Goal: Task Accomplishment & Management: Use online tool/utility

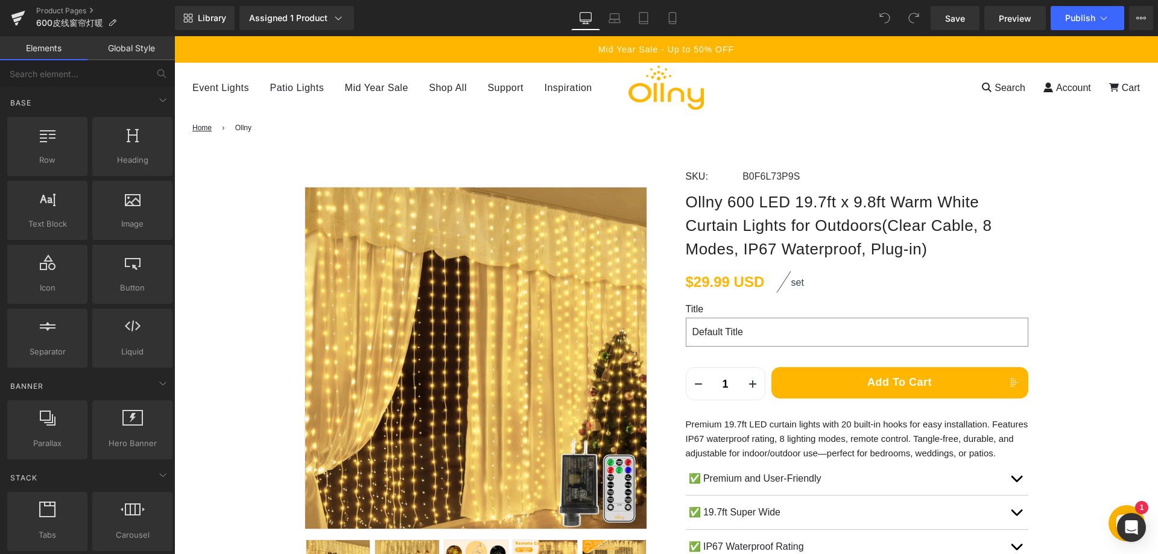
click at [697, 427] on p "Premium 19.7ft LED curtain lights with 20 built-in hooks for easy installation.…" at bounding box center [857, 438] width 343 height 43
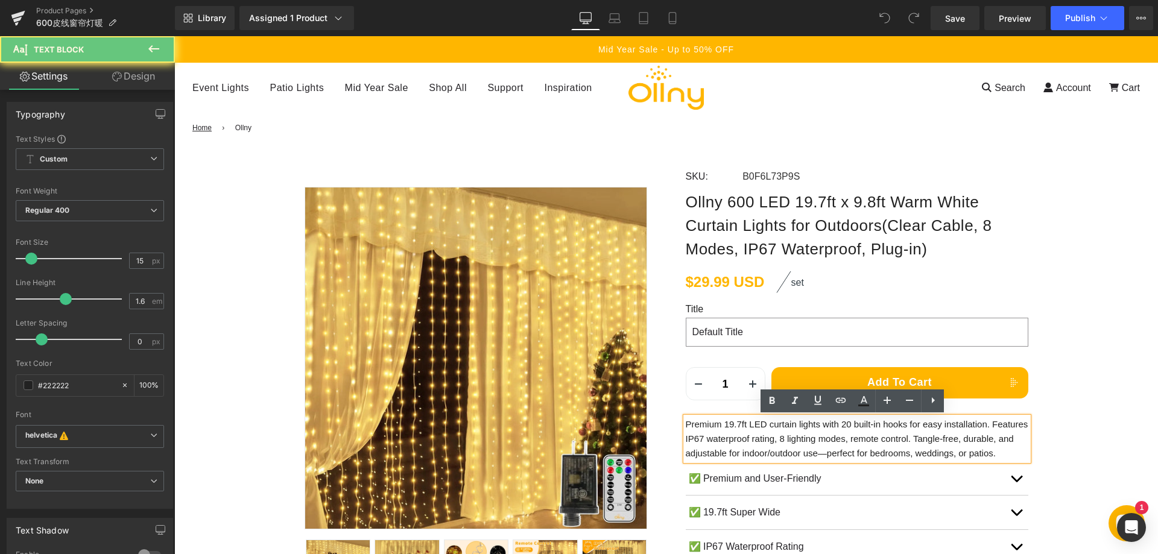
click at [706, 425] on p "Premium 19.7ft LED curtain lights with 20 built-in hooks for easy installation.…" at bounding box center [857, 438] width 343 height 43
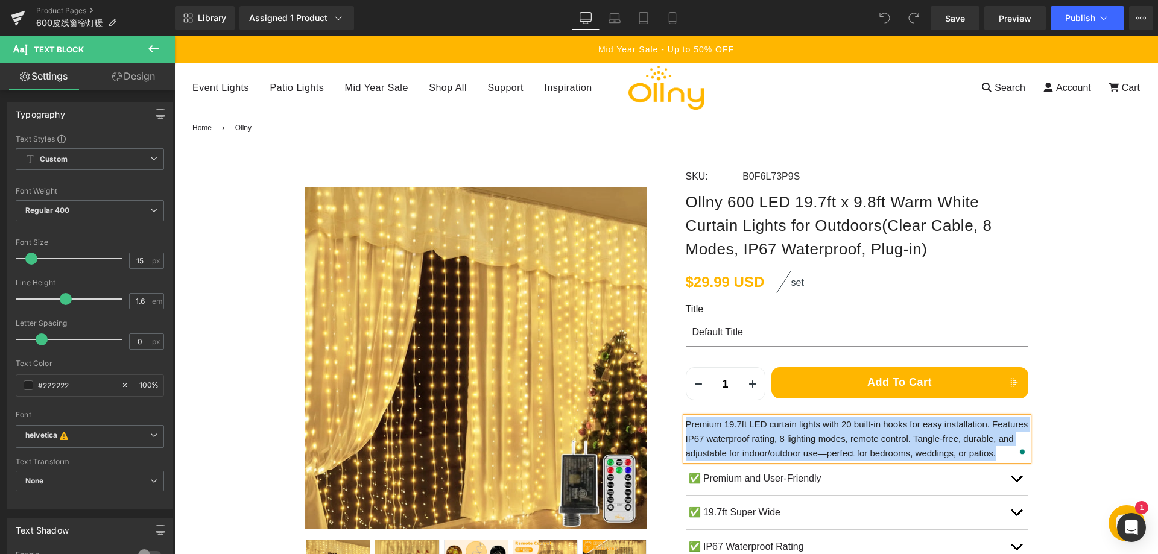
paste div "To enrich screen reader interactions, please activate Accessibility in Grammarl…"
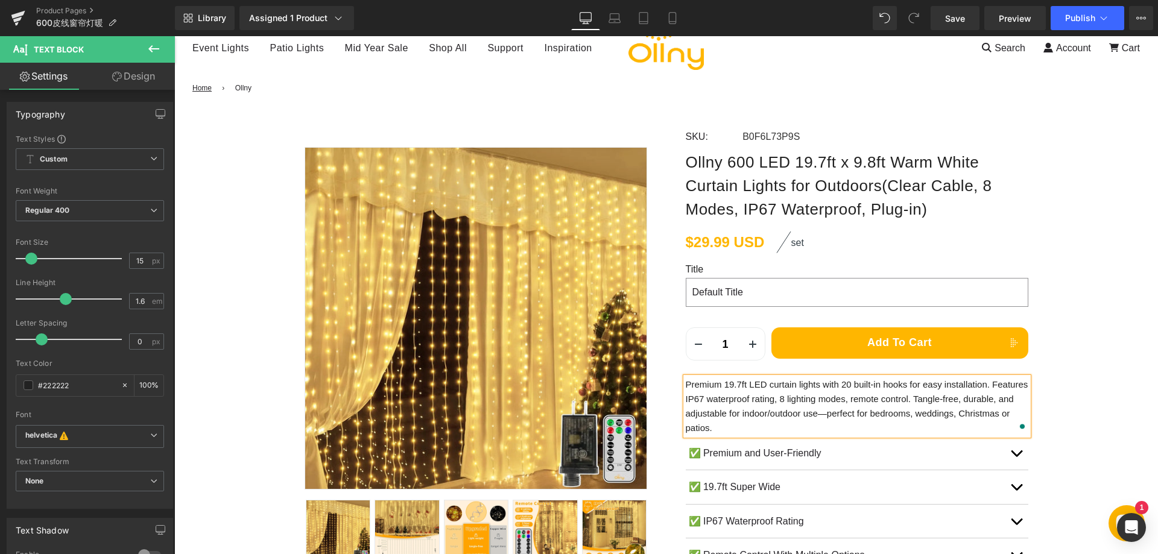
scroll to position [60, 0]
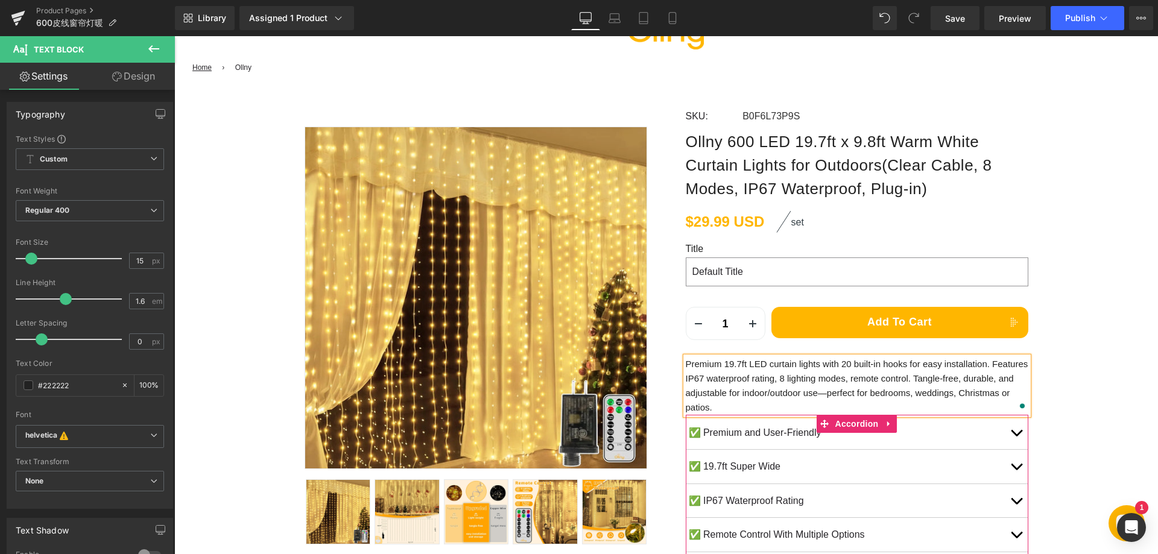
click at [1017, 432] on button "button" at bounding box center [1016, 433] width 24 height 34
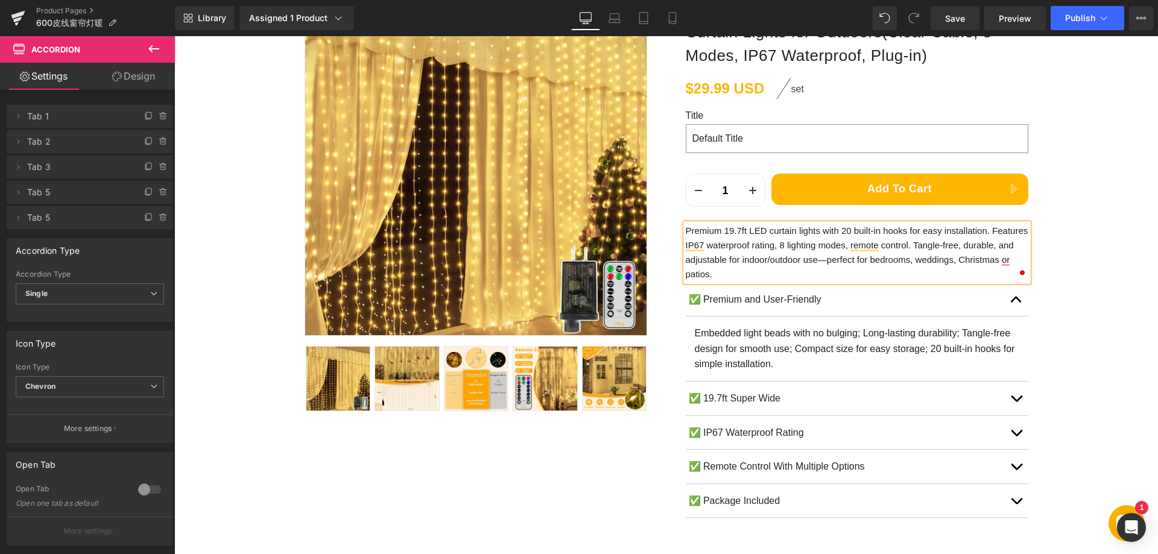
scroll to position [241, 0]
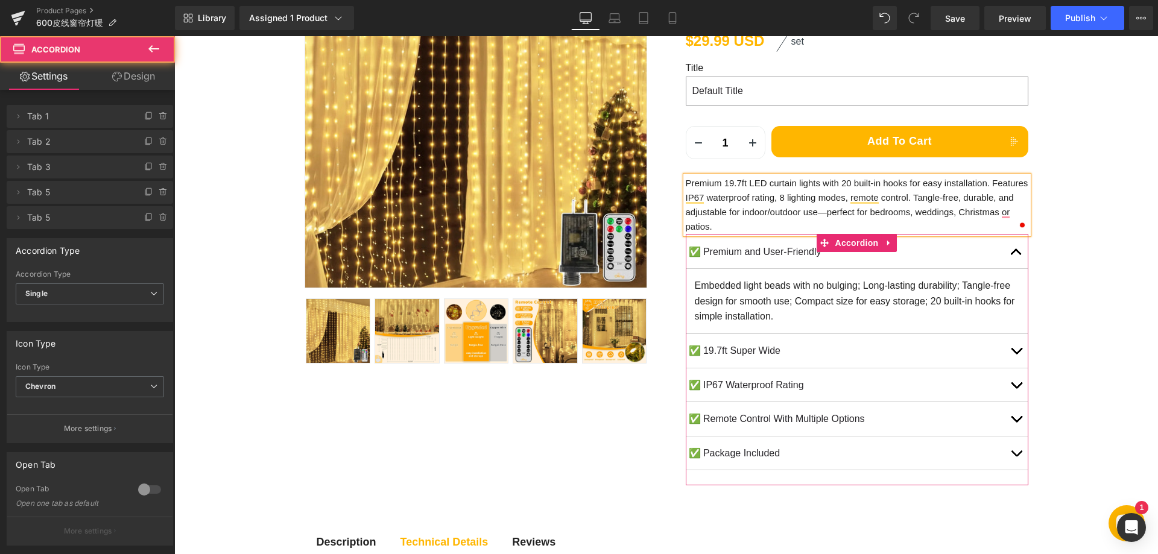
click at [1006, 255] on button "button" at bounding box center [1016, 252] width 24 height 34
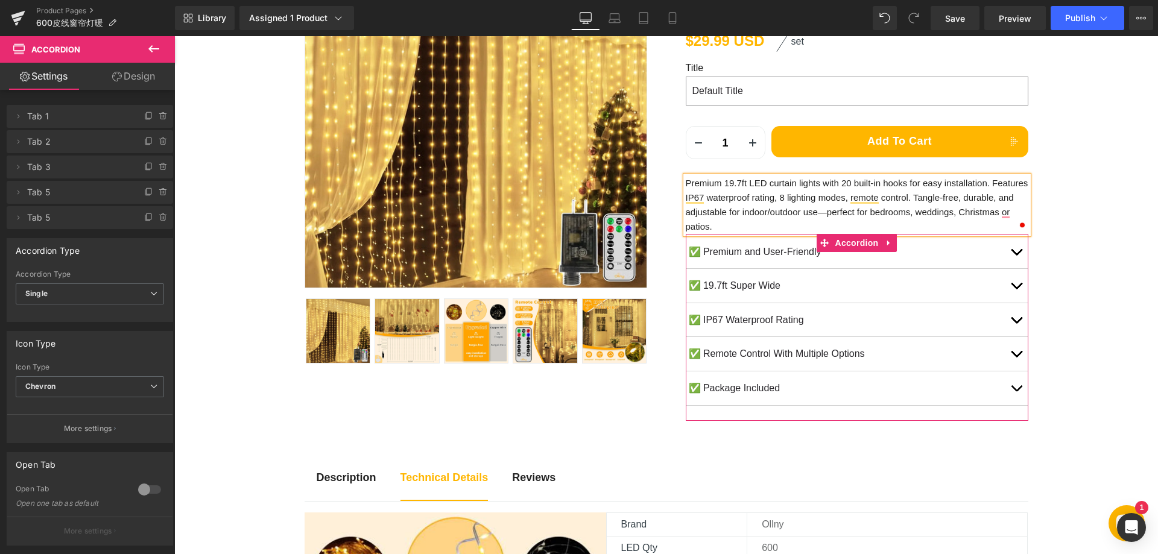
click at [739, 253] on p "✅ Premium and User-Friendly" at bounding box center [847, 252] width 316 height 16
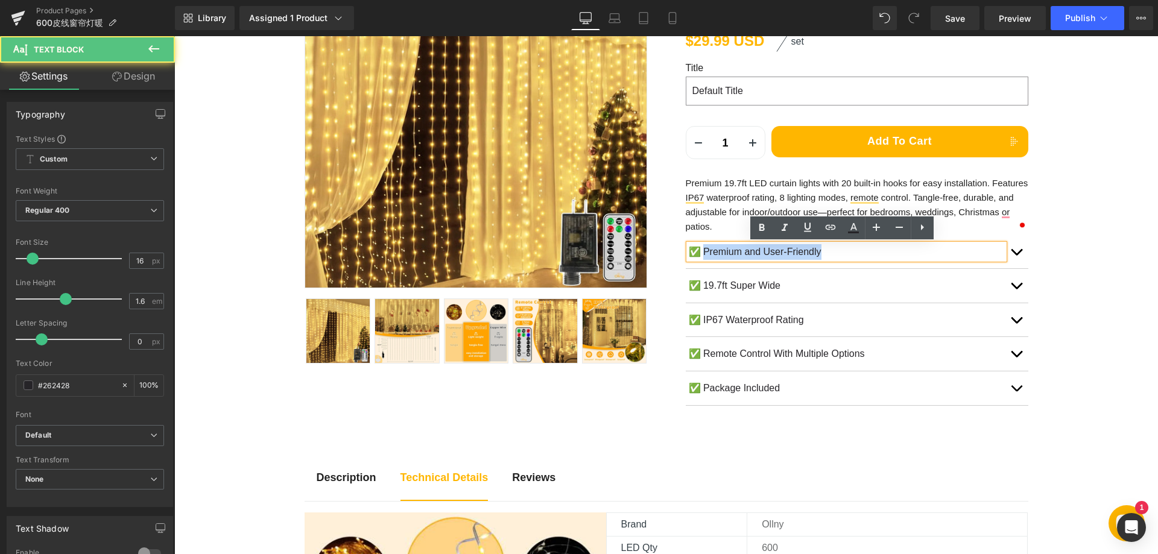
drag, startPoint x: 700, startPoint y: 253, endPoint x: 839, endPoint y: 259, distance: 138.3
click at [839, 259] on p "✅ Premium and User-Friendly" at bounding box center [847, 252] width 316 height 16
paste div
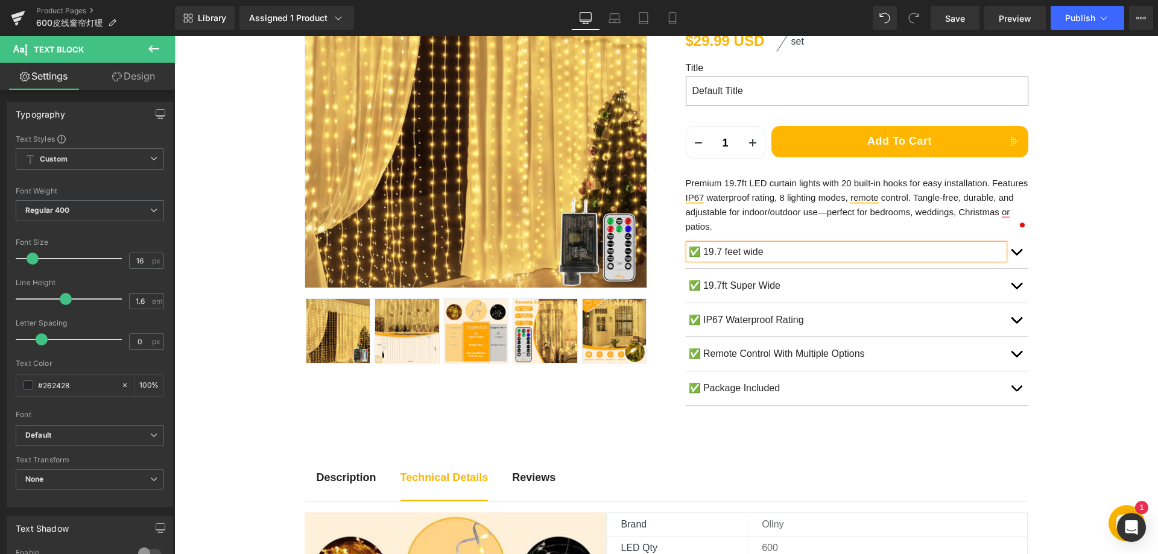
click at [1017, 255] on span "button" at bounding box center [1017, 255] width 0 height 0
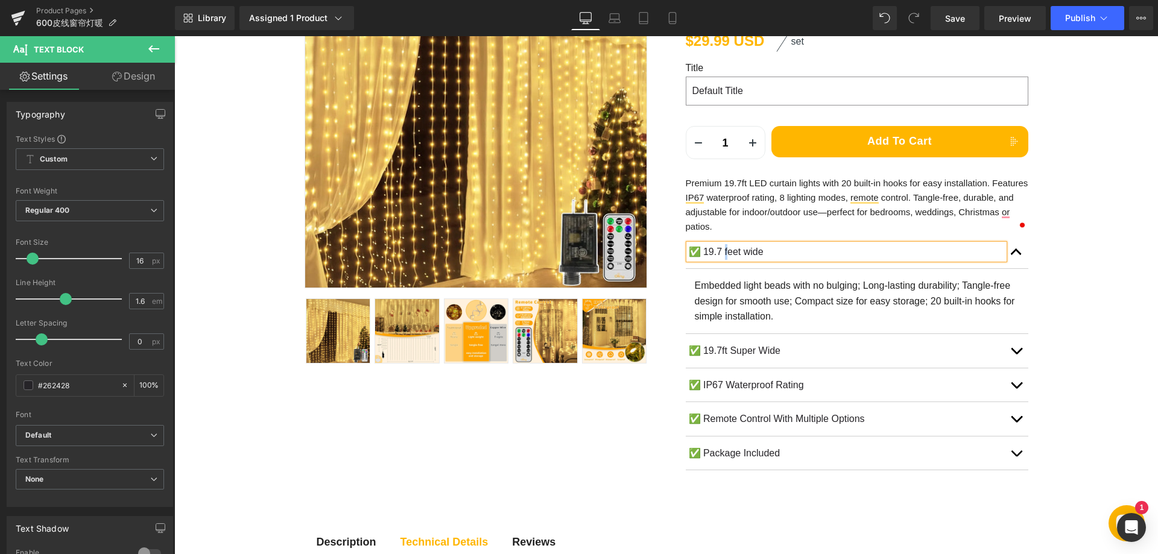
click at [723, 253] on p "✅ 19.7 feet wide" at bounding box center [847, 252] width 316 height 16
click at [749, 253] on p "✅ 19.7 Feet wide" at bounding box center [847, 252] width 316 height 16
click at [747, 302] on p "Embedded light beads with no bulging; Long-lasting durability; Tangle-free desi…" at bounding box center [857, 301] width 325 height 46
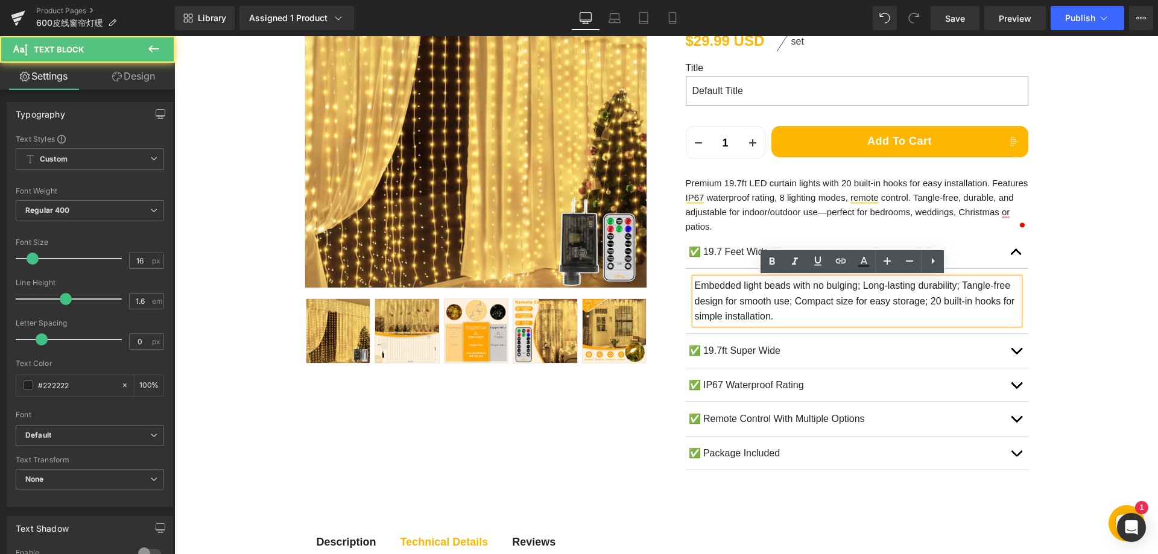
click at [770, 302] on p "Embedded light beads with no bulging; Long-lasting durability; Tangle-free desi…" at bounding box center [857, 301] width 325 height 46
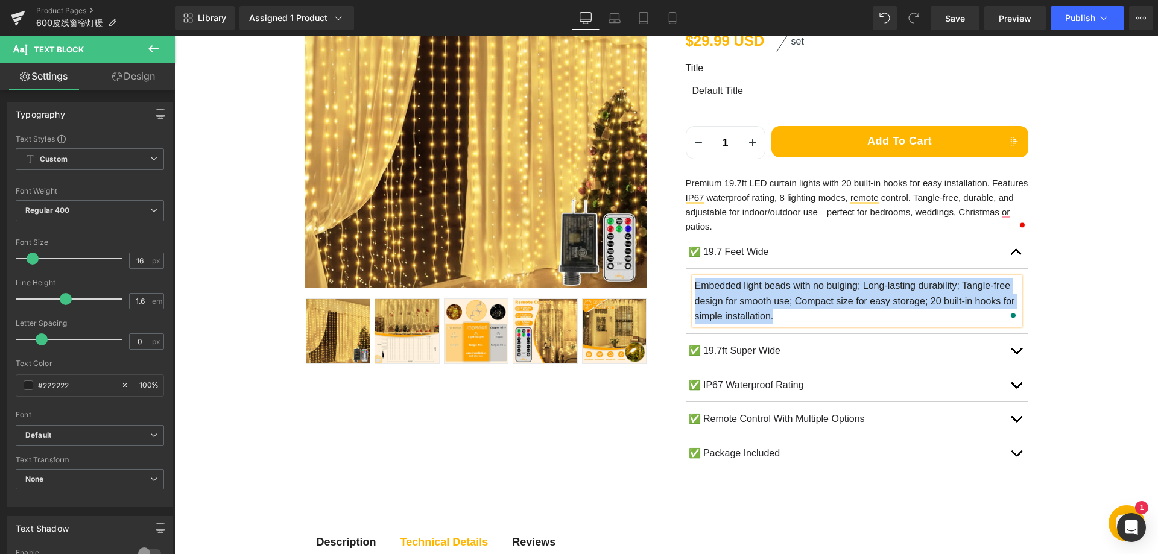
paste div "To enrich screen reader interactions, please activate Accessibility in Grammarl…"
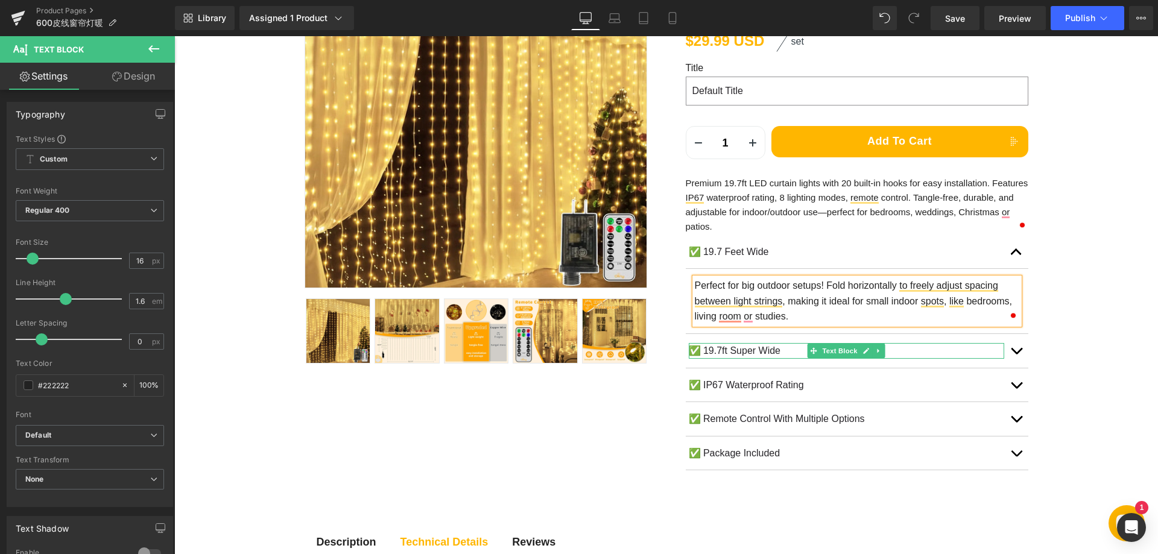
click at [717, 349] on p "✅ 19.7ft Super Wide" at bounding box center [847, 351] width 316 height 16
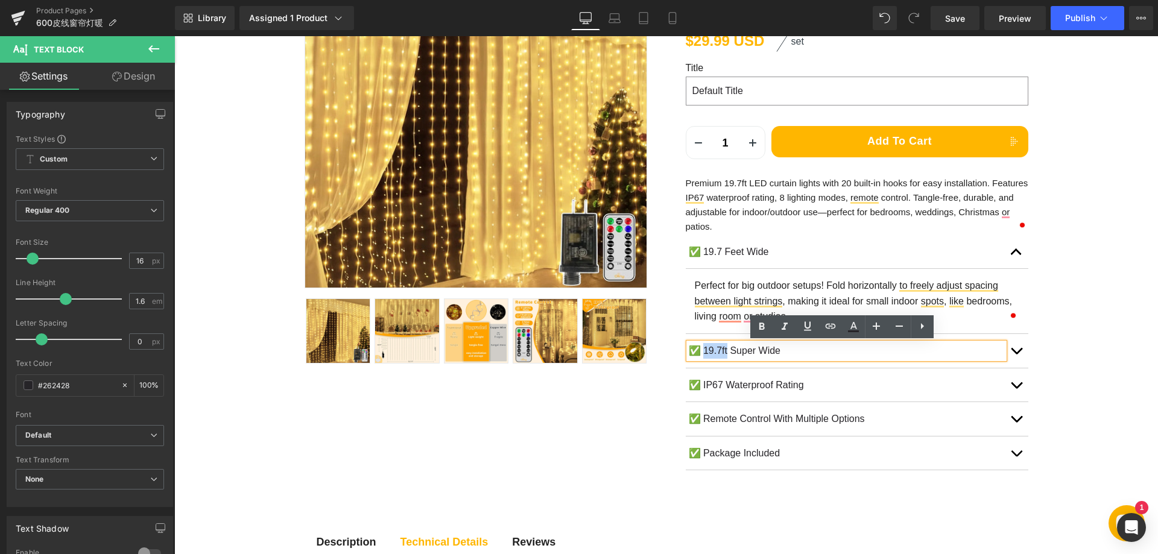
paste div
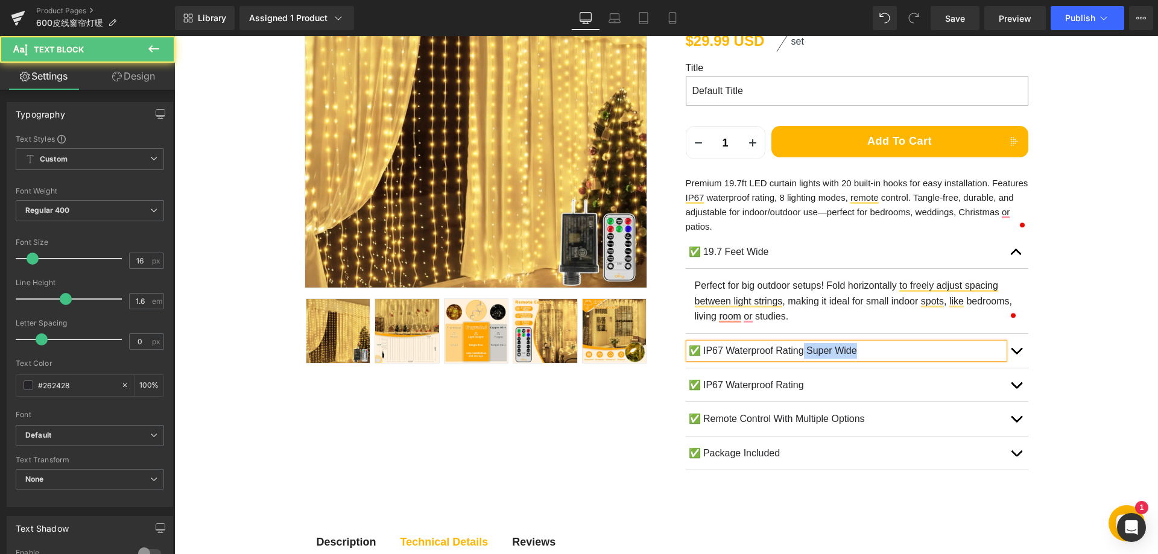
drag, startPoint x: 801, startPoint y: 353, endPoint x: 875, endPoint y: 355, distance: 74.2
click at [875, 355] on p "✅ IP67 Waterproof Rating Super Wide" at bounding box center [847, 351] width 316 height 16
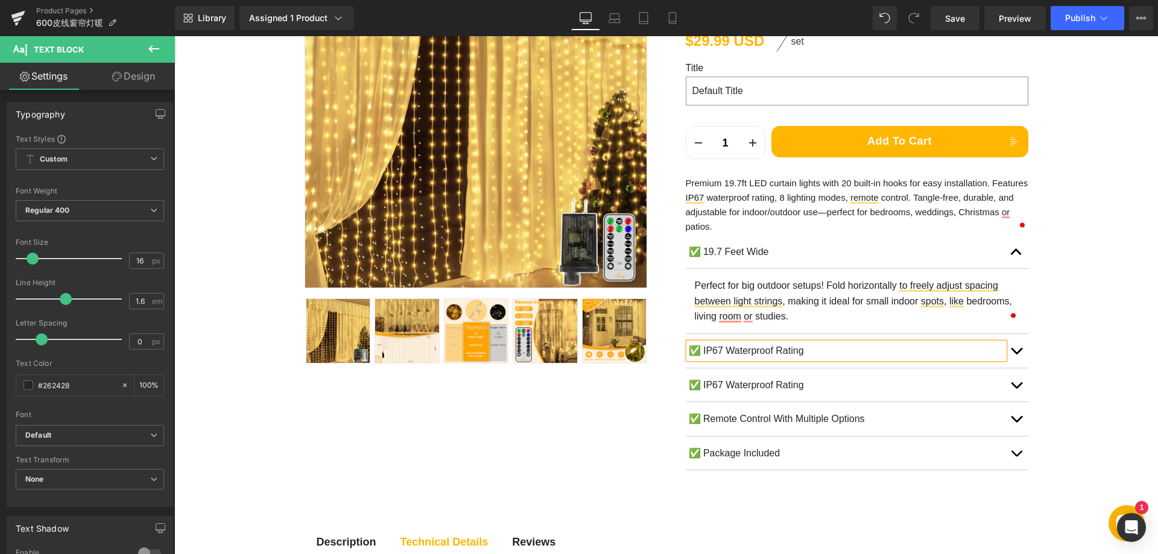
click at [1014, 355] on button "button" at bounding box center [1016, 351] width 24 height 34
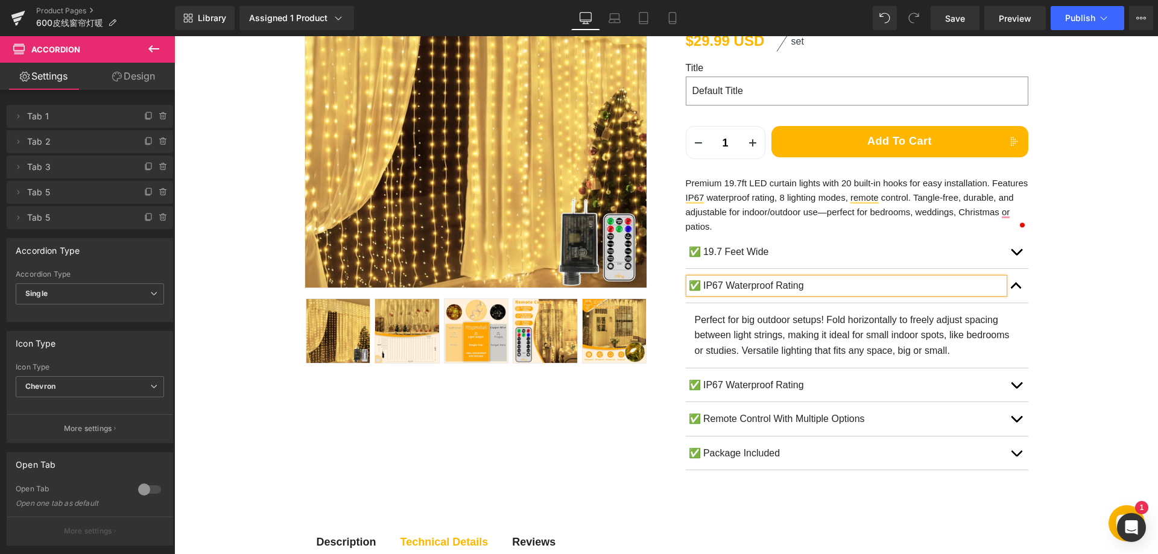
click at [709, 319] on p "Perfect for big outdoor setups! Fold horizontally to freely adjust spacing betw…" at bounding box center [857, 335] width 325 height 46
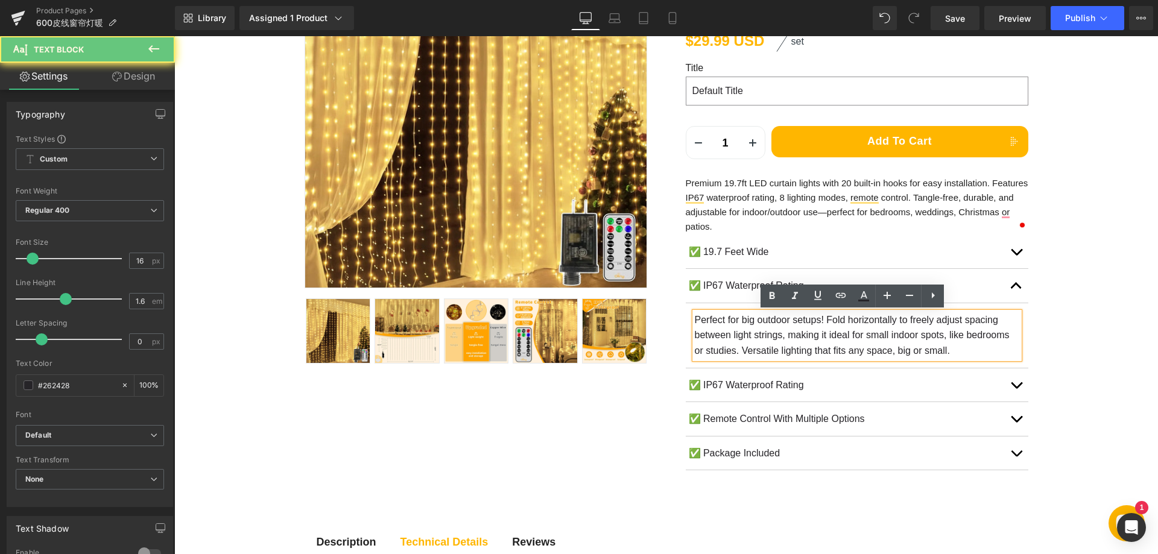
click at [734, 328] on p "Perfect for big outdoor setups! Fold horizontally to freely adjust spacing betw…" at bounding box center [857, 335] width 325 height 46
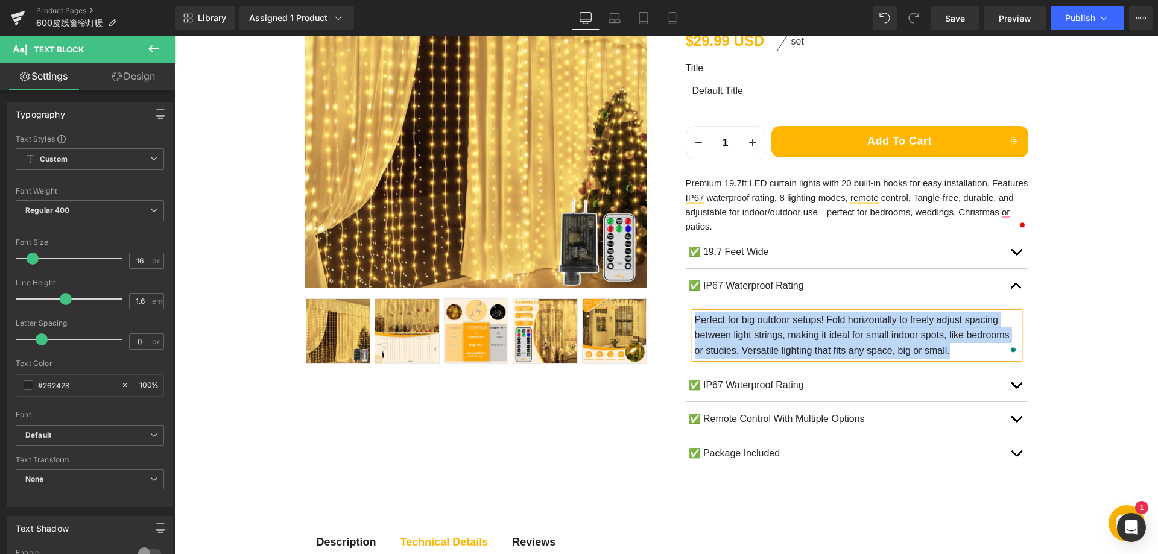
paste div "To enrich screen reader interactions, please activate Accessibility in Grammarl…"
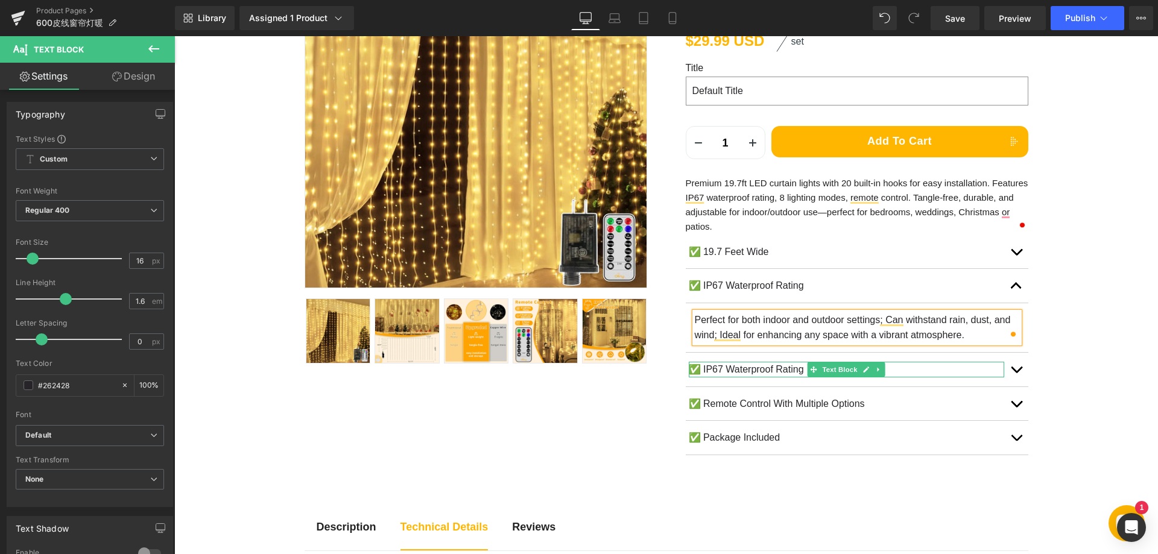
click at [724, 370] on p "✅ IP67 Waterproof Rating" at bounding box center [847, 370] width 316 height 16
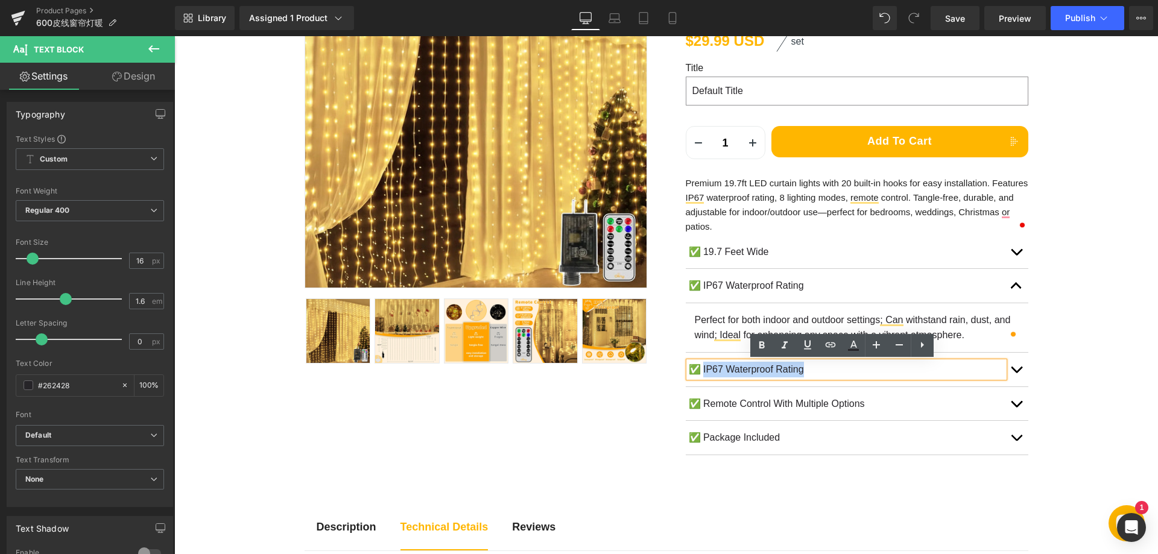
drag, startPoint x: 700, startPoint y: 368, endPoint x: 846, endPoint y: 369, distance: 146.0
click at [846, 369] on p "✅ IP67 Waterproof Rating" at bounding box center [847, 370] width 316 height 16
paste div
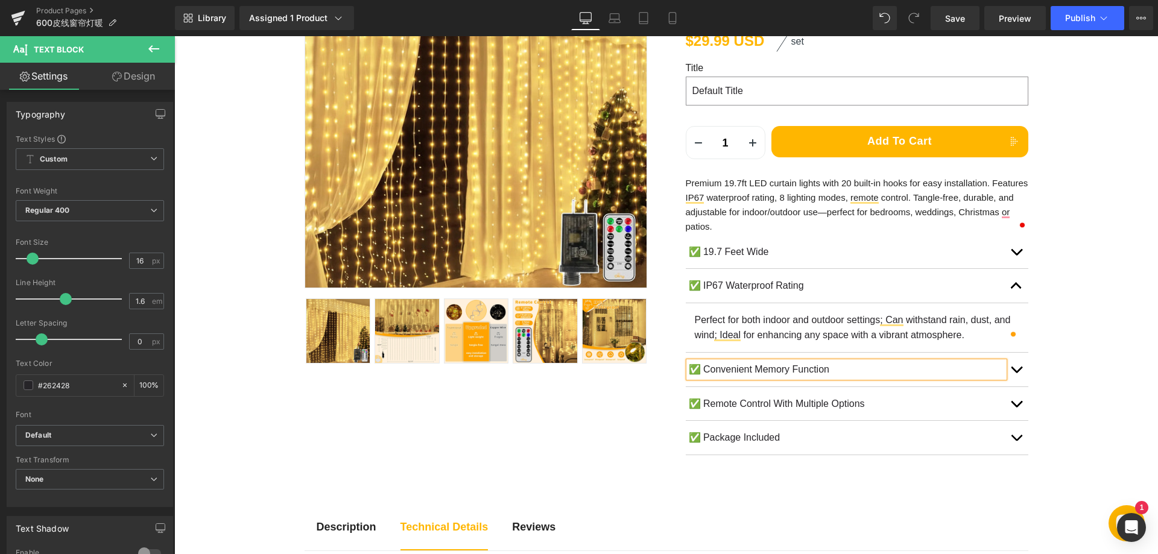
click at [1017, 373] on span "button" at bounding box center [1017, 373] width 0 height 0
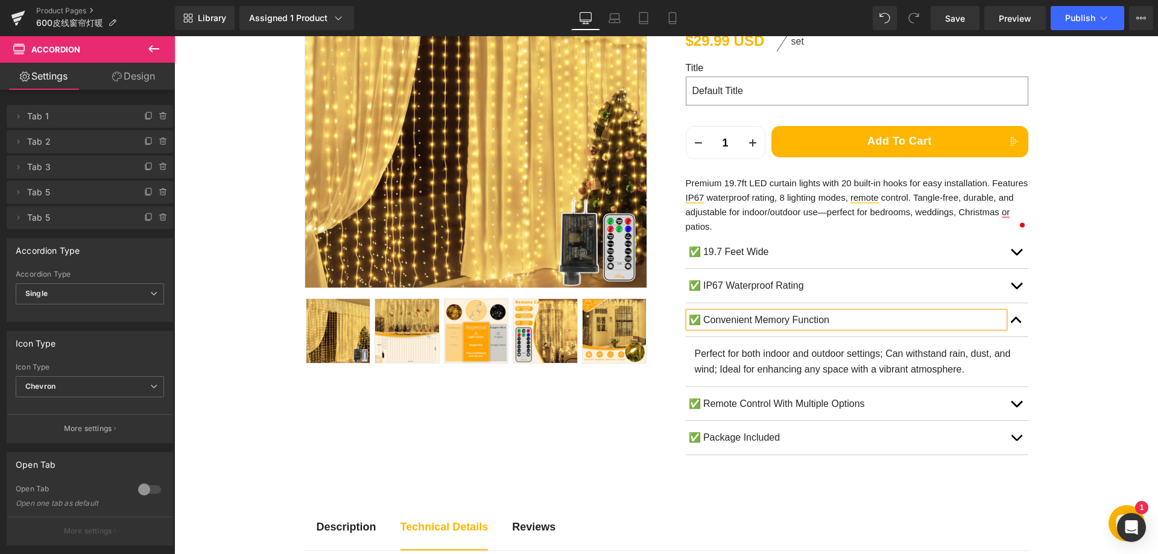
click at [711, 353] on p "Perfect for both indoor and outdoor settings; Can withstand rain, dust, and win…" at bounding box center [857, 361] width 325 height 31
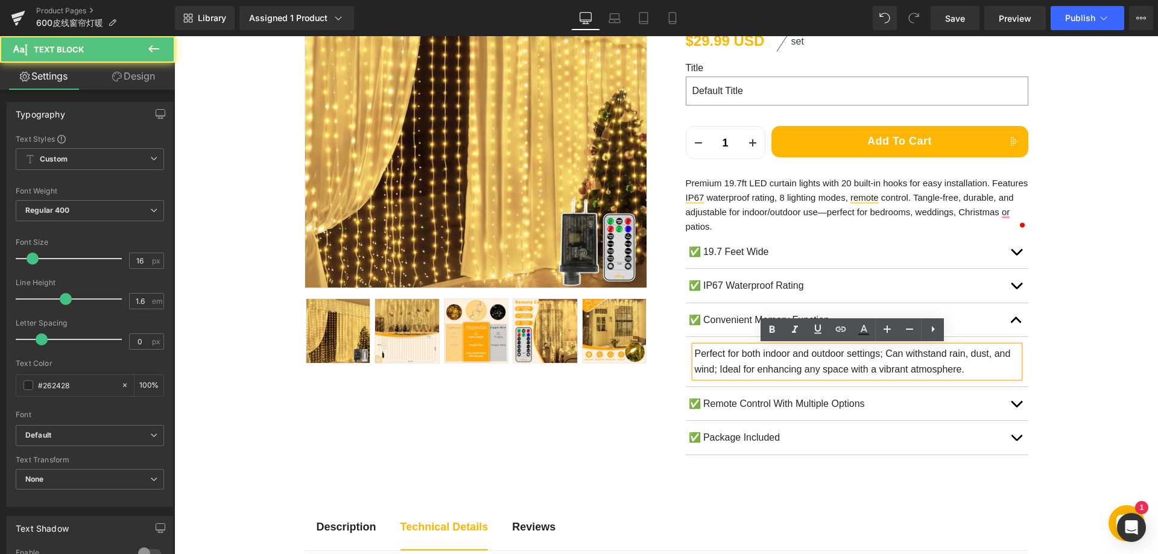
click at [729, 355] on p "Perfect for both indoor and outdoor settings; Can withstand rain, dust, and win…" at bounding box center [857, 361] width 325 height 31
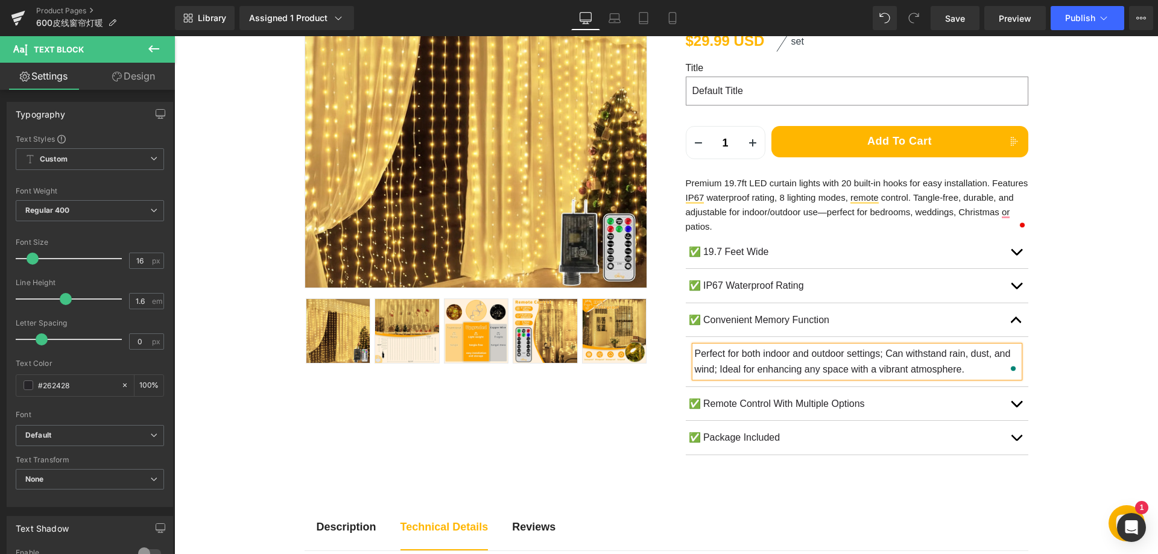
paste div "To enrich screen reader interactions, please activate Accessibility in Grammarl…"
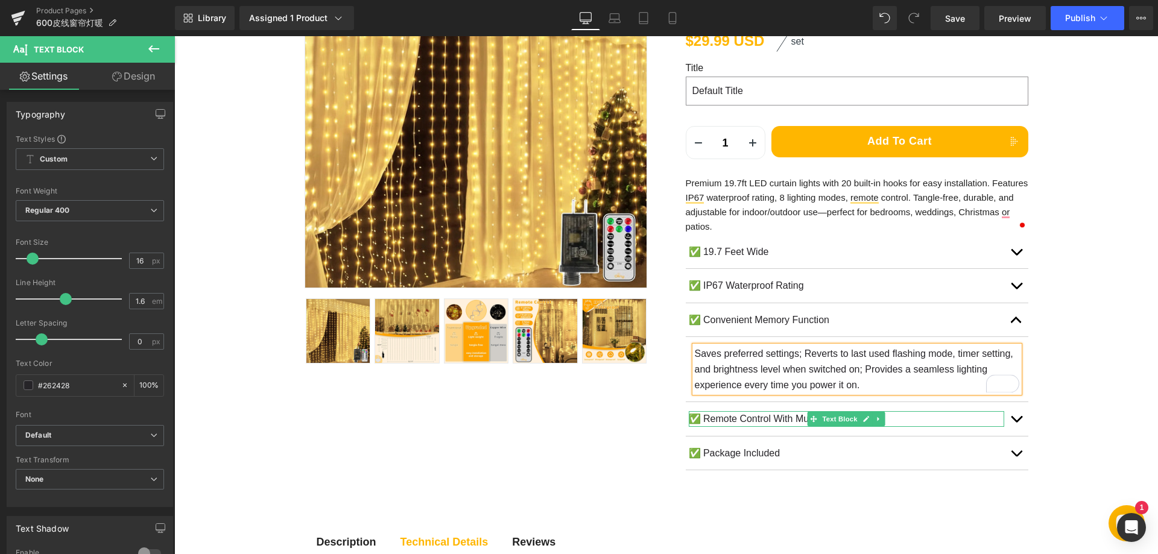
click at [729, 421] on p "✅ Remote Control With Multiple Options" at bounding box center [847, 419] width 316 height 16
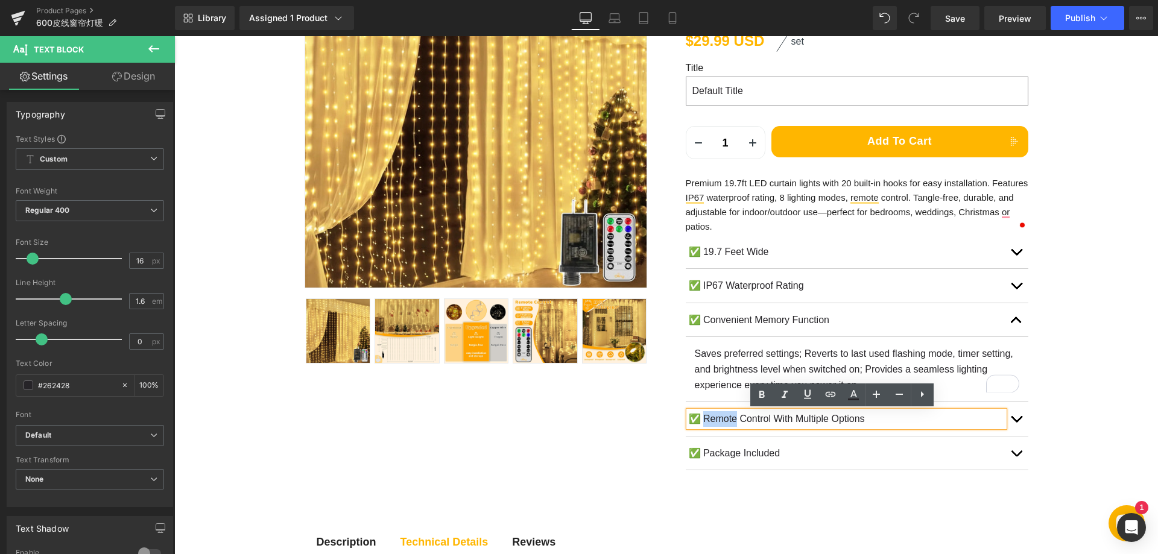
click at [1020, 416] on button "button" at bounding box center [1016, 419] width 24 height 34
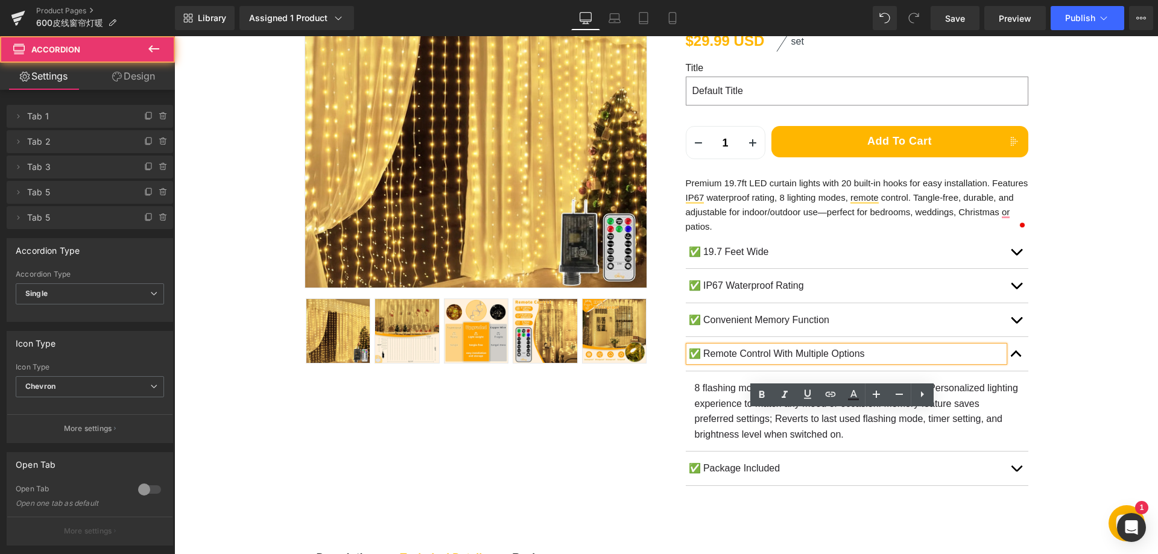
click at [726, 376] on article "8 flashing modes; 3 timer settings; 4 brightness levels; Personalized lighting …" at bounding box center [857, 412] width 343 height 80
click at [727, 387] on span "8 flashing modes; 3 timer settings; 4 brightness levels; Personalized lighting …" at bounding box center [856, 411] width 323 height 57
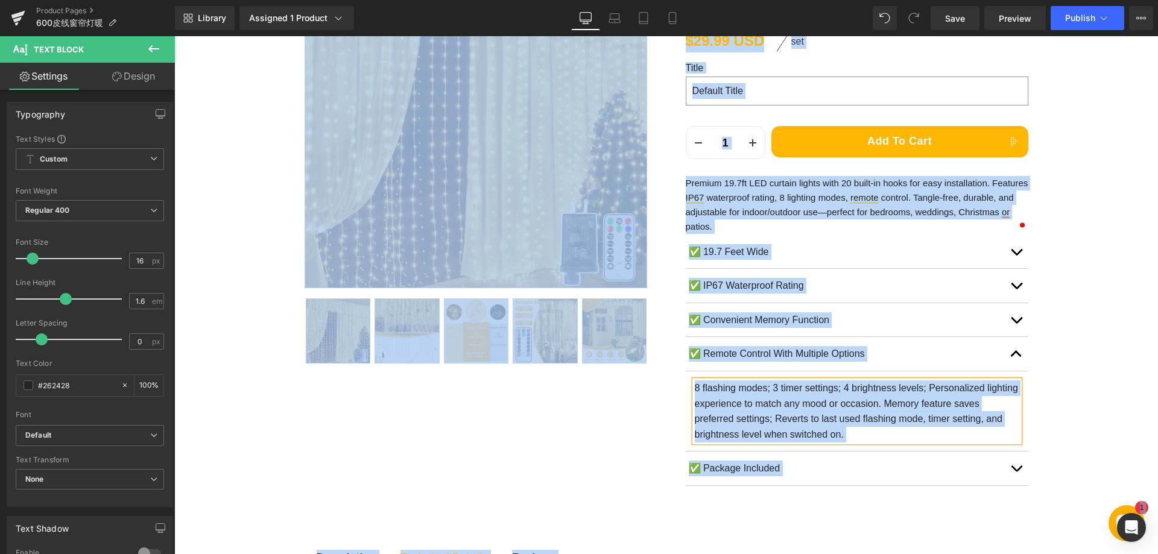
click at [762, 400] on span "8 flashing modes; 3 timer settings; 4 brightness levels; Personalized lighting …" at bounding box center [856, 411] width 323 height 57
paste div "To enrich screen reader interactions, please activate Accessibility in Grammarl…"
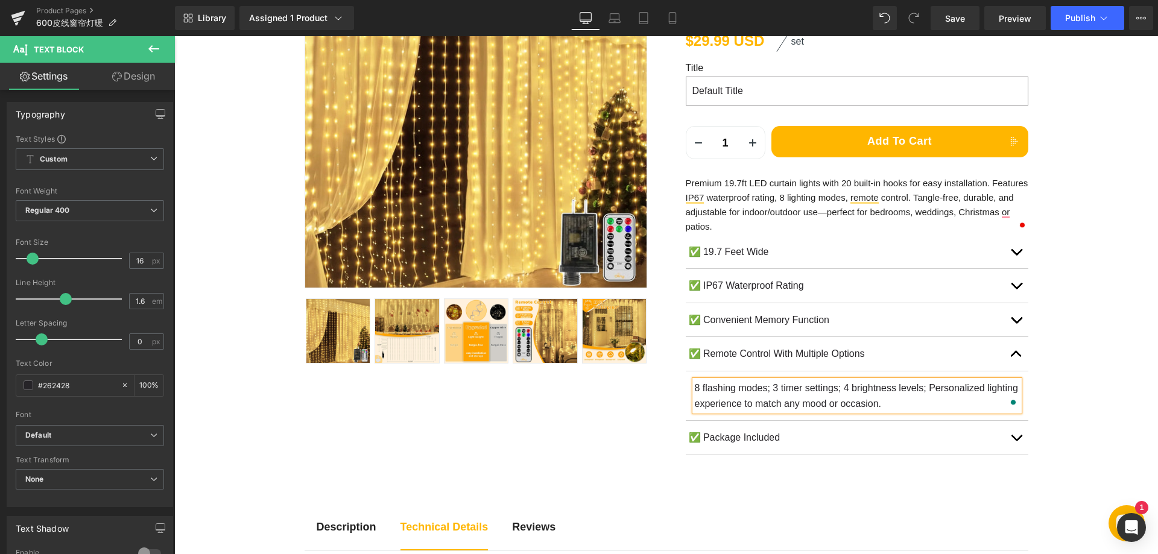
click at [1014, 430] on button "button" at bounding box center [1016, 438] width 24 height 34
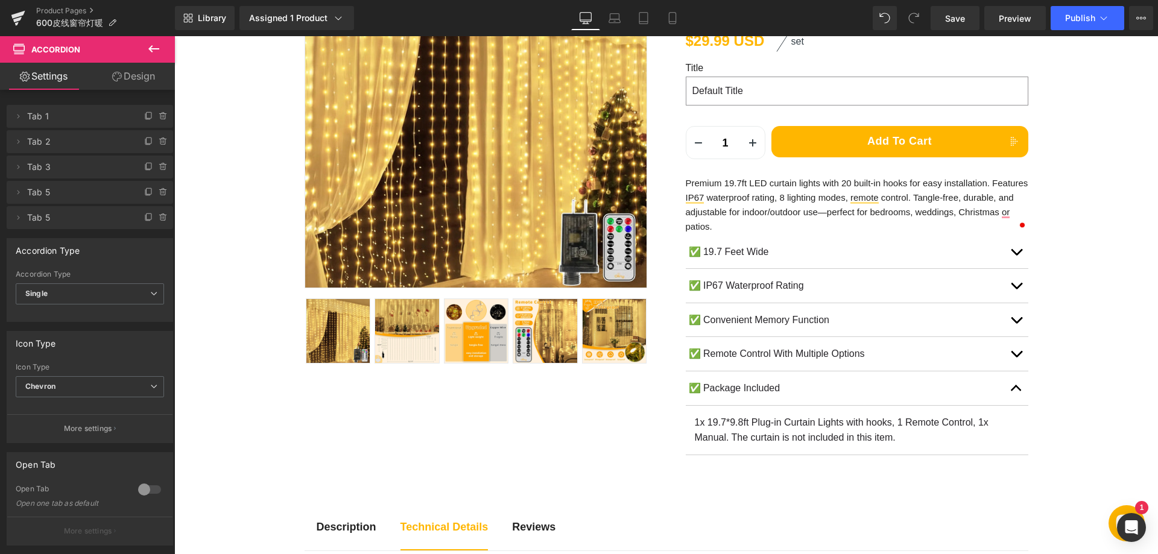
scroll to position [241, 0]
click at [747, 422] on p "1x 19.7*9.8ft Plug-in Curtain Lights with hooks, 1 Remote Control, 1x Manual. T…" at bounding box center [857, 430] width 325 height 31
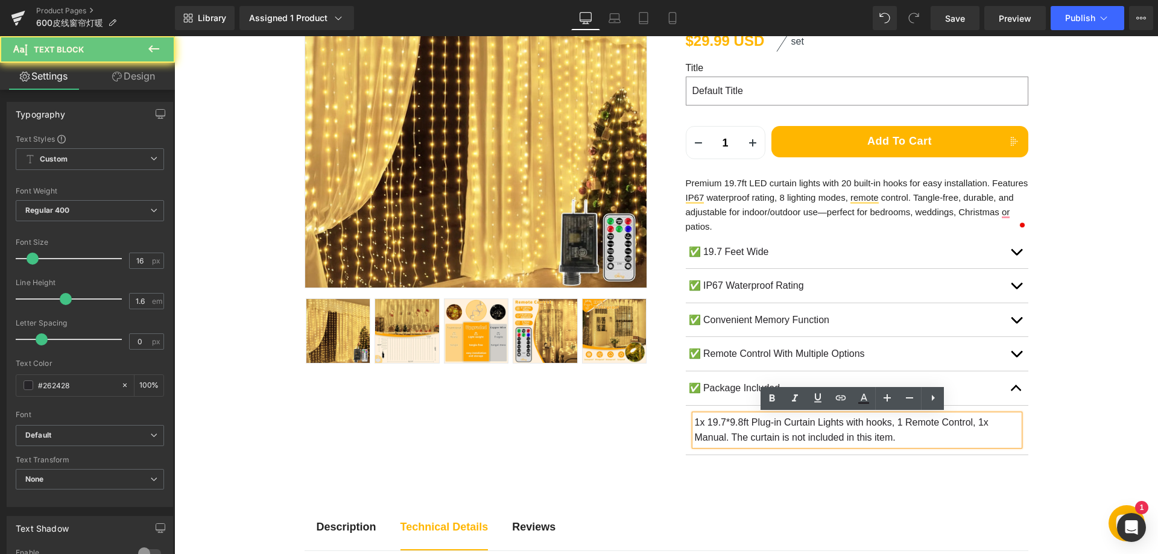
click at [755, 424] on p "1x 19.7*9.8ft Plug-in Curtain Lights with hooks, 1 Remote Control, 1x Manual. T…" at bounding box center [857, 430] width 325 height 31
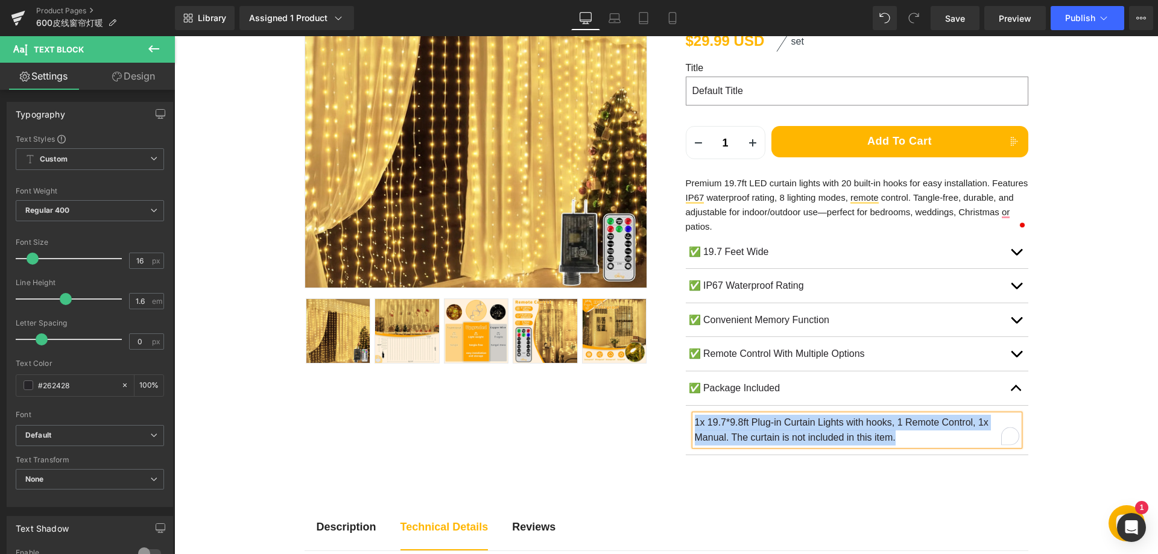
paste div "To enrich screen reader interactions, please activate Accessibility in Grammarl…"
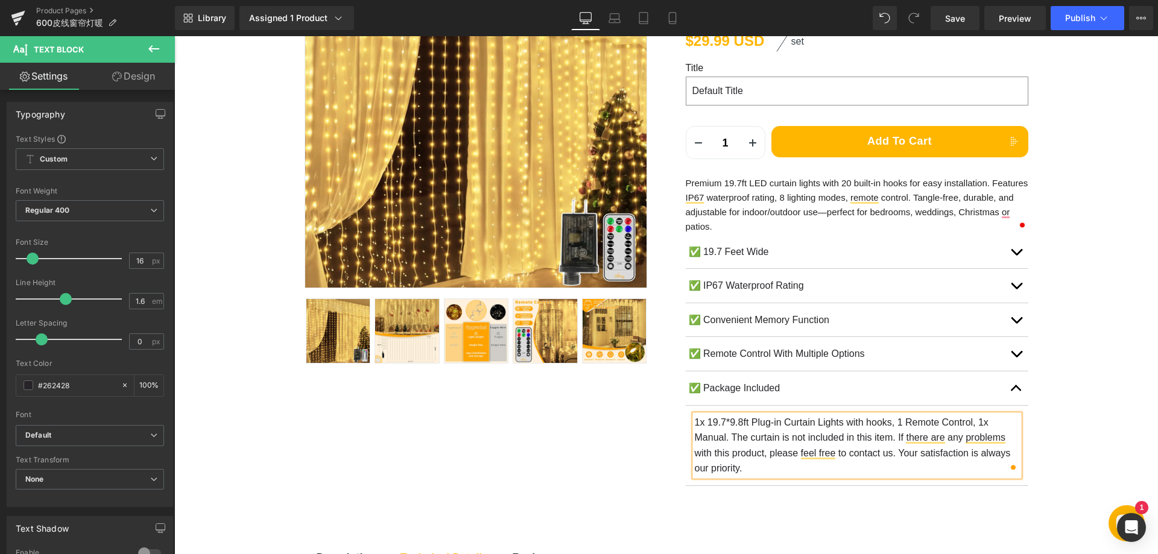
click at [1017, 392] on span "button" at bounding box center [1017, 392] width 0 height 0
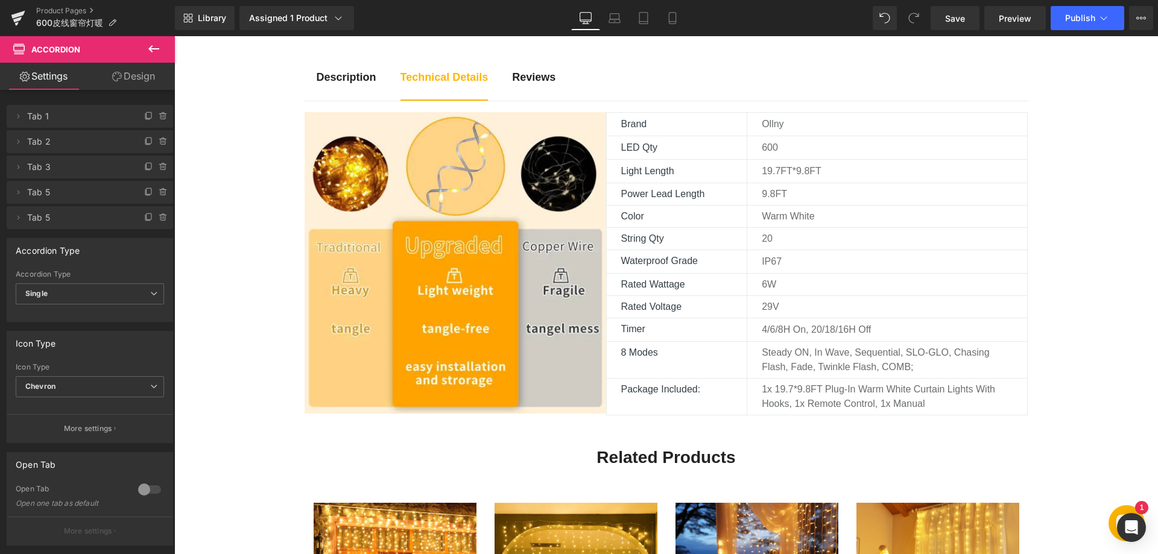
scroll to position [422, 0]
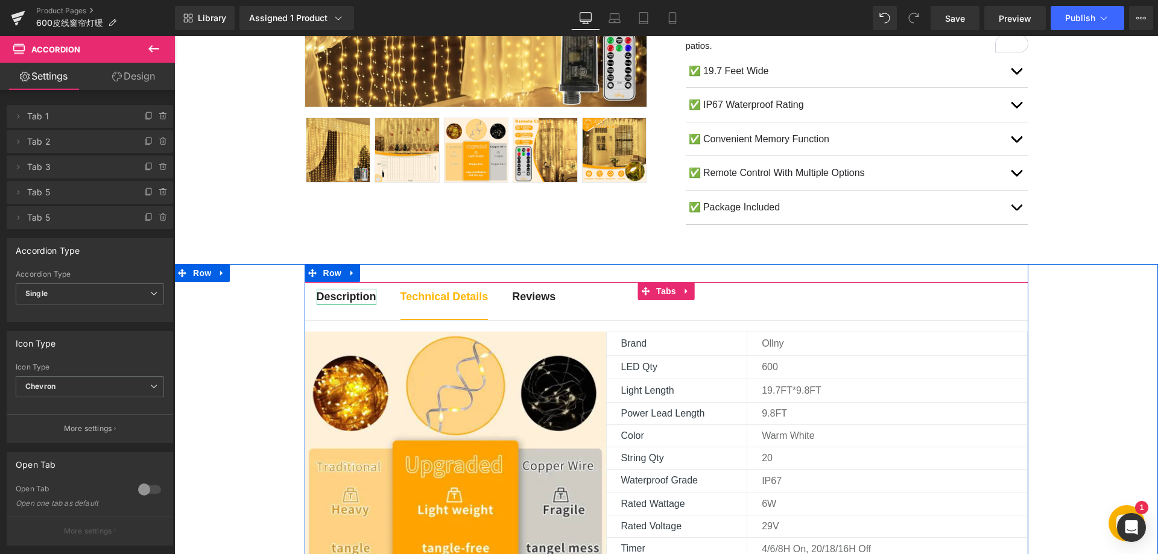
click at [349, 299] on strong "Description" at bounding box center [347, 297] width 60 height 12
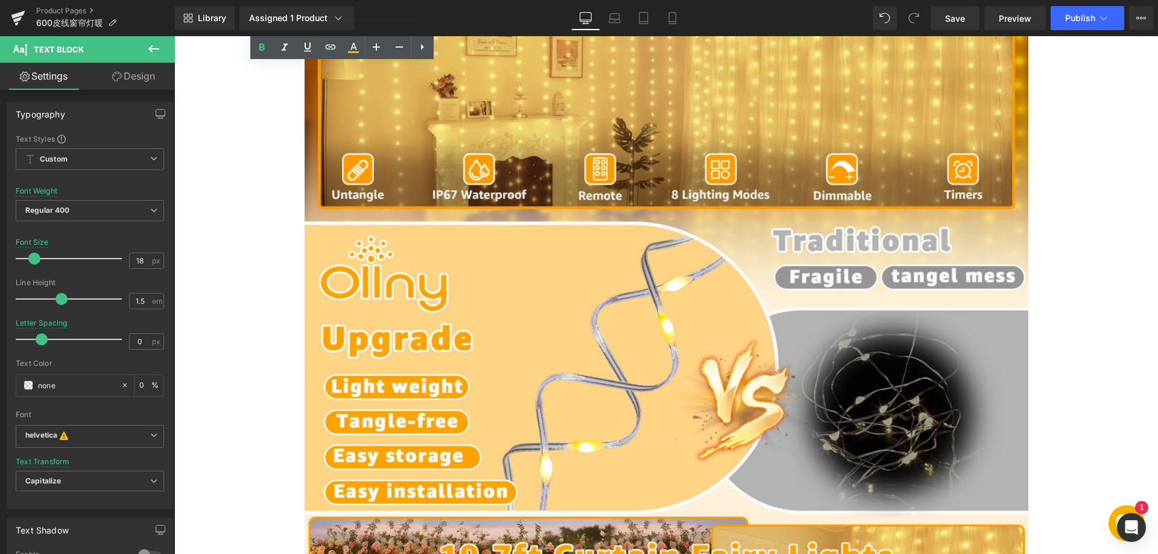
scroll to position [905, 0]
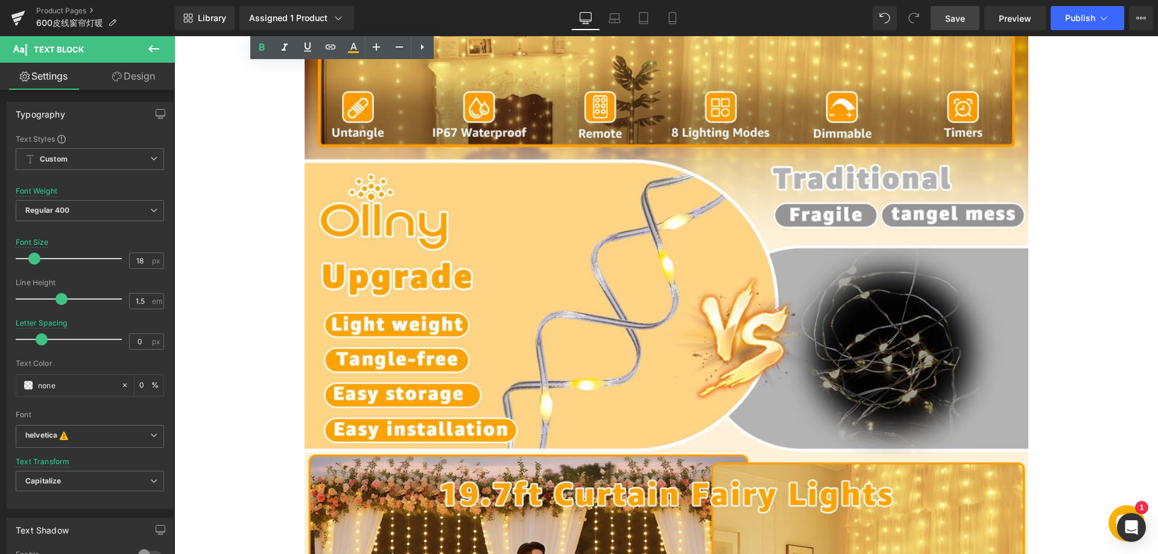
click at [949, 14] on span "Save" at bounding box center [955, 18] width 20 height 13
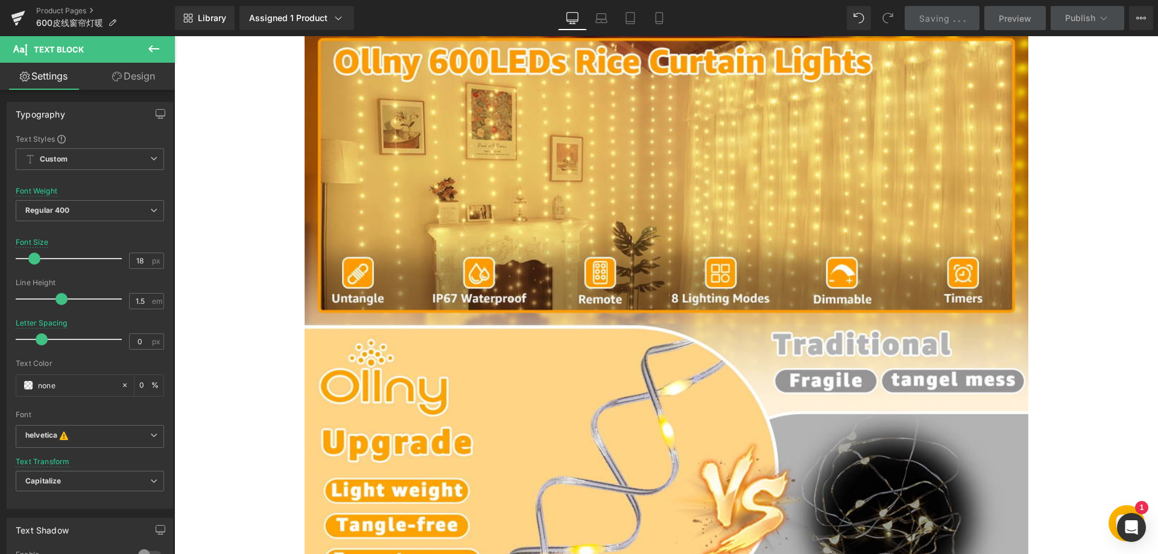
scroll to position [724, 0]
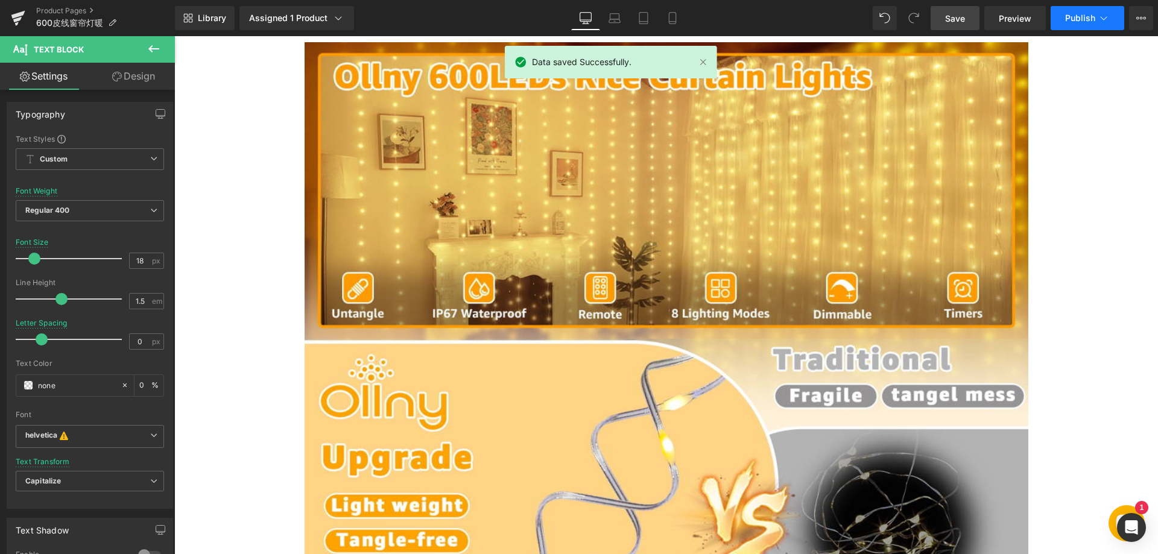
click at [1086, 17] on span "Publish" at bounding box center [1080, 18] width 30 height 10
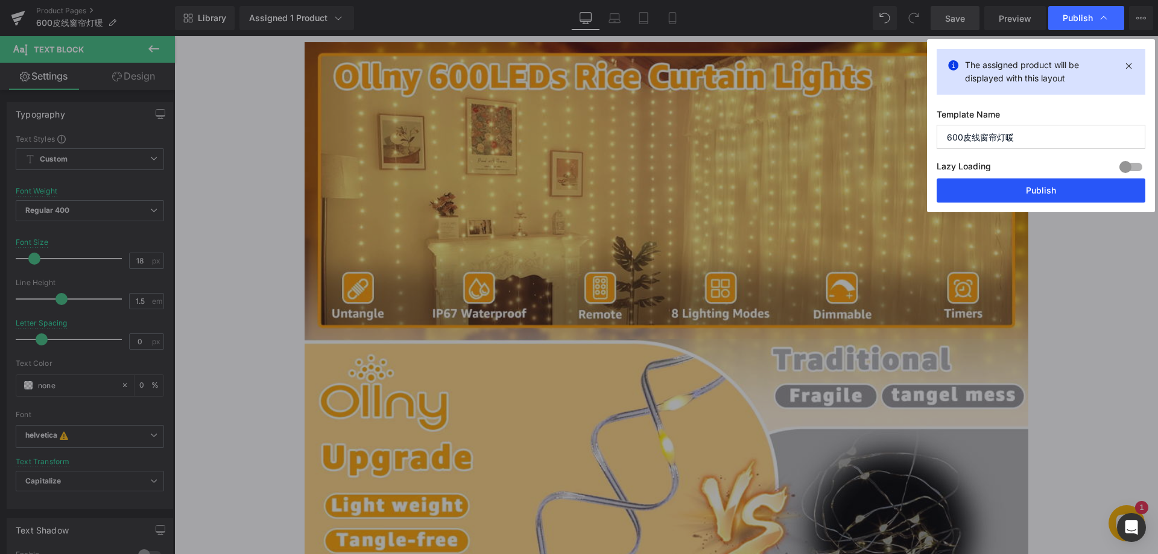
drag, startPoint x: 1020, startPoint y: 191, endPoint x: 889, endPoint y: 56, distance: 188.6
click at [1020, 191] on button "Publish" at bounding box center [1041, 191] width 209 height 24
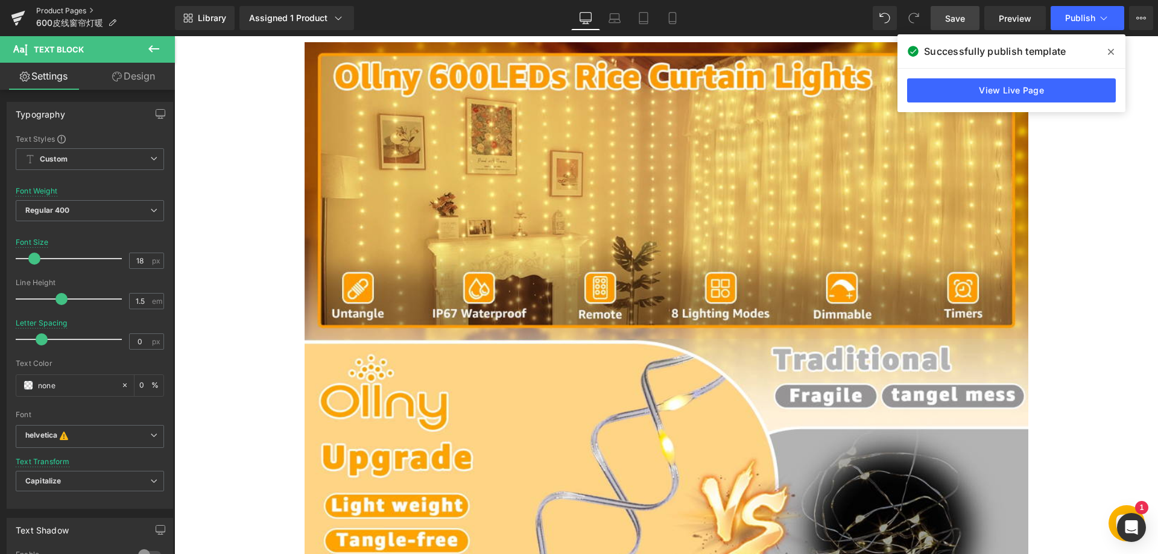
click at [59, 10] on link "Product Pages" at bounding box center [105, 11] width 139 height 10
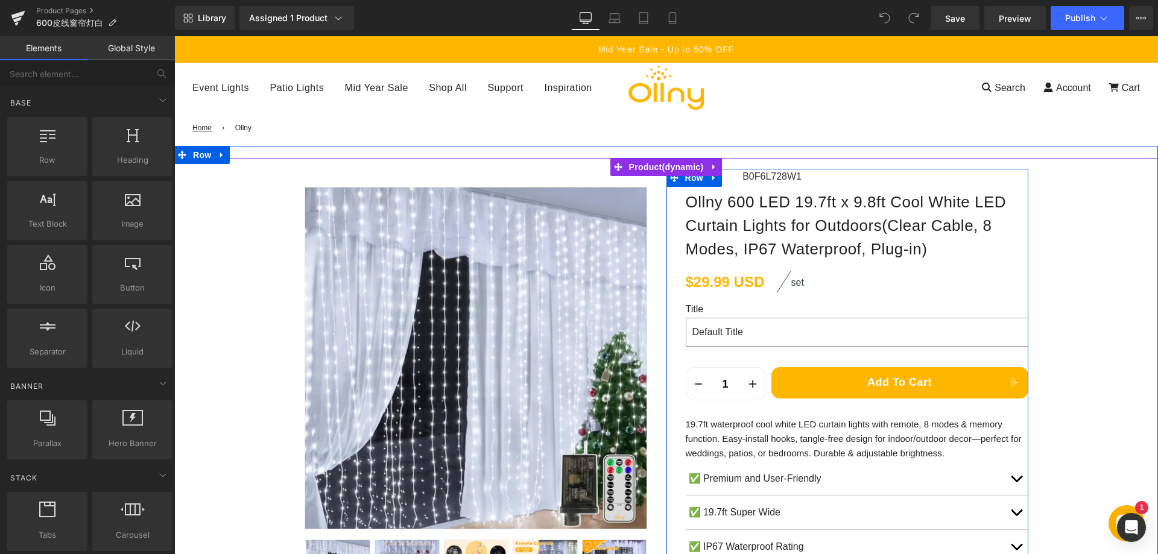
click at [753, 433] on p "19.7ft waterproof cool white LED curtain lights with remote, 8 modes & memory f…" at bounding box center [857, 438] width 343 height 43
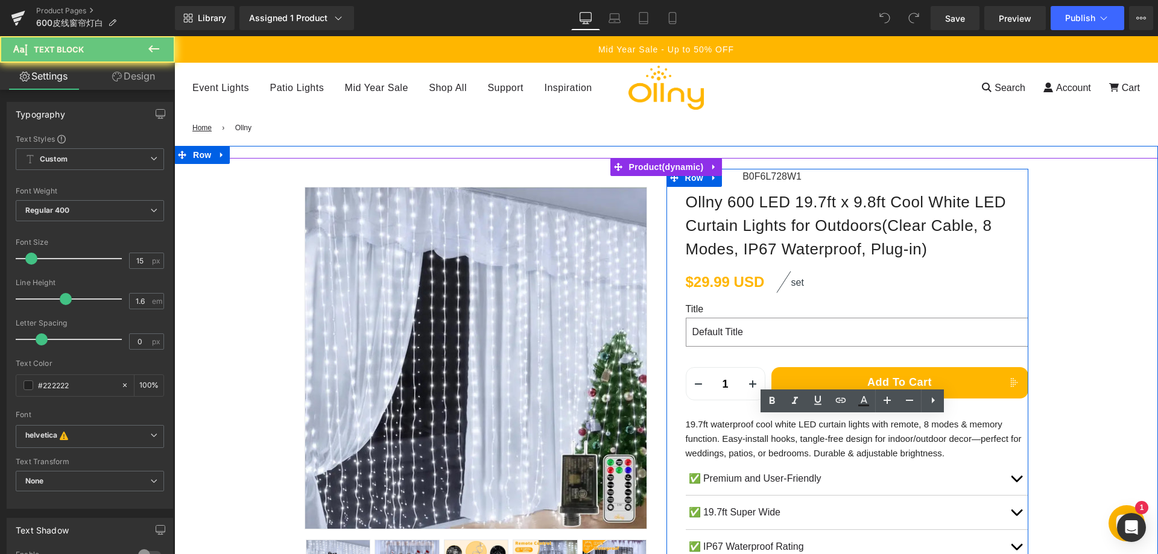
click at [779, 431] on p "19.7ft waterproof cool white LED curtain lights with remote, 8 modes & memory f…" at bounding box center [857, 438] width 343 height 43
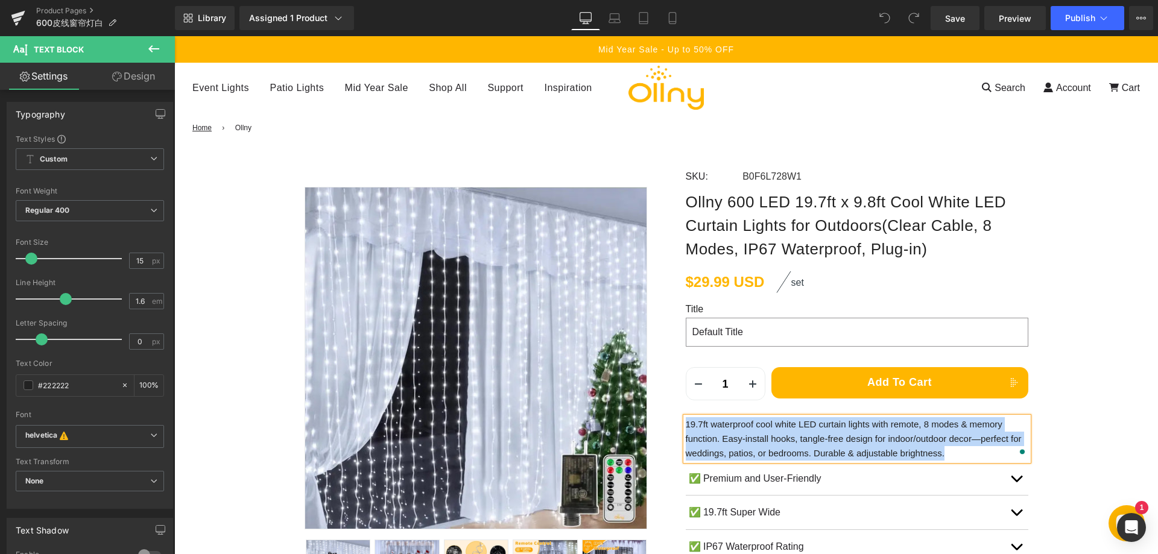
paste div "To enrich screen reader interactions, please activate Accessibility in Grammarl…"
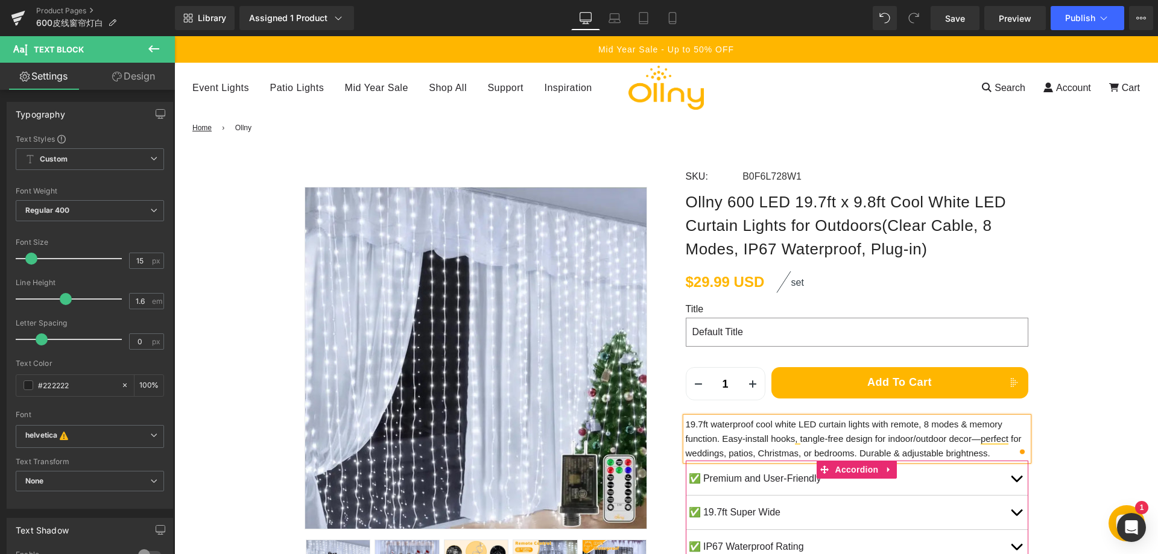
click at [1019, 483] on button "button" at bounding box center [1016, 479] width 24 height 34
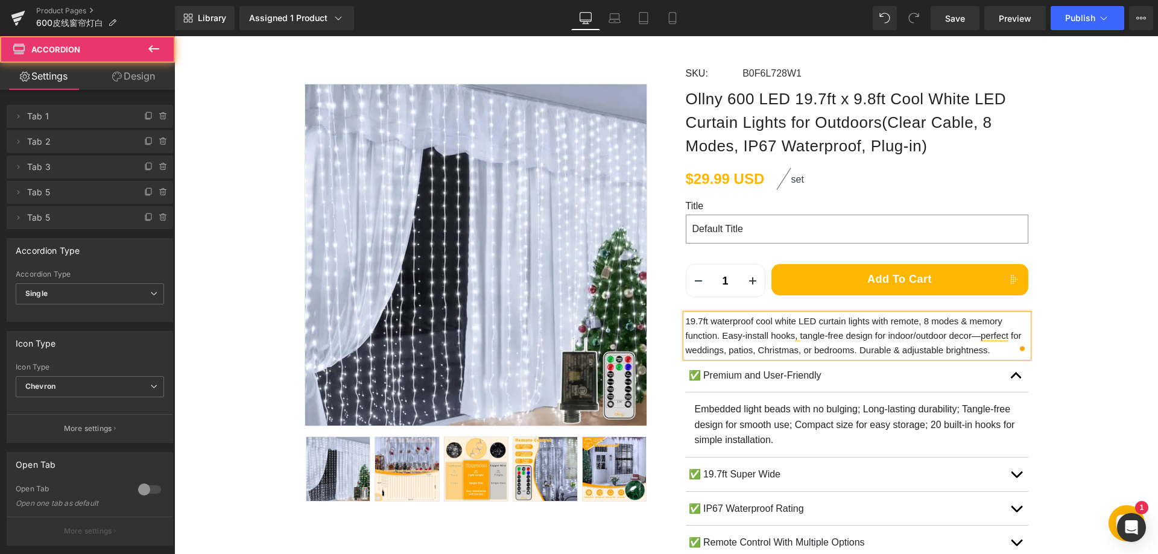
scroll to position [121, 0]
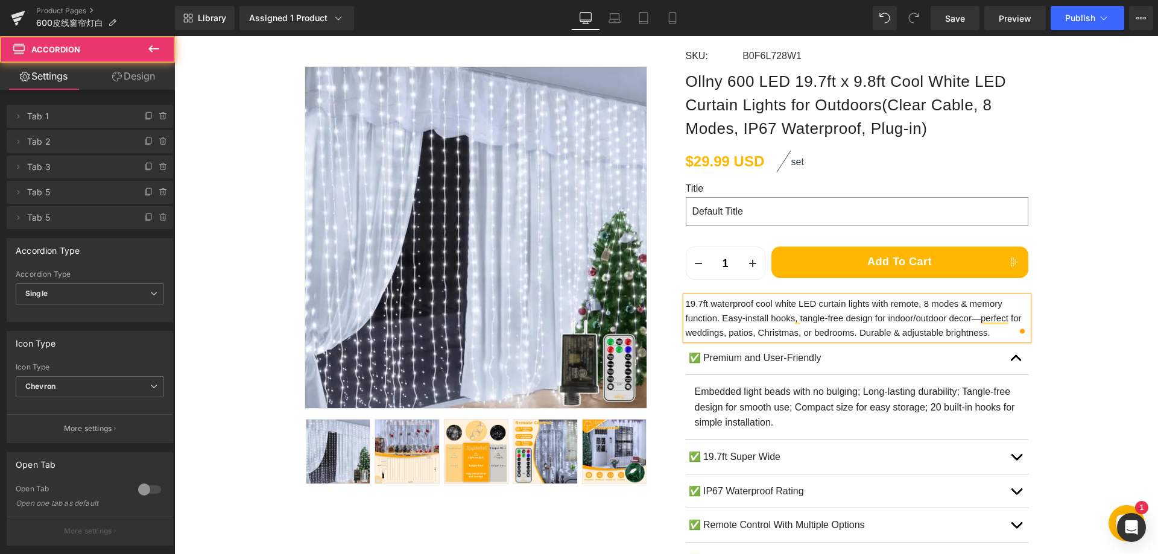
drag, startPoint x: 755, startPoint y: 410, endPoint x: 778, endPoint y: 407, distance: 23.2
click at [753, 410] on p "Embedded light beads with no bulging; Long-lasting durability; Tangle-free desi…" at bounding box center [857, 407] width 325 height 46
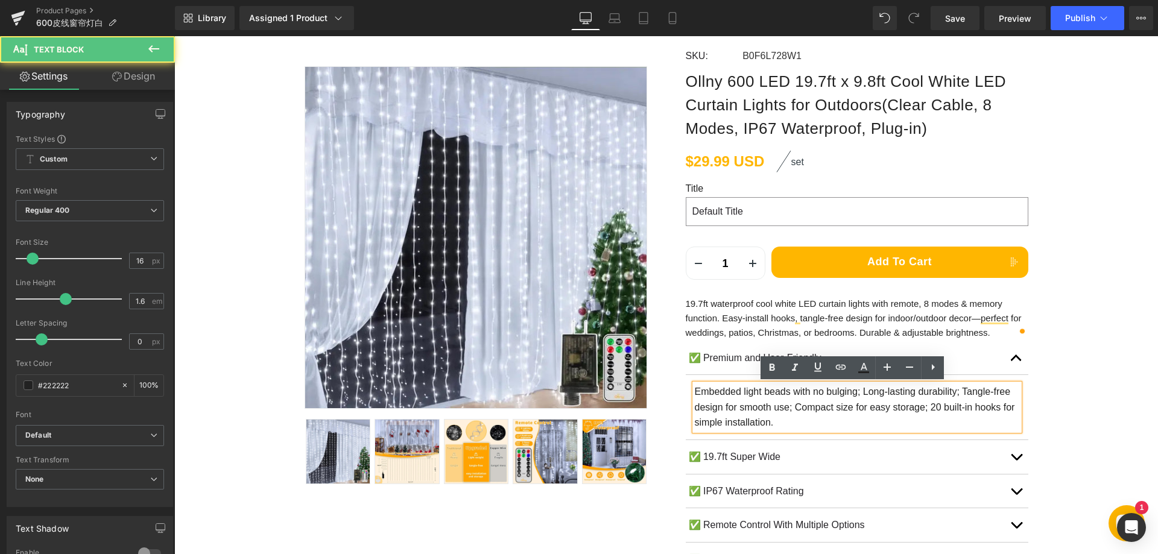
click at [780, 406] on p "Embedded light beads with no bulging; Long-lasting durability; Tangle-free desi…" at bounding box center [857, 407] width 325 height 46
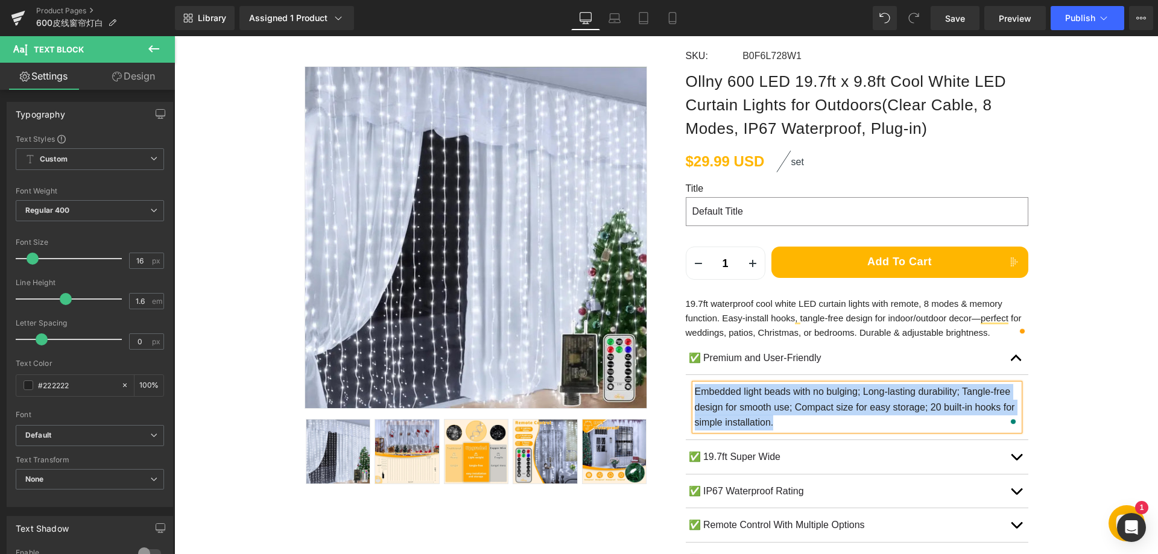
paste div "To enrich screen reader interactions, please activate Accessibility in Grammarl…"
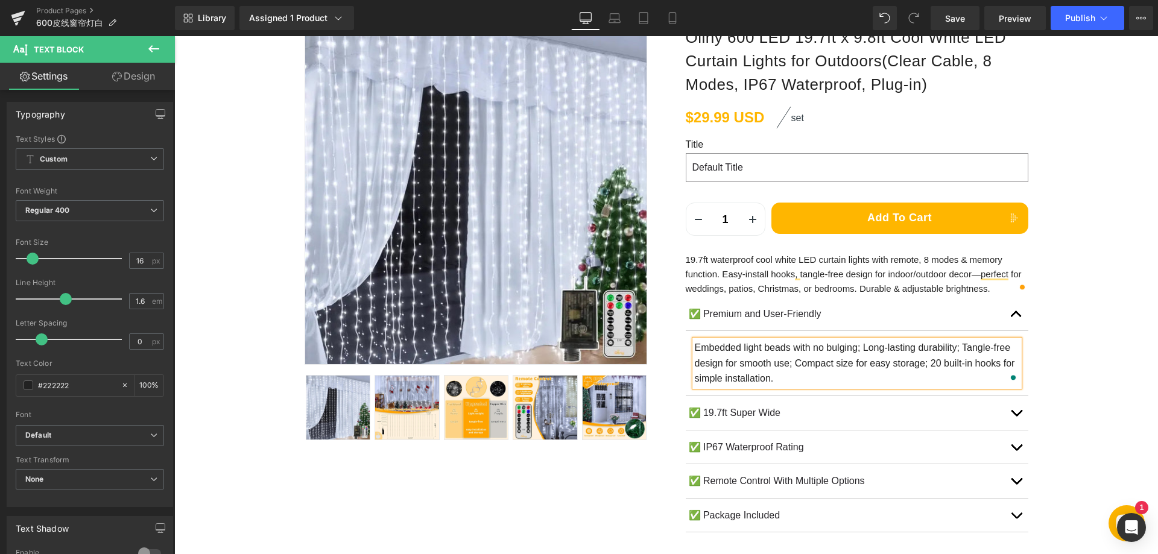
scroll to position [181, 0]
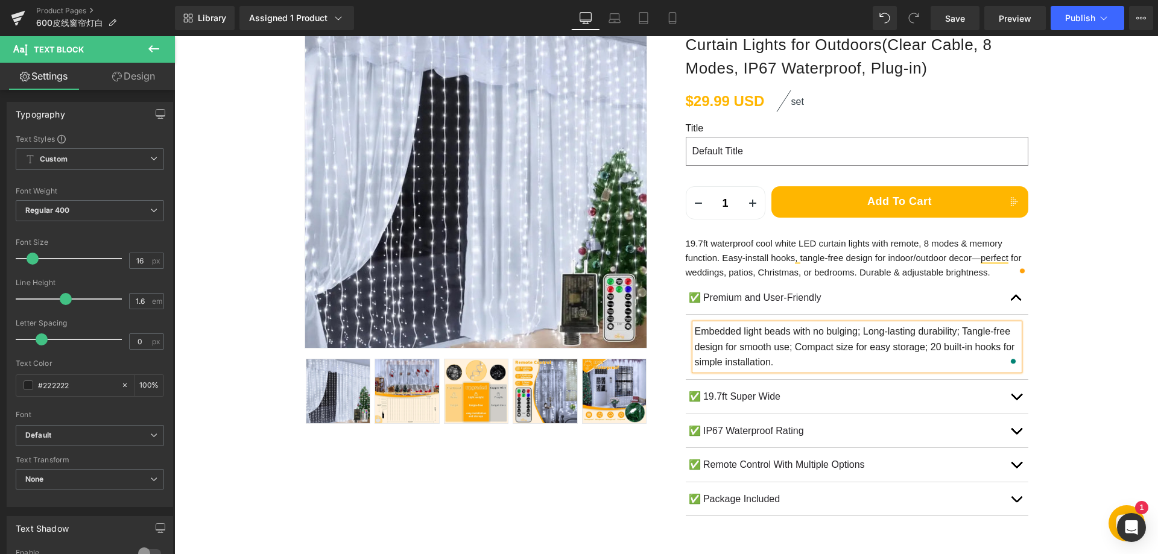
click at [788, 340] on p "Embedded light beads with no bulging; Long-lasting durability; Tangle-free desi…" at bounding box center [857, 347] width 325 height 46
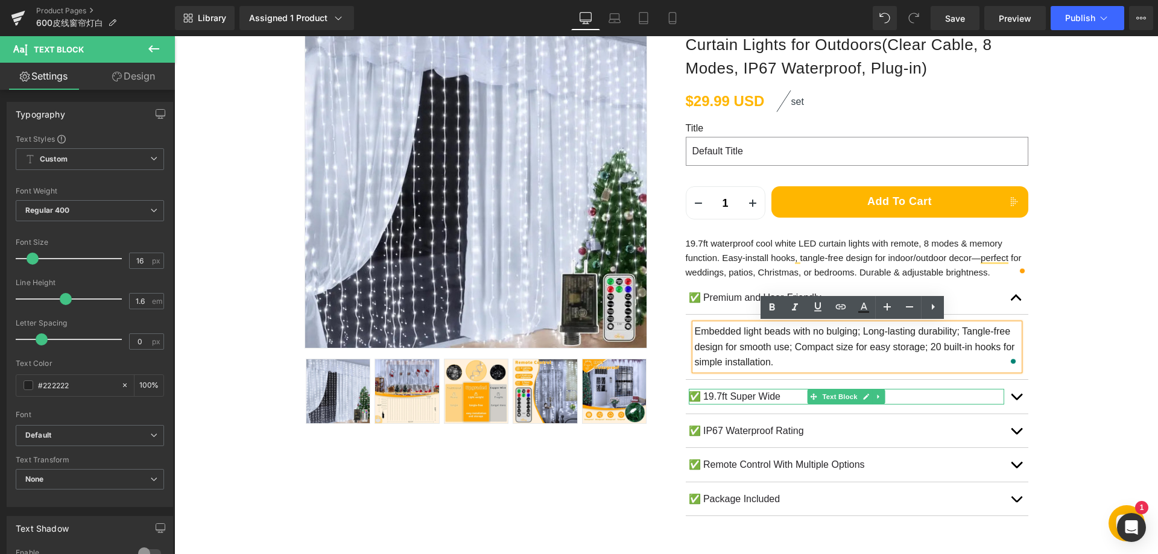
click at [738, 396] on p "✅ 19.7ft Super Wide" at bounding box center [847, 397] width 316 height 16
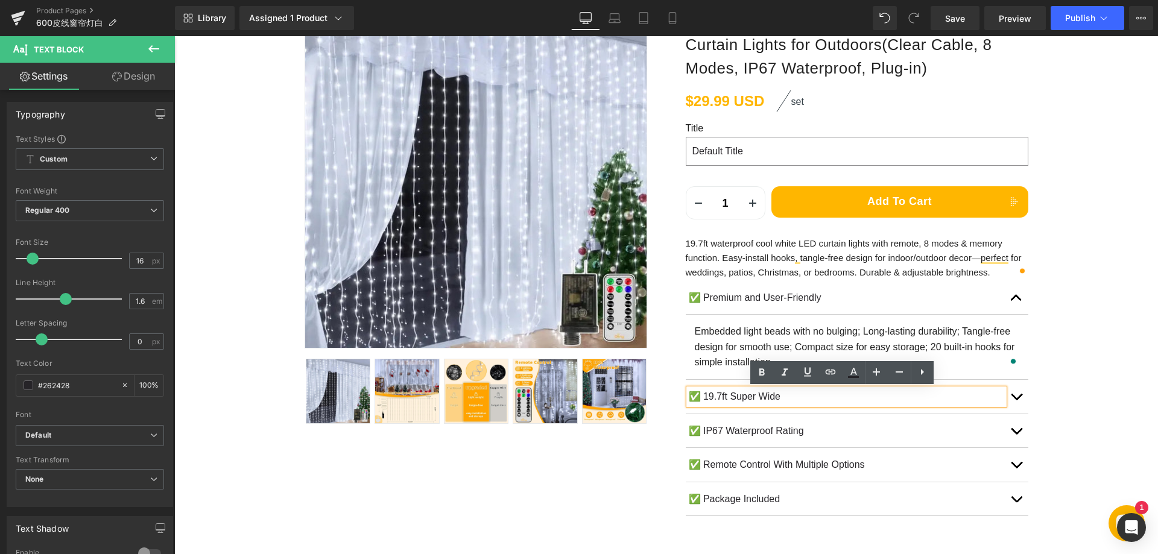
click at [1018, 434] on button "button" at bounding box center [1016, 431] width 24 height 34
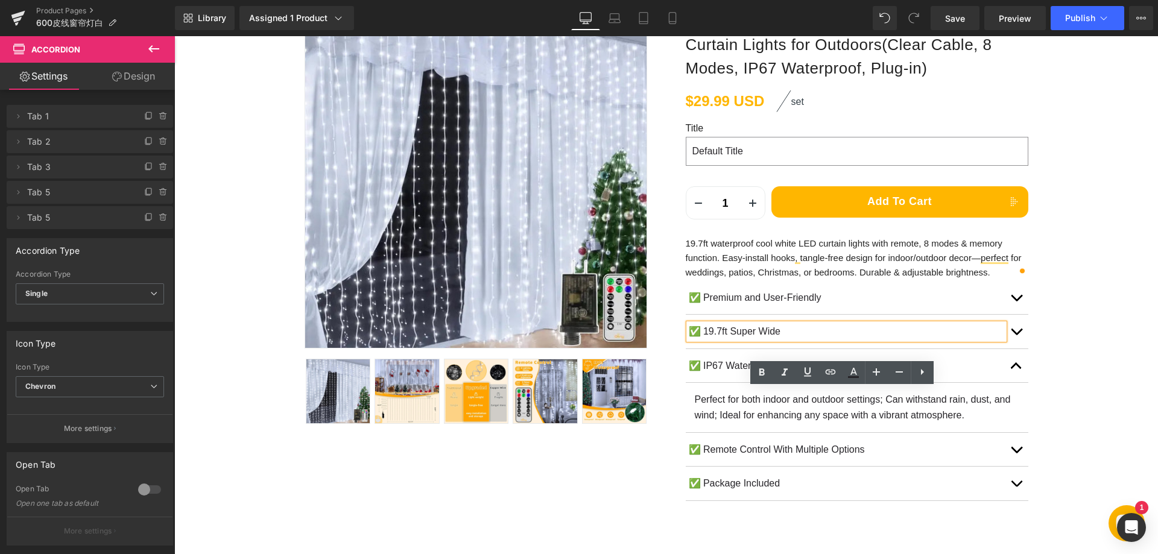
click at [723, 407] on p "Perfect for both indoor and outdoor settings; Can withstand rain, dust, and win…" at bounding box center [857, 407] width 325 height 31
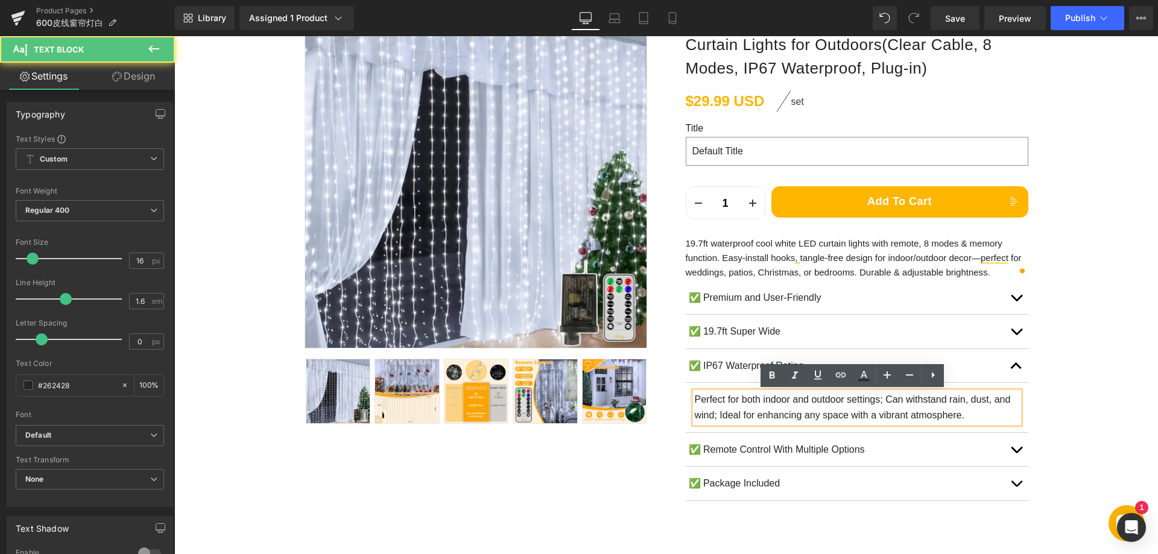
click at [755, 404] on p "Perfect for both indoor and outdoor settings; Can withstand rain, dust, and win…" at bounding box center [857, 407] width 325 height 31
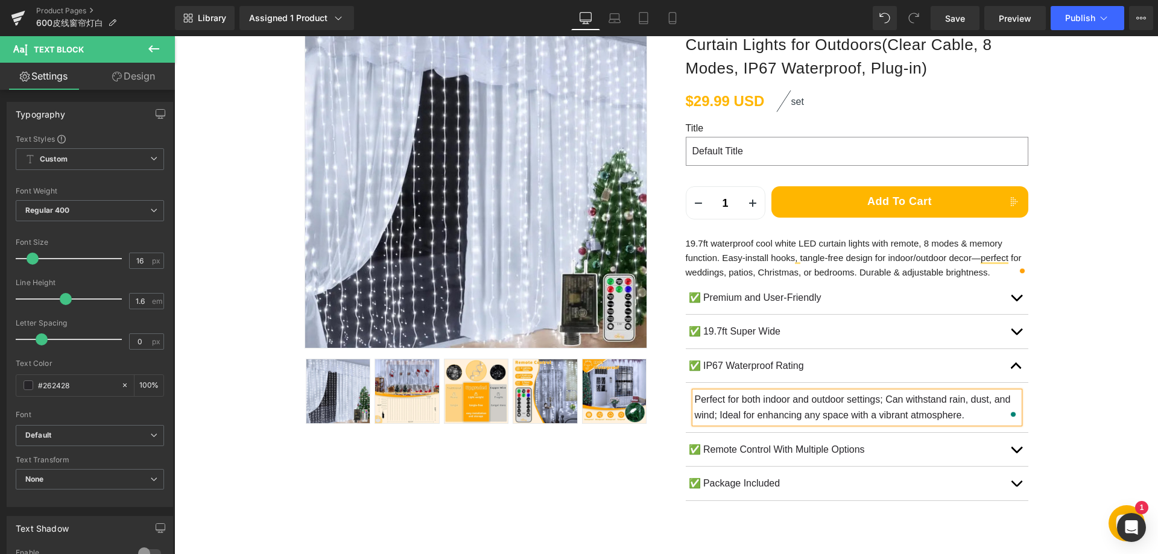
paste div "To enrich screen reader interactions, please activate Accessibility in Grammarl…"
click at [1007, 371] on button "button" at bounding box center [1016, 366] width 24 height 34
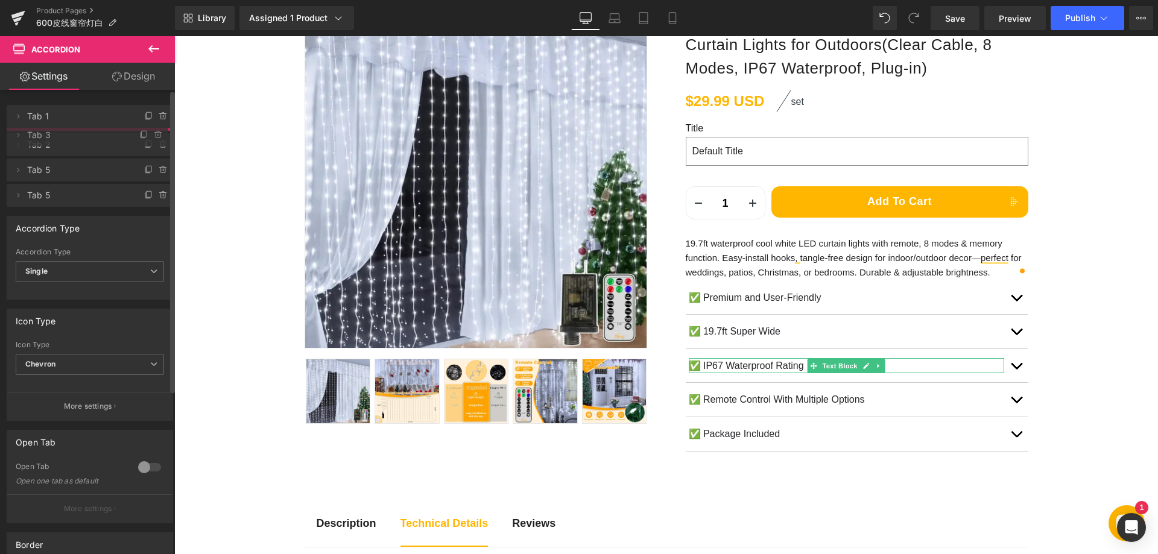
drag, startPoint x: 46, startPoint y: 167, endPoint x: 57, endPoint y: 135, distance: 33.8
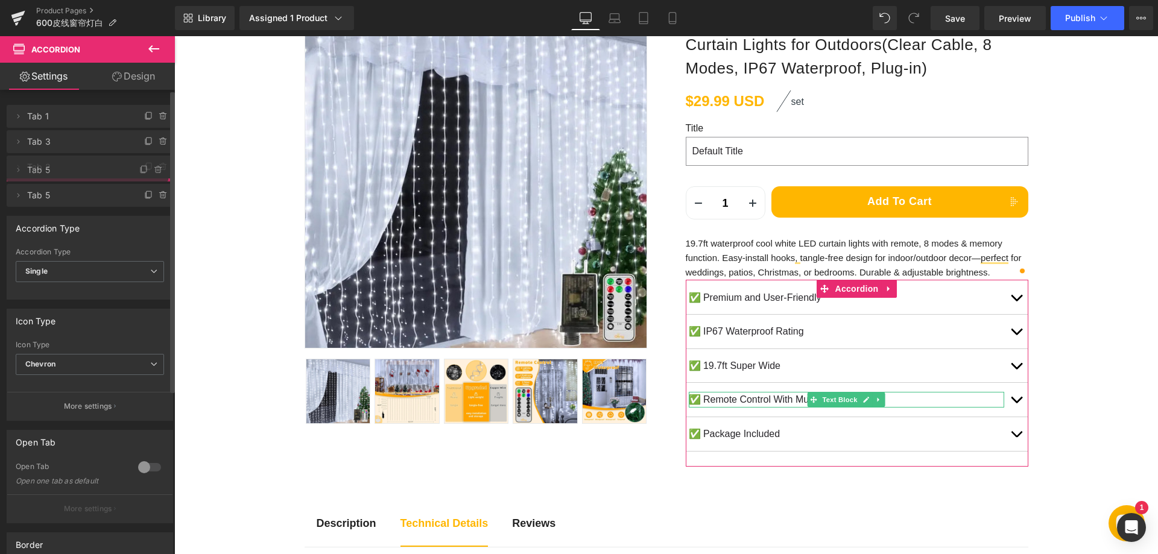
drag, startPoint x: 35, startPoint y: 194, endPoint x: 43, endPoint y: 171, distance: 23.7
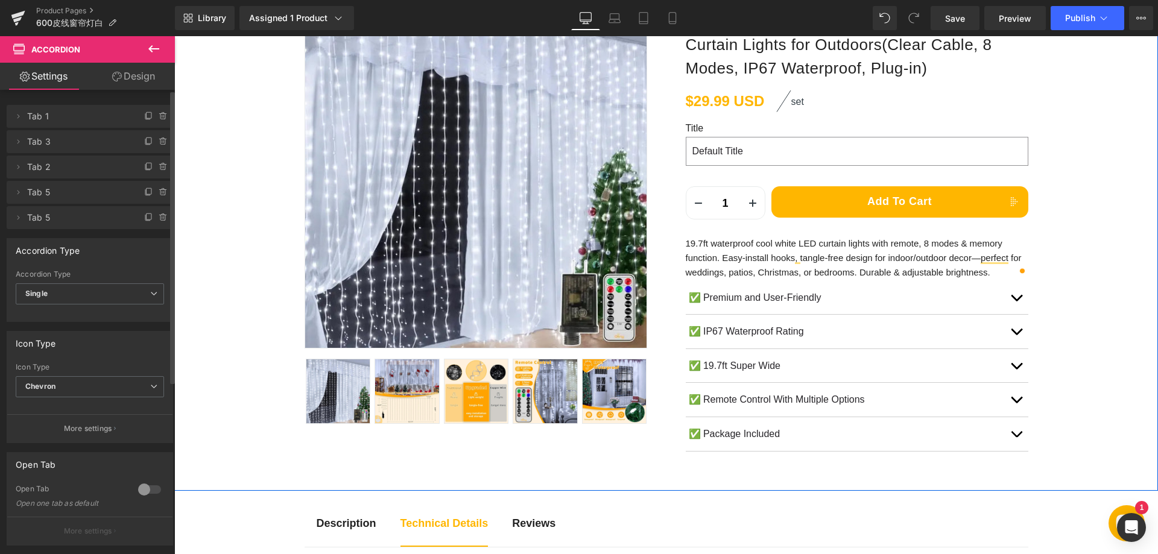
click at [1105, 409] on div "Sale Off (P) Image" at bounding box center [666, 228] width 984 height 502
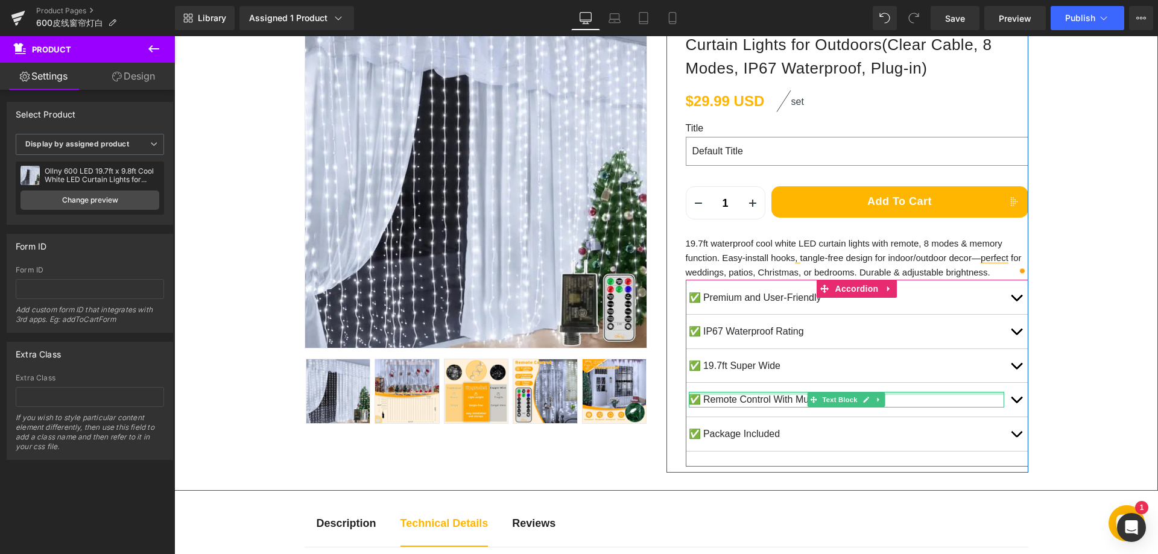
click at [731, 395] on div at bounding box center [847, 393] width 316 height 3
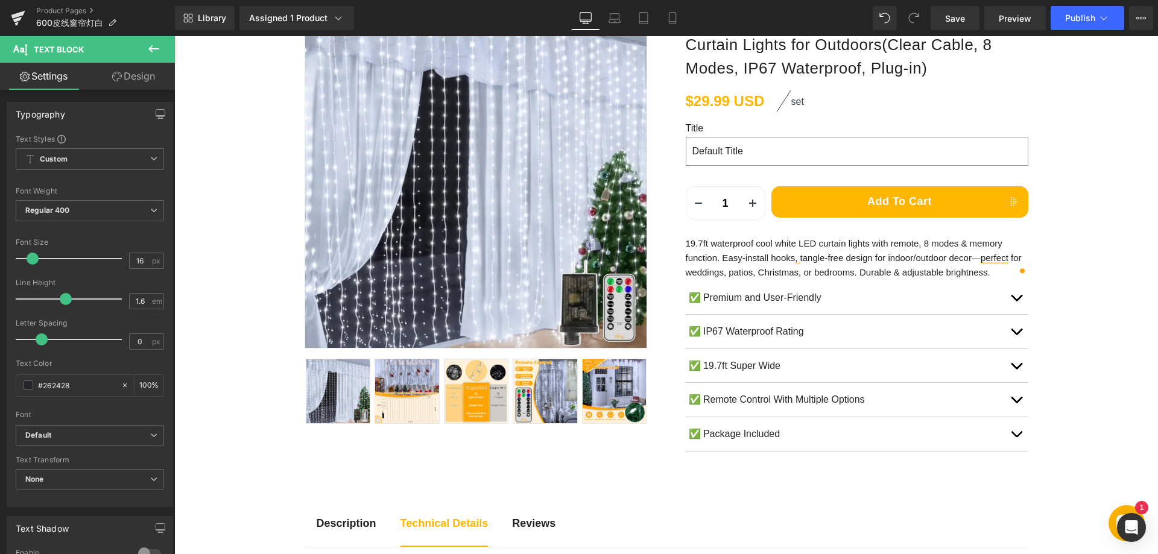
click at [153, 49] on icon at bounding box center [153, 48] width 11 height 7
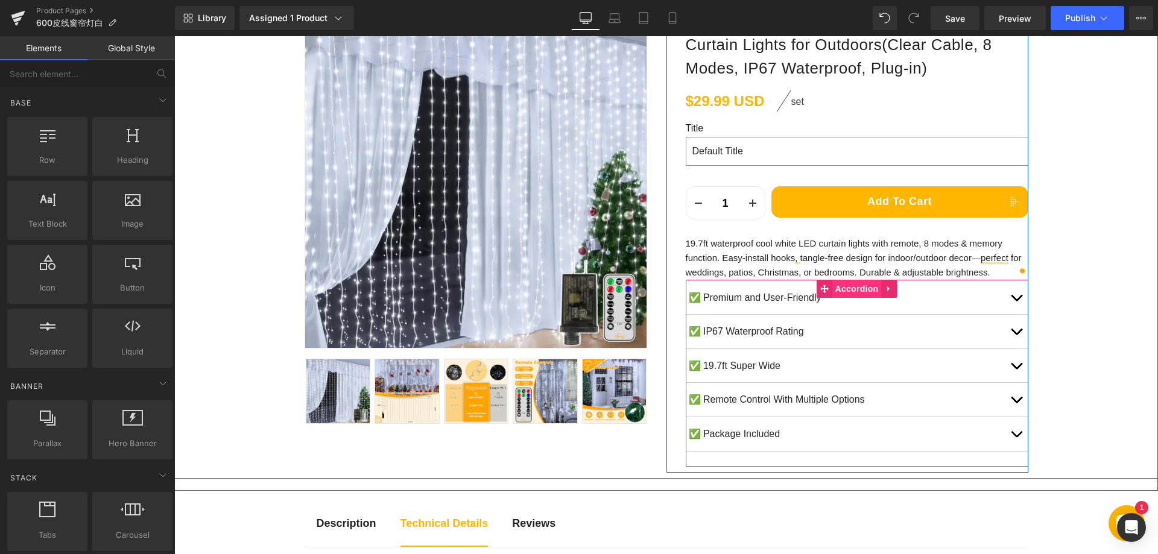
click at [833, 284] on span "Accordion" at bounding box center [857, 289] width 49 height 18
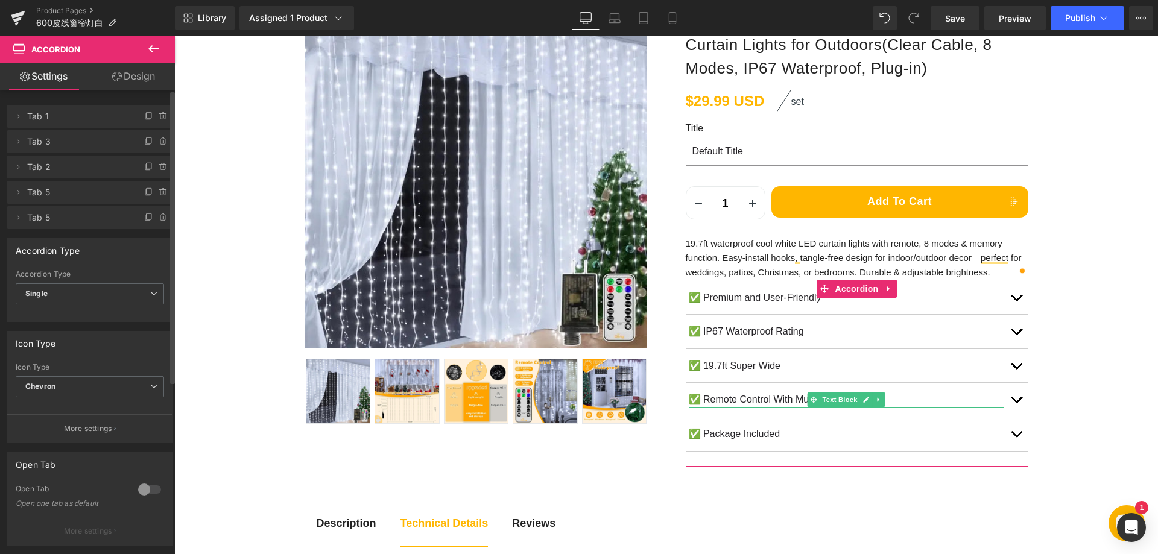
drag, startPoint x: 17, startPoint y: 194, endPoint x: 24, endPoint y: 187, distance: 10.2
click at [24, 187] on li "Delete Cancel Tab 5 Tab 5 Name Tab 5 #FFFFFF Background #ffffff 100 %" at bounding box center [90, 192] width 167 height 23
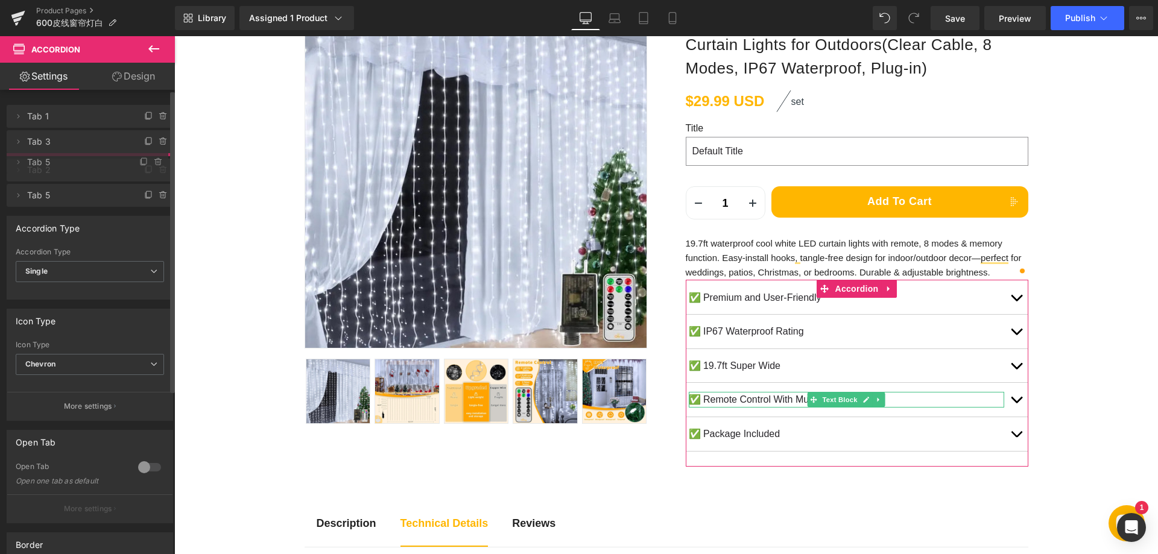
drag, startPoint x: 46, startPoint y: 191, endPoint x: 58, endPoint y: 160, distance: 32.3
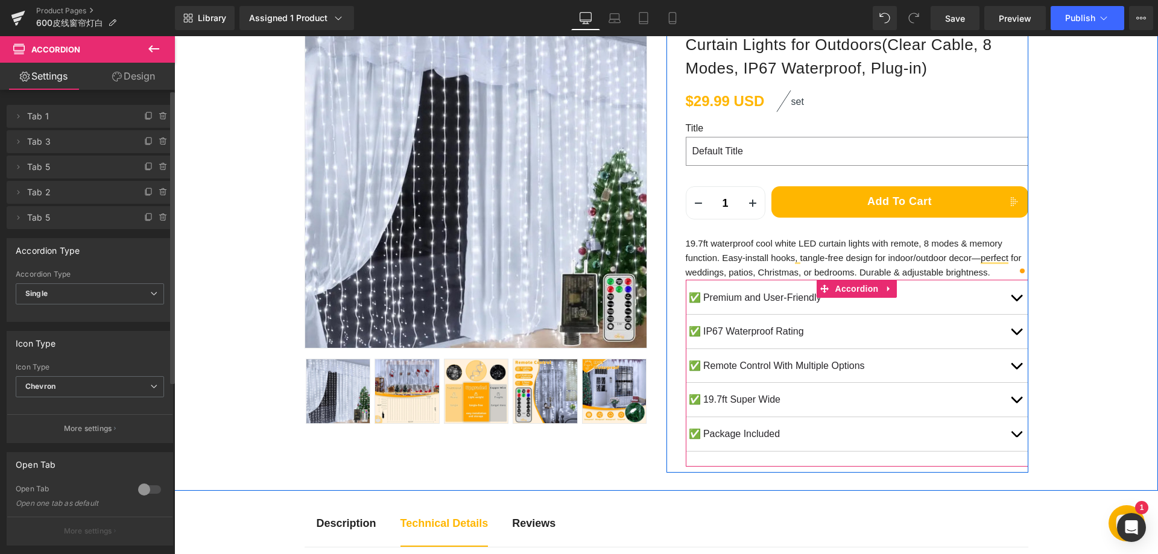
click at [1017, 369] on span "button" at bounding box center [1017, 369] width 0 height 0
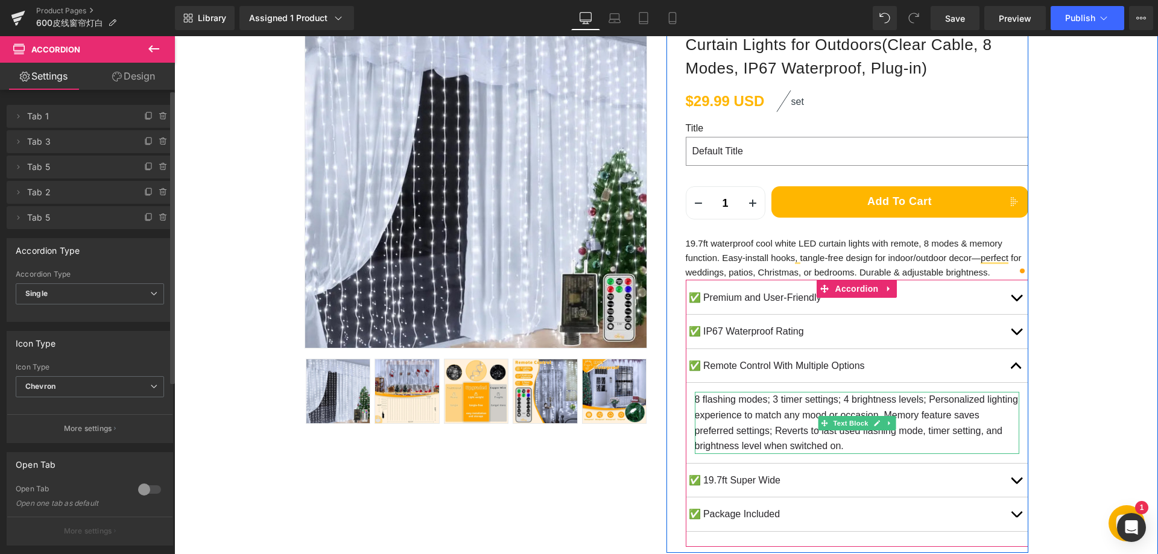
click at [761, 407] on p "8 flashing modes; 3 timer settings; 4 brightness levels; Personalized lighting …" at bounding box center [857, 423] width 325 height 62
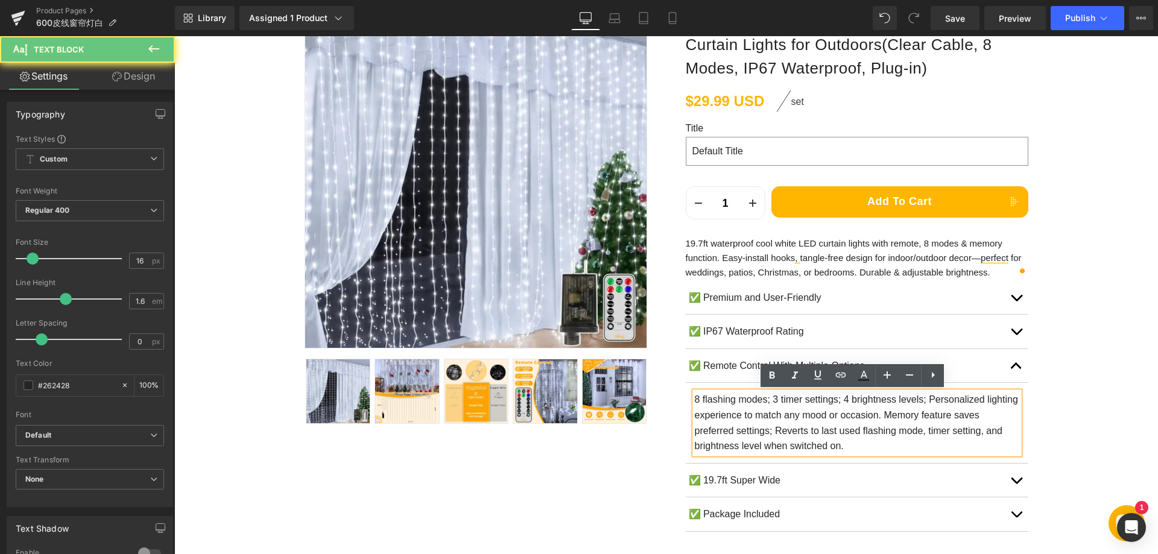
click at [772, 402] on span "8 flashing modes; 3 timer settings; 4 brightness levels; Personalized lighting …" at bounding box center [856, 423] width 323 height 57
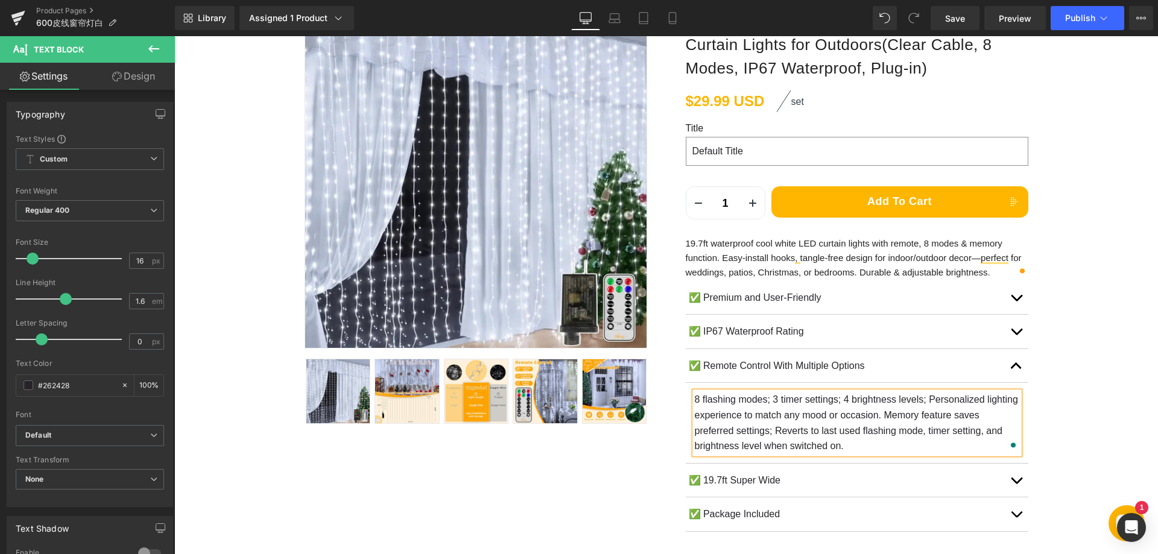
paste div "To enrich screen reader interactions, please activate Accessibility in Grammarl…"
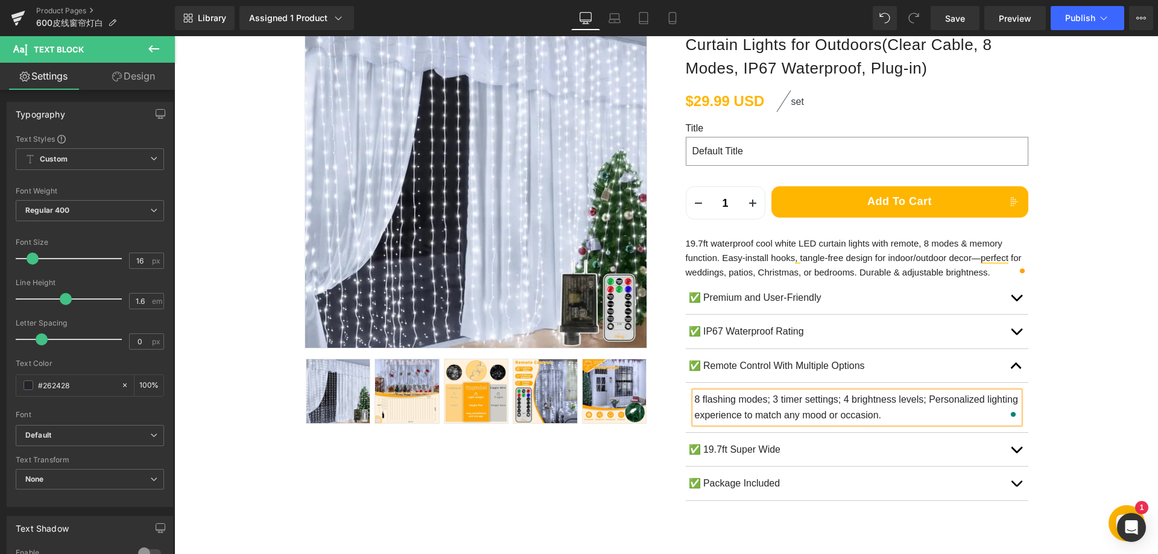
click at [726, 449] on p "✅ 19.7ft Super Wide" at bounding box center [847, 450] width 316 height 16
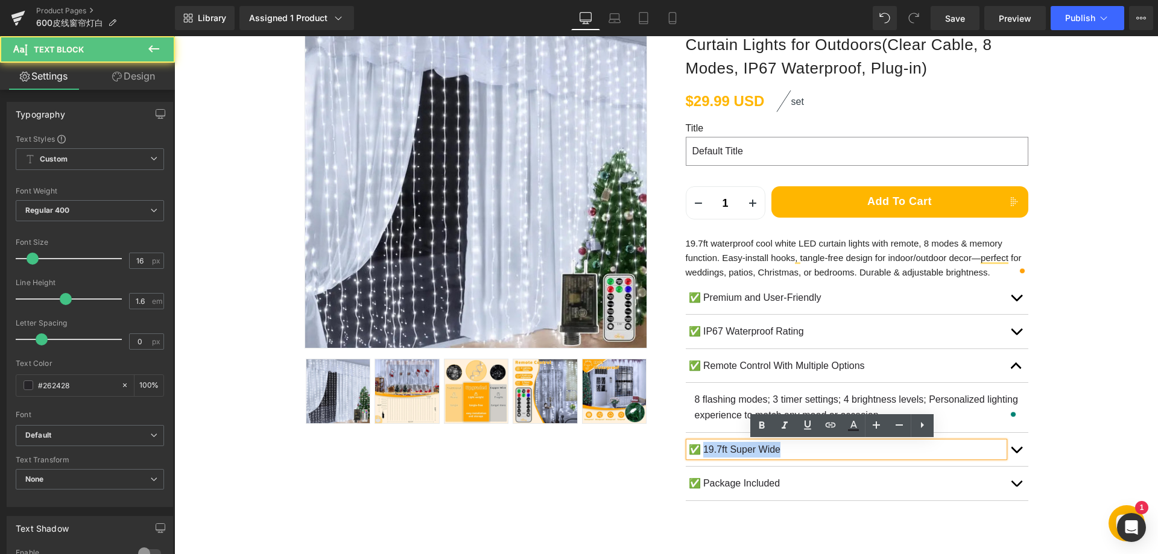
drag, startPoint x: 702, startPoint y: 451, endPoint x: 790, endPoint y: 451, distance: 88.1
click at [790, 451] on p "✅ 19.7ft Super Wide" at bounding box center [847, 450] width 316 height 16
paste div
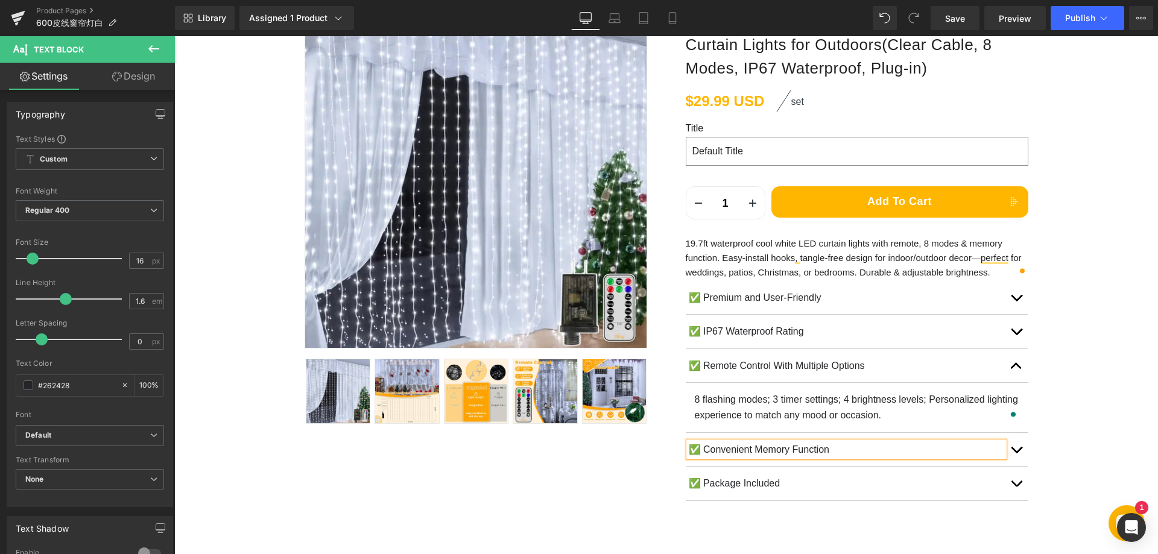
click at [1020, 451] on button "button" at bounding box center [1016, 450] width 24 height 34
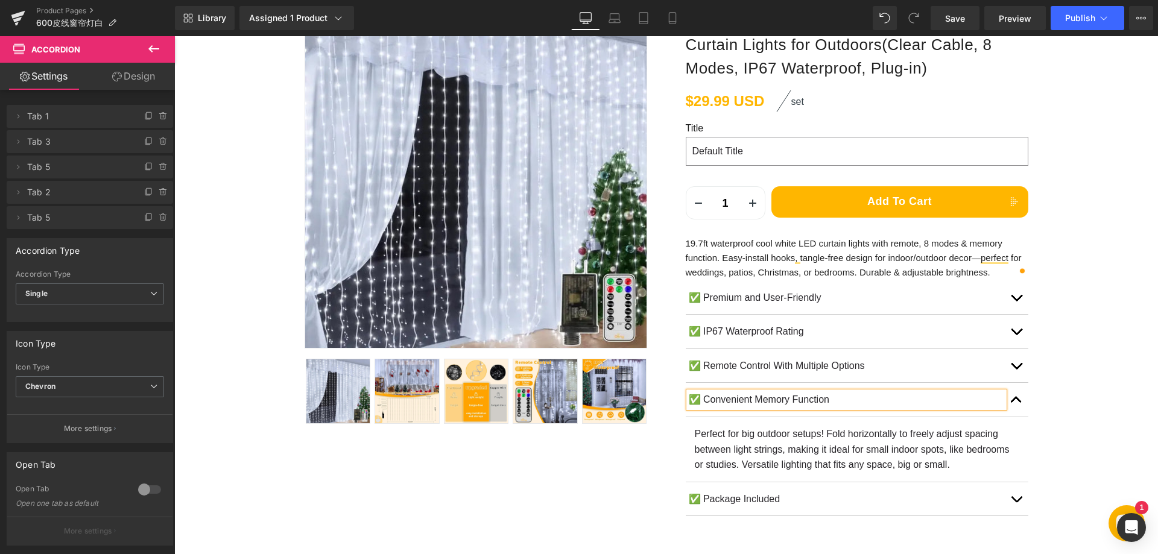
click at [766, 448] on p "Perfect for big outdoor setups! Fold horizontally to freely adjust spacing betw…" at bounding box center [857, 450] width 325 height 46
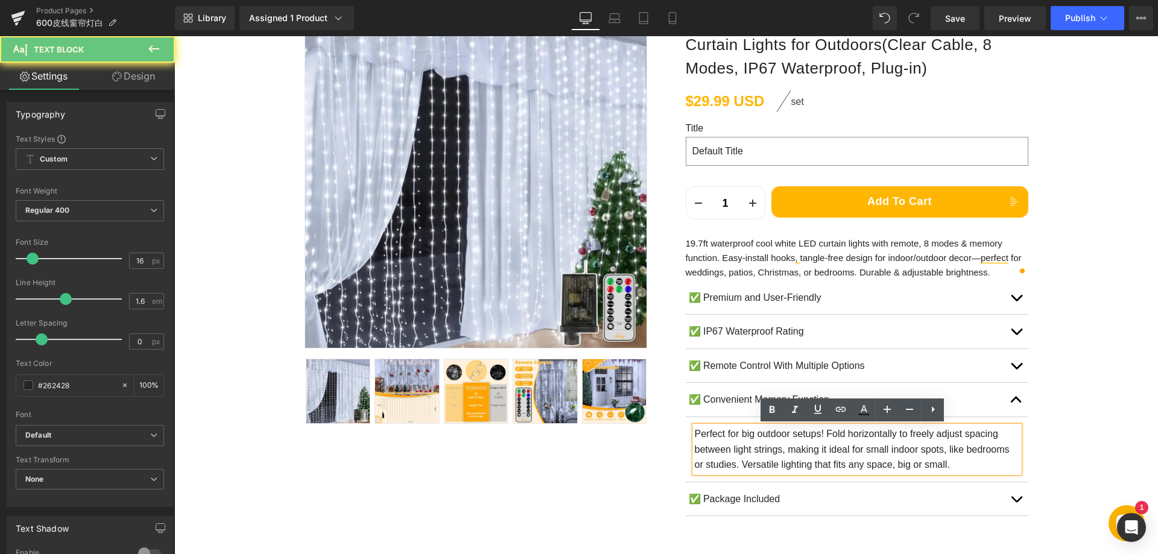
click at [788, 446] on p "Perfect for big outdoor setups! Fold horizontally to freely adjust spacing betw…" at bounding box center [857, 450] width 325 height 46
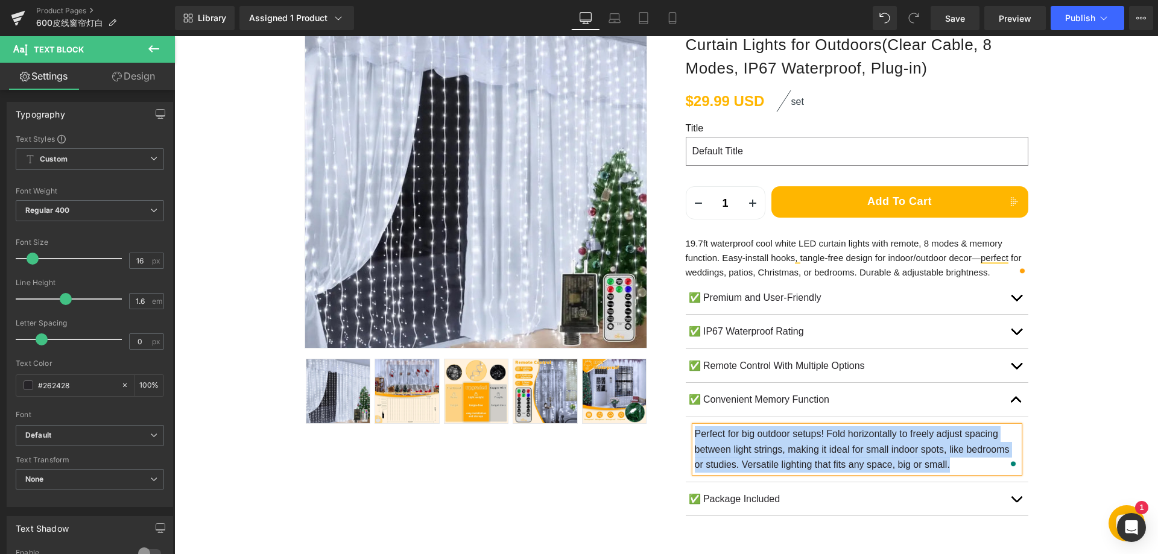
paste div "To enrich screen reader interactions, please activate Accessibility in Grammarl…"
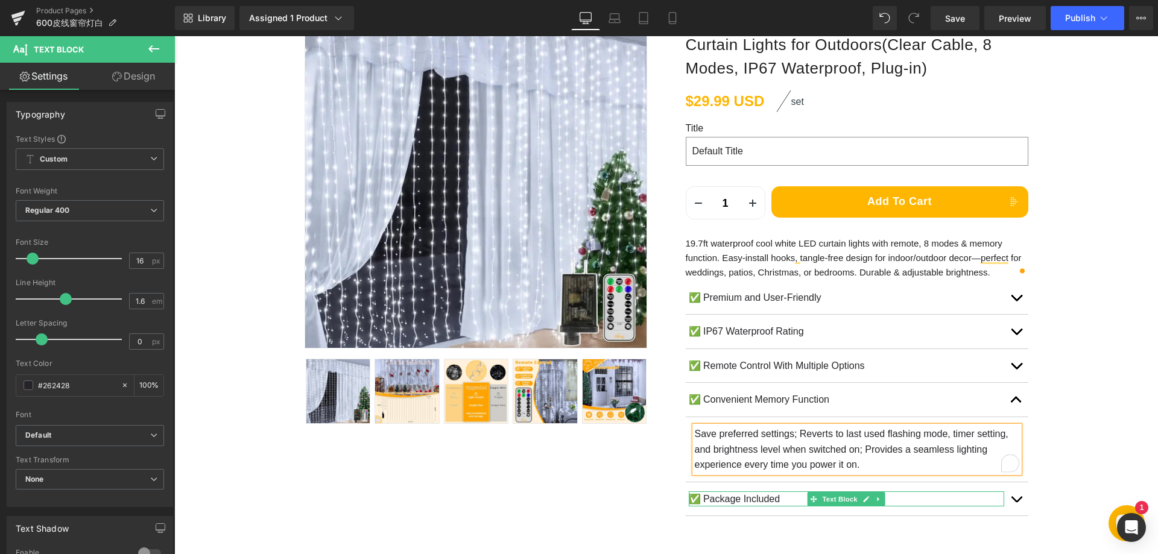
click at [759, 496] on p "✅ Package Included" at bounding box center [847, 500] width 316 height 16
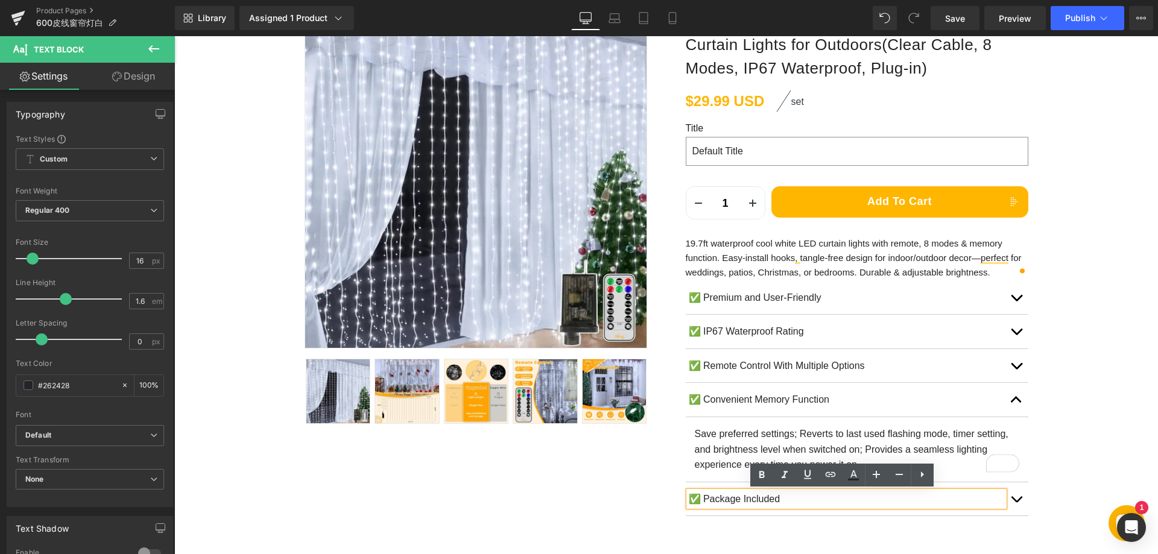
click at [1013, 493] on button "button" at bounding box center [1016, 500] width 24 height 34
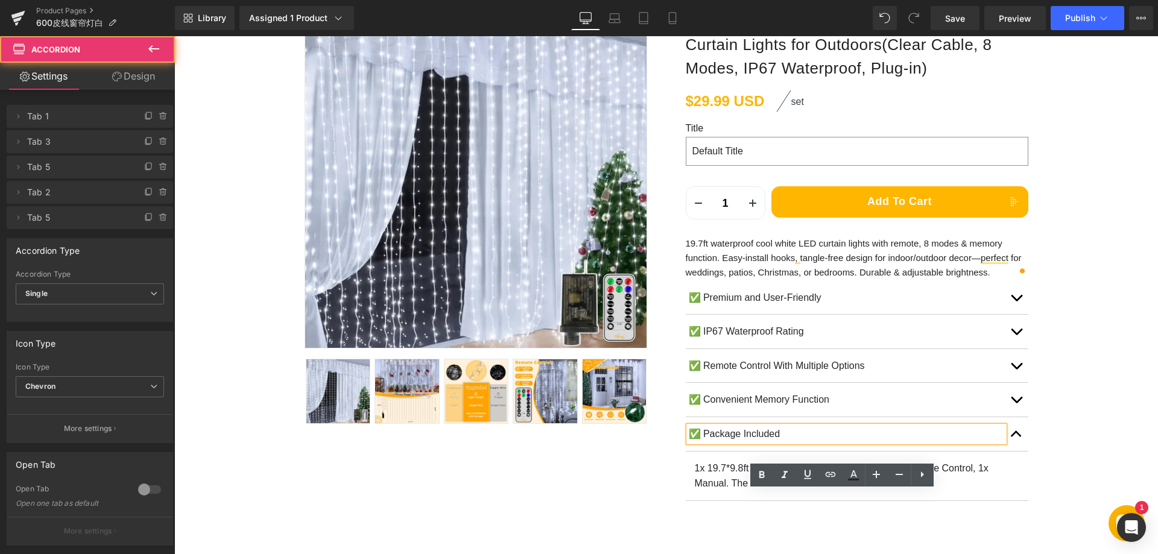
click at [736, 469] on p "1x 19.7*9.8ft Plug-in Curtain Lights with hooks, 1 Remote Control, 1x Manual. T…" at bounding box center [857, 476] width 325 height 31
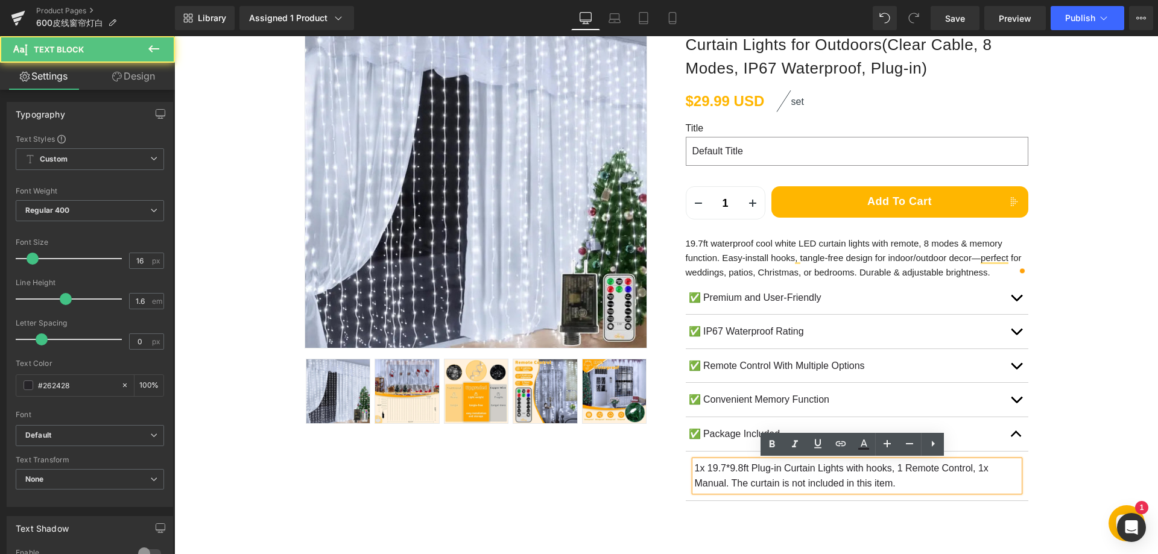
drag, startPoint x: 723, startPoint y: 467, endPoint x: 731, endPoint y: 466, distance: 7.3
click at [723, 467] on p "1x 19.7*9.8ft Plug-in Curtain Lights with hooks, 1 Remote Control, 1x Manual. T…" at bounding box center [857, 476] width 325 height 31
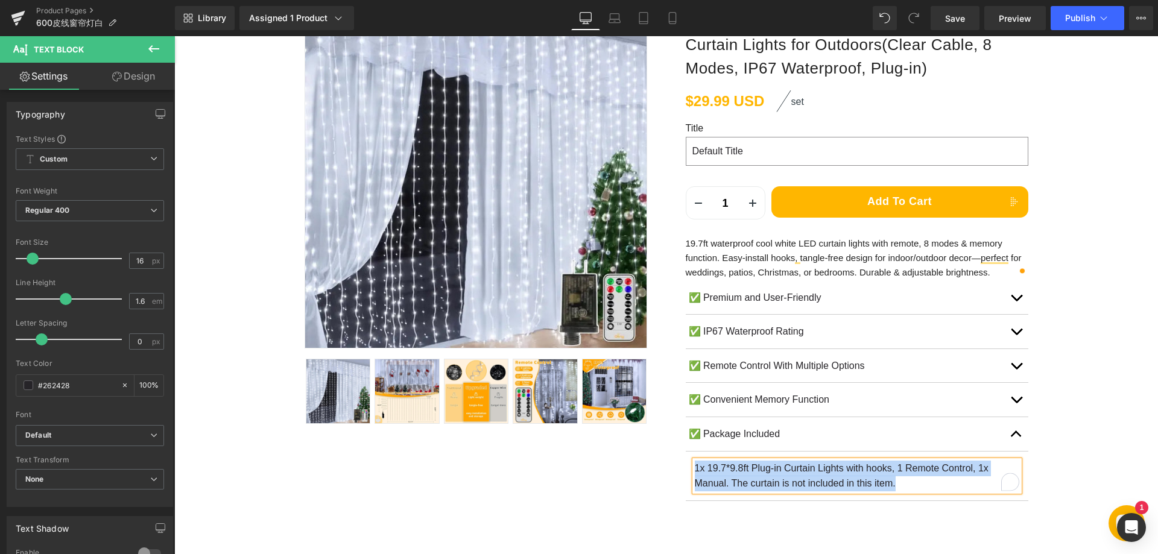
paste div "To enrich screen reader interactions, please activate Accessibility in Grammarl…"
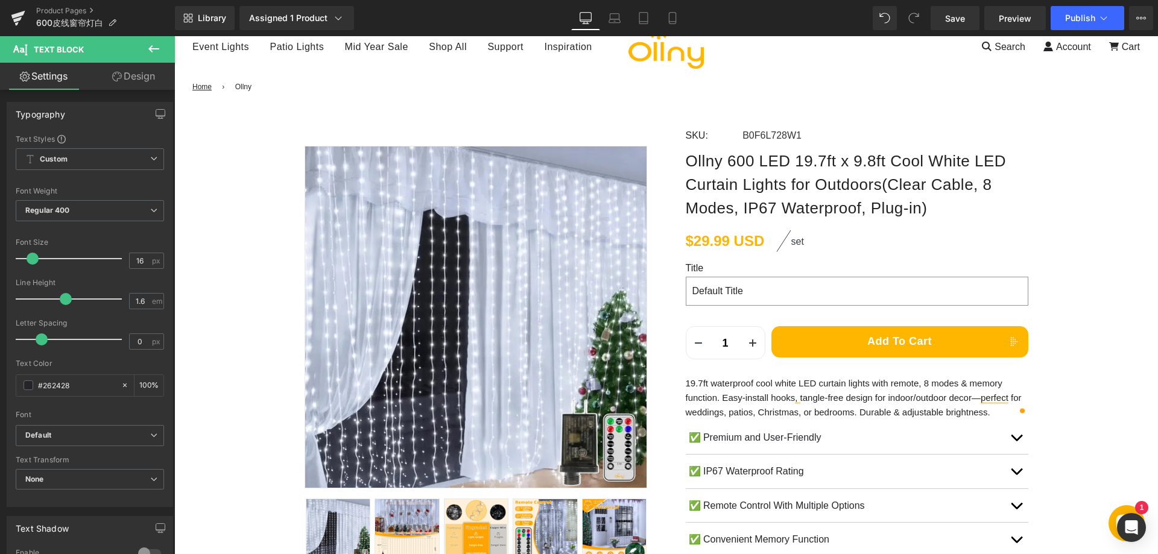
scroll to position [60, 0]
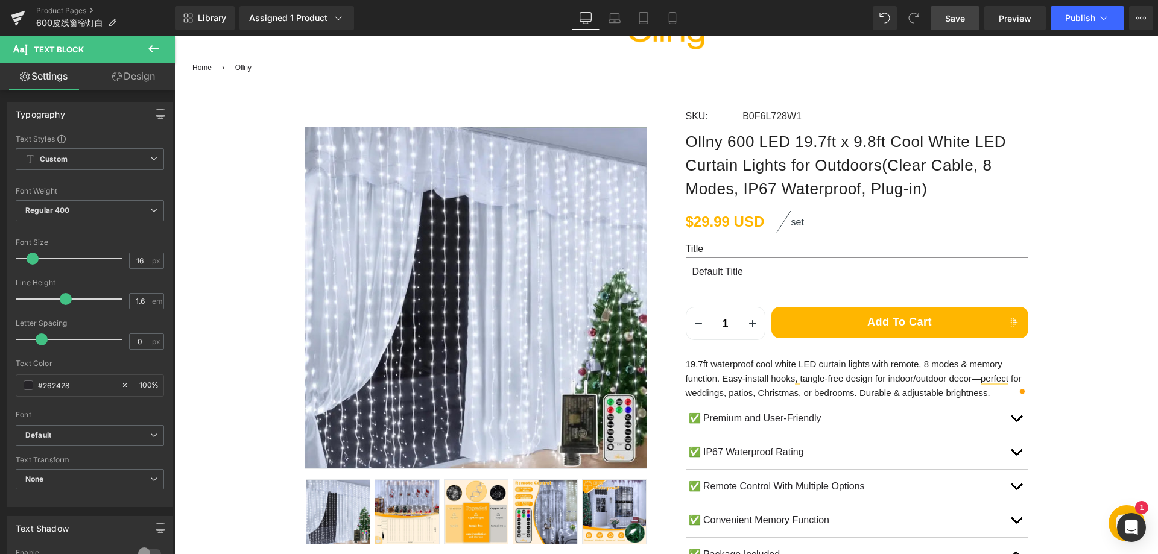
click at [958, 10] on link "Save" at bounding box center [955, 18] width 49 height 24
click at [1072, 14] on span "Publish" at bounding box center [1080, 18] width 30 height 10
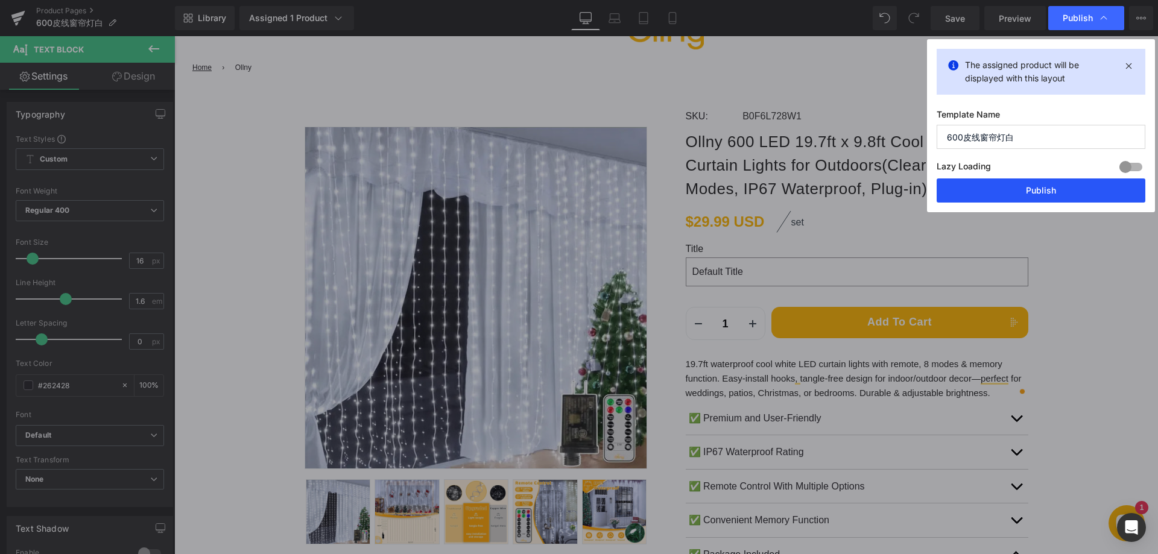
drag, startPoint x: 1006, startPoint y: 194, endPoint x: 829, endPoint y: 157, distance: 180.0
click at [1006, 194] on button "Publish" at bounding box center [1041, 191] width 209 height 24
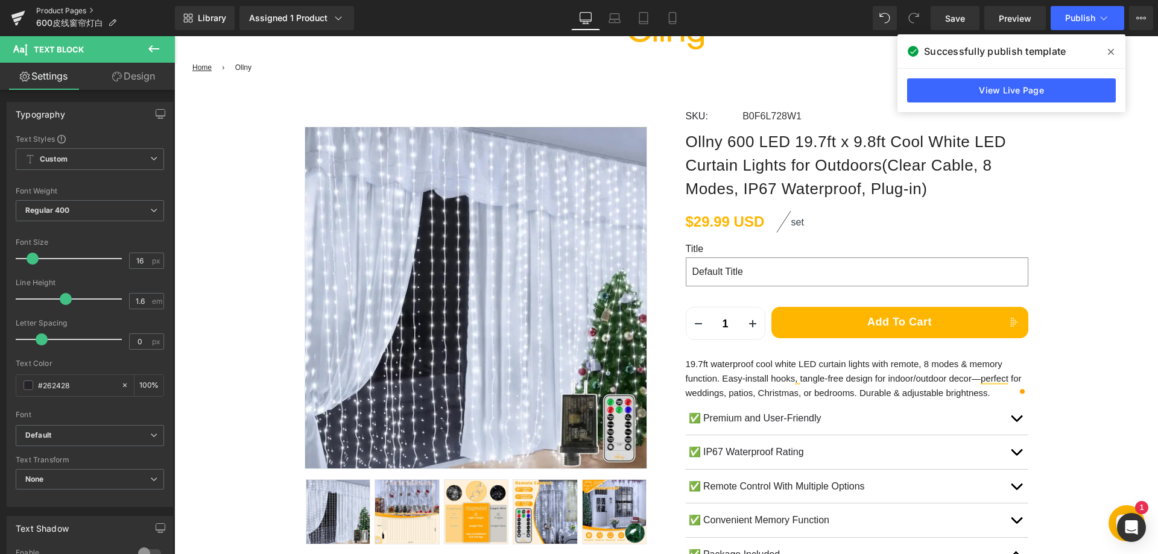
click at [68, 10] on link "Product Pages" at bounding box center [105, 11] width 139 height 10
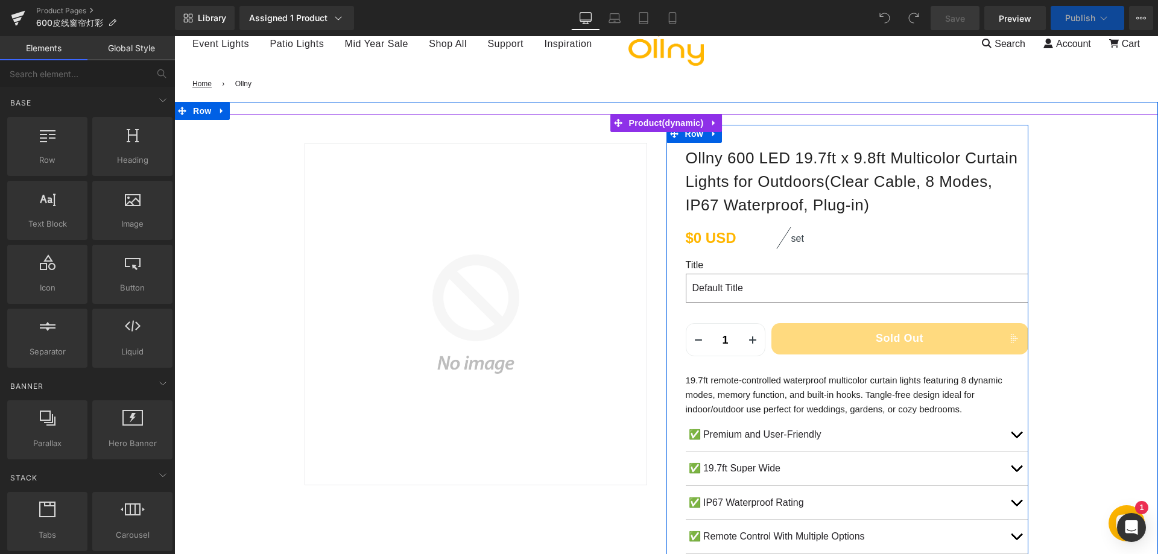
scroll to position [121, 0]
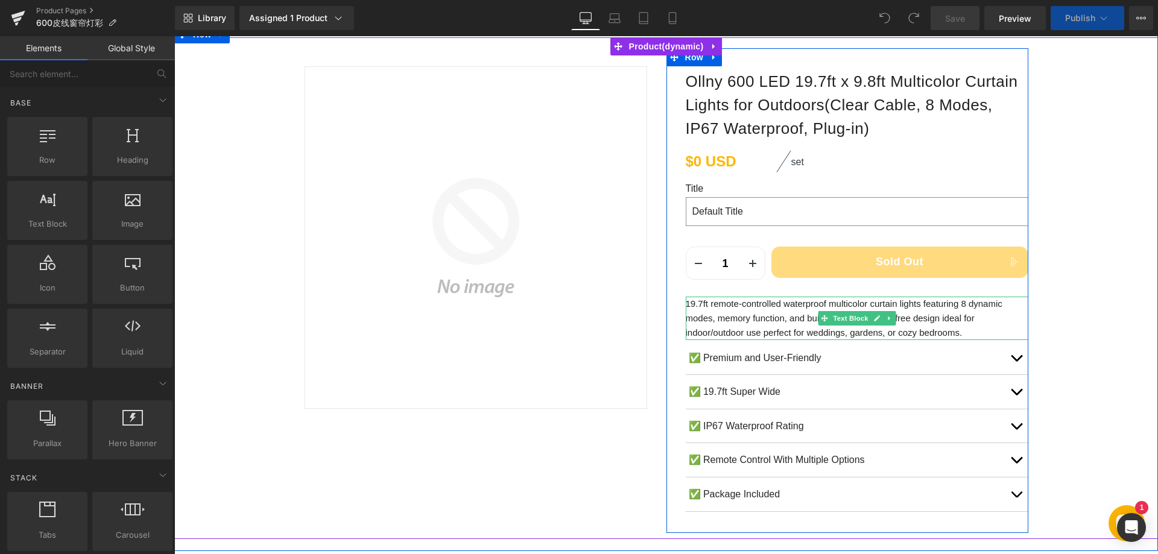
click at [755, 322] on p "19.7ft remote-controlled waterproof multicolor curtain lights featuring 8 dynam…" at bounding box center [857, 318] width 343 height 43
click at [780, 319] on p "19.7ft remote-controlled waterproof multicolor curtain lights featuring 8 dynam…" at bounding box center [857, 318] width 343 height 43
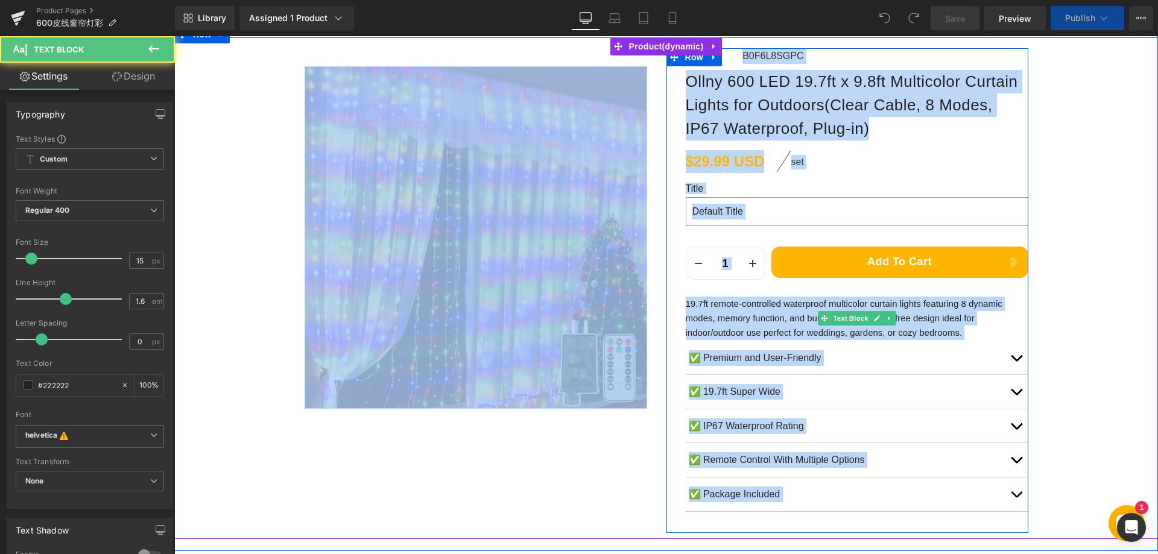
click at [779, 320] on p "19.7ft remote-controlled waterproof multicolor curtain lights featuring 8 dynam…" at bounding box center [857, 318] width 343 height 43
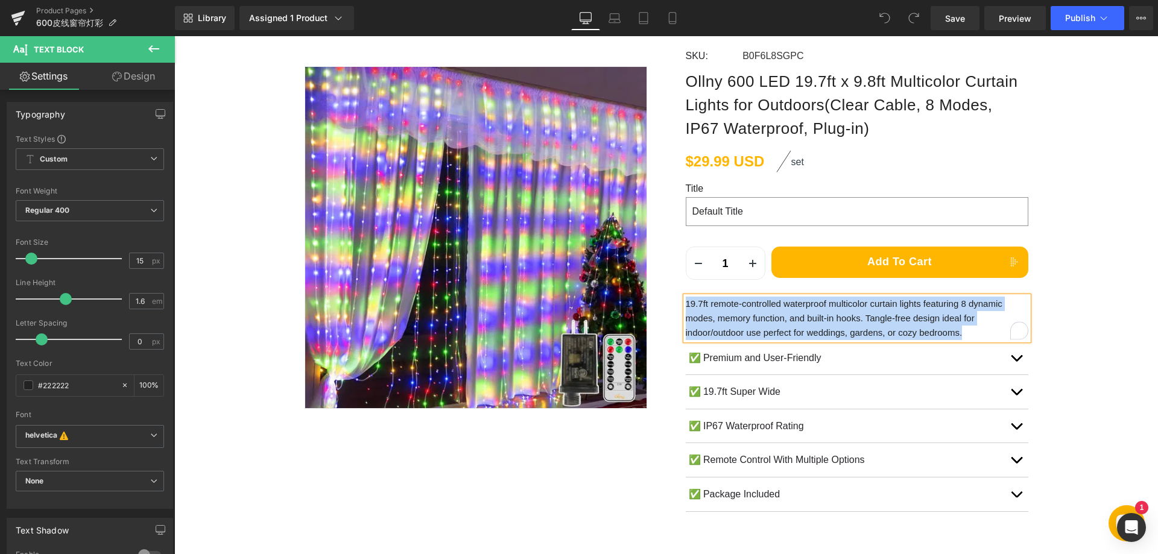
paste div "To enrich screen reader interactions, please activate Accessibility in Grammarl…"
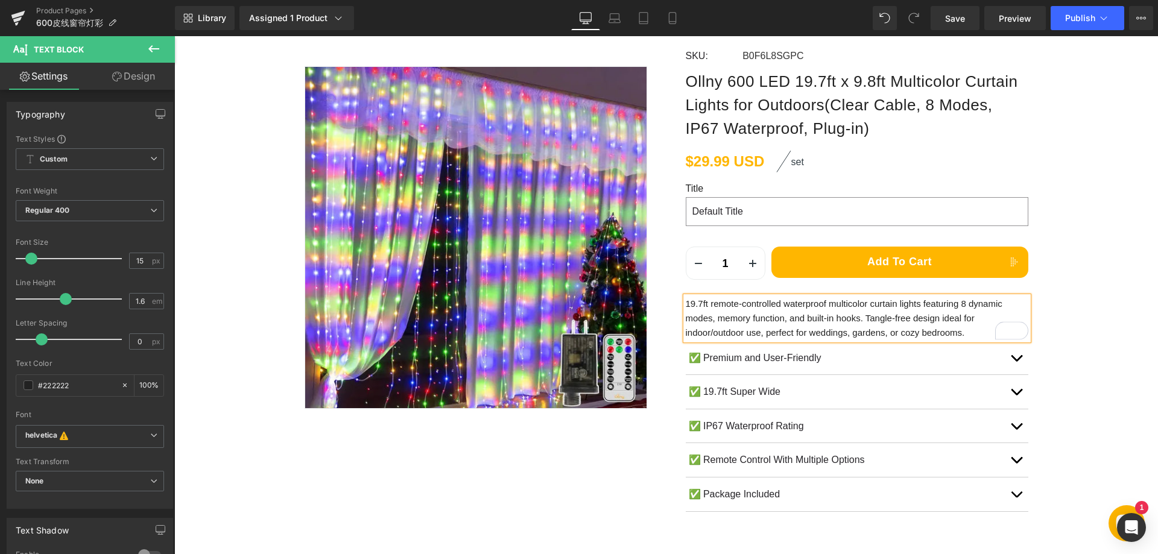
click at [1011, 357] on button "button" at bounding box center [1016, 358] width 24 height 34
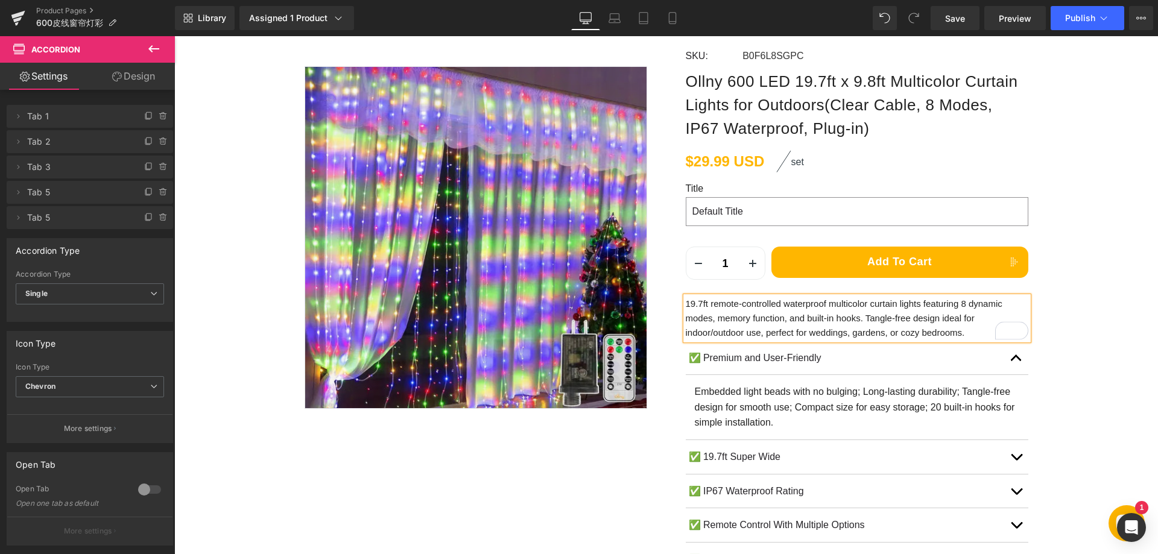
click at [732, 393] on p "Embedded light beads with no bulging; Long-lasting durability; Tangle-free desi…" at bounding box center [857, 407] width 325 height 46
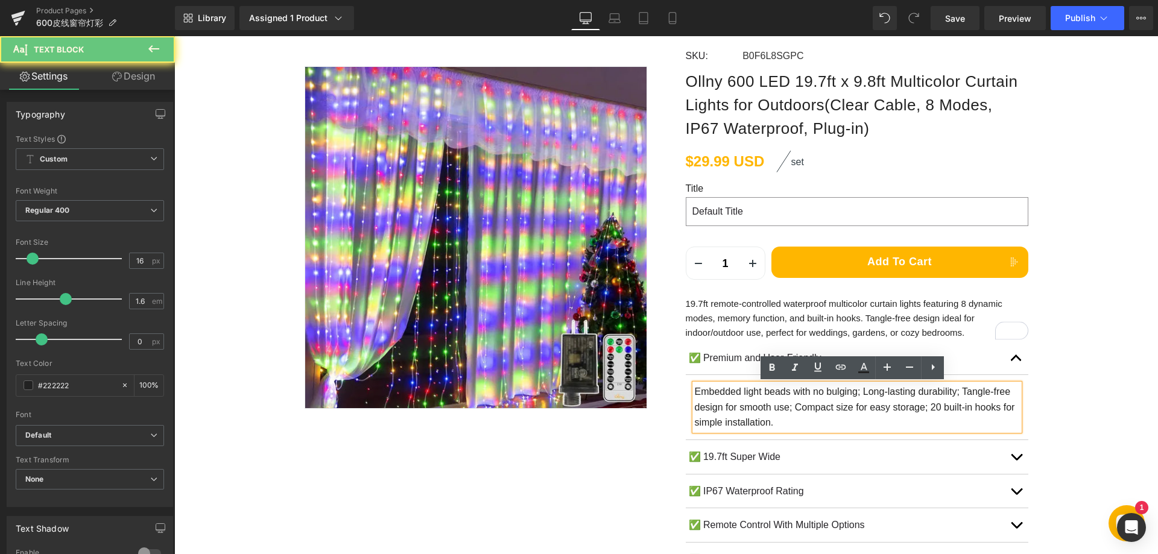
click at [738, 397] on p "Embedded light beads with no bulging; Long-lasting durability; Tangle-free desi…" at bounding box center [857, 407] width 325 height 46
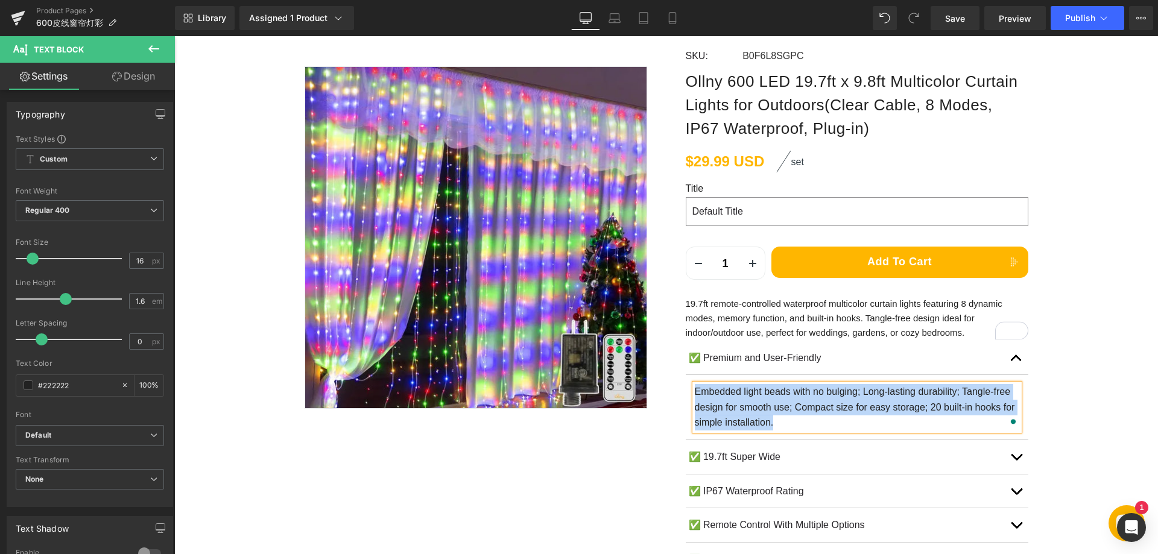
paste div "To enrich screen reader interactions, please activate Accessibility in Grammarl…"
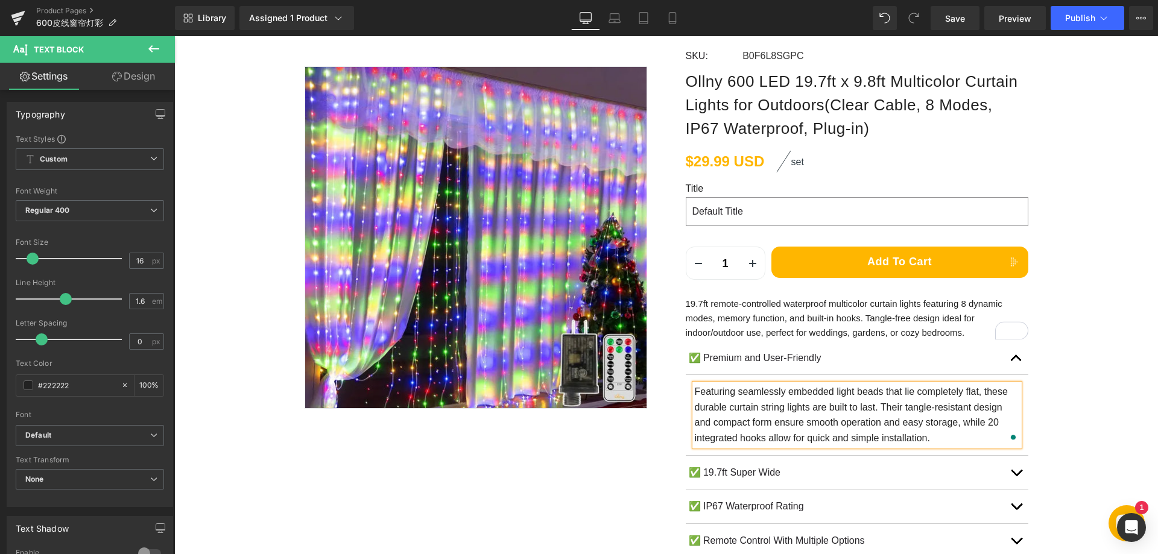
click at [1014, 470] on button "button" at bounding box center [1016, 473] width 24 height 34
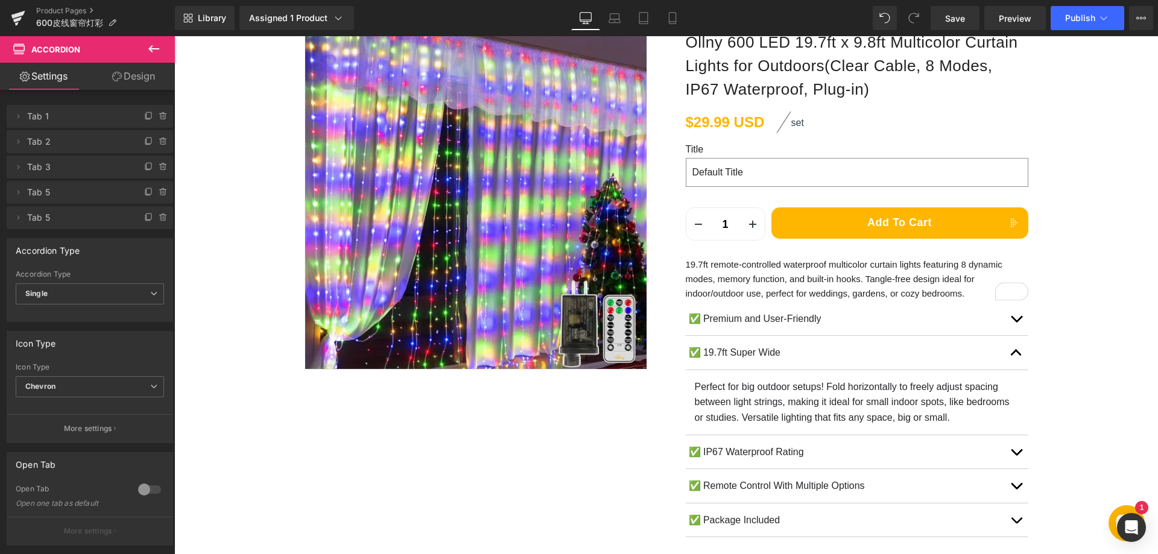
scroll to position [181, 0]
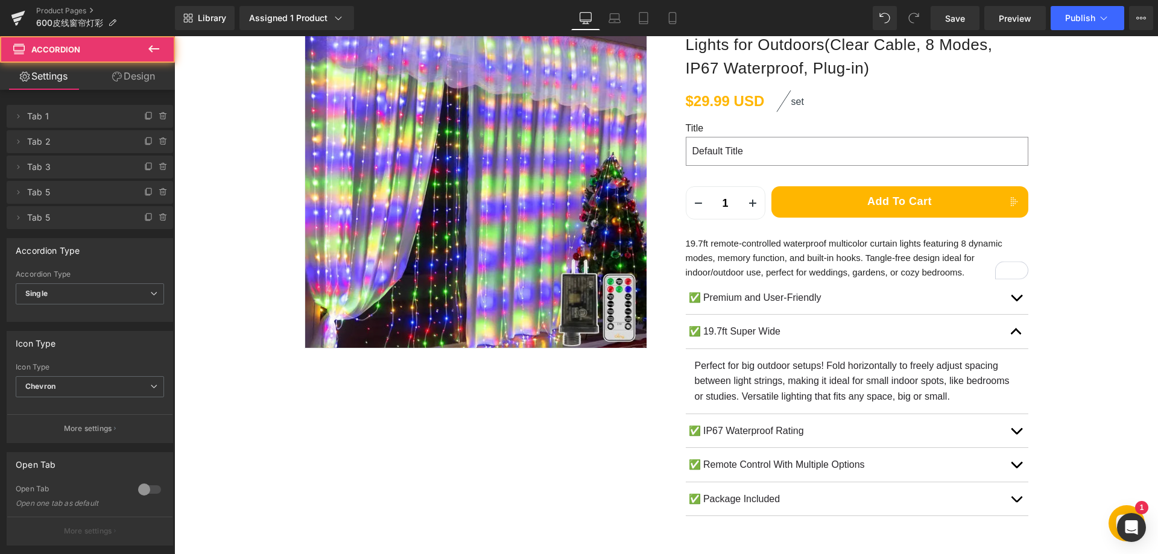
click at [1017, 434] on span "button" at bounding box center [1017, 434] width 0 height 0
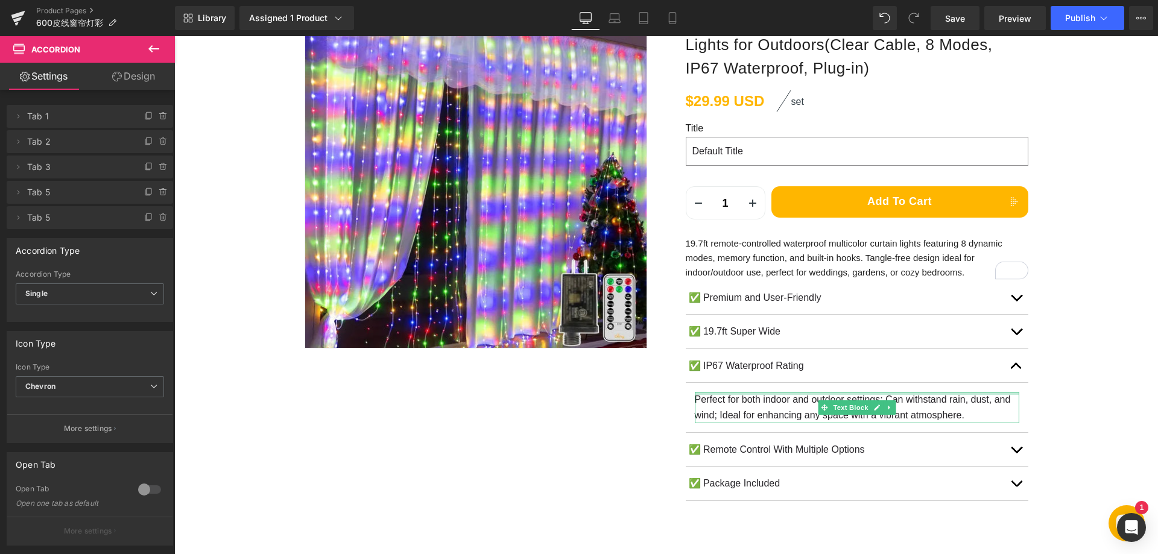
click at [718, 402] on p "Perfect for both indoor and outdoor settings; Can withstand rain, dust, and win…" at bounding box center [857, 407] width 325 height 31
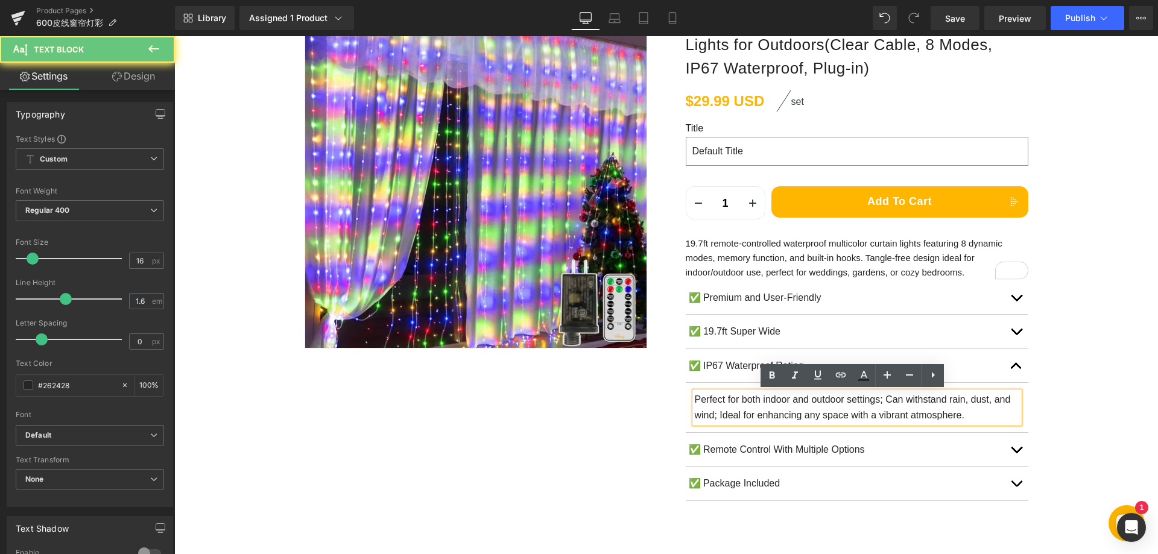
click at [745, 405] on p "Perfect for both indoor and outdoor settings; Can withstand rain, dust, and win…" at bounding box center [857, 407] width 325 height 31
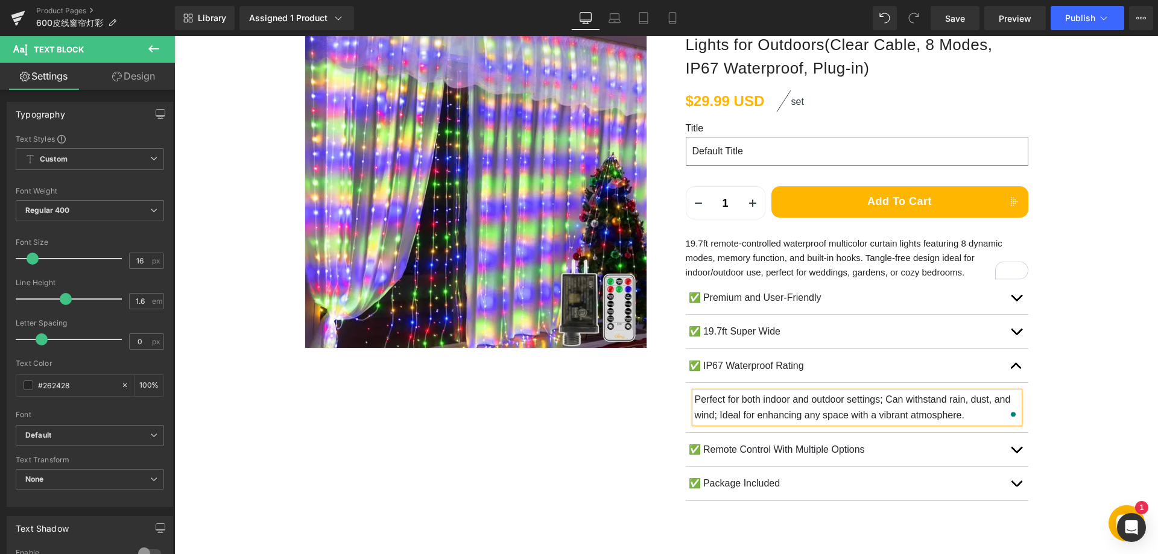
paste div "To enrich screen reader interactions, please activate Accessibility in Grammarl…"
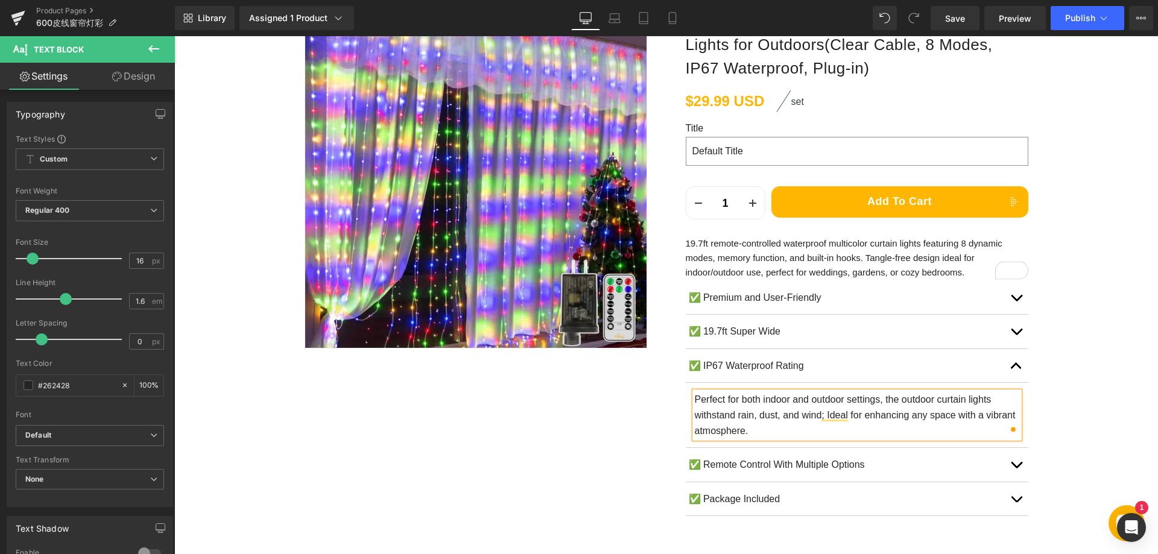
click at [1017, 369] on span "button" at bounding box center [1017, 369] width 0 height 0
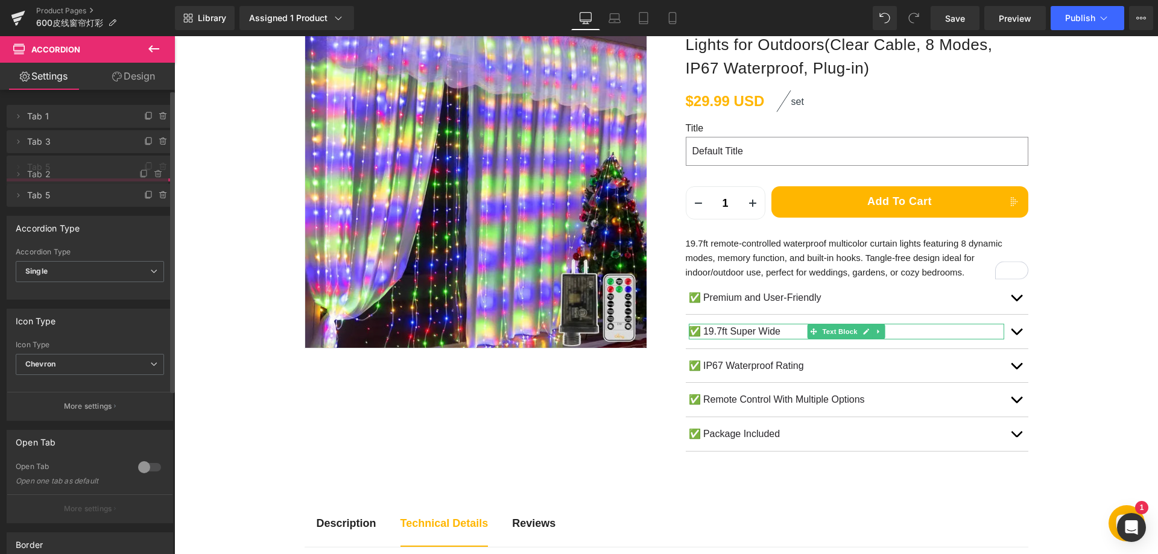
drag, startPoint x: 32, startPoint y: 140, endPoint x: 35, endPoint y: 173, distance: 32.7
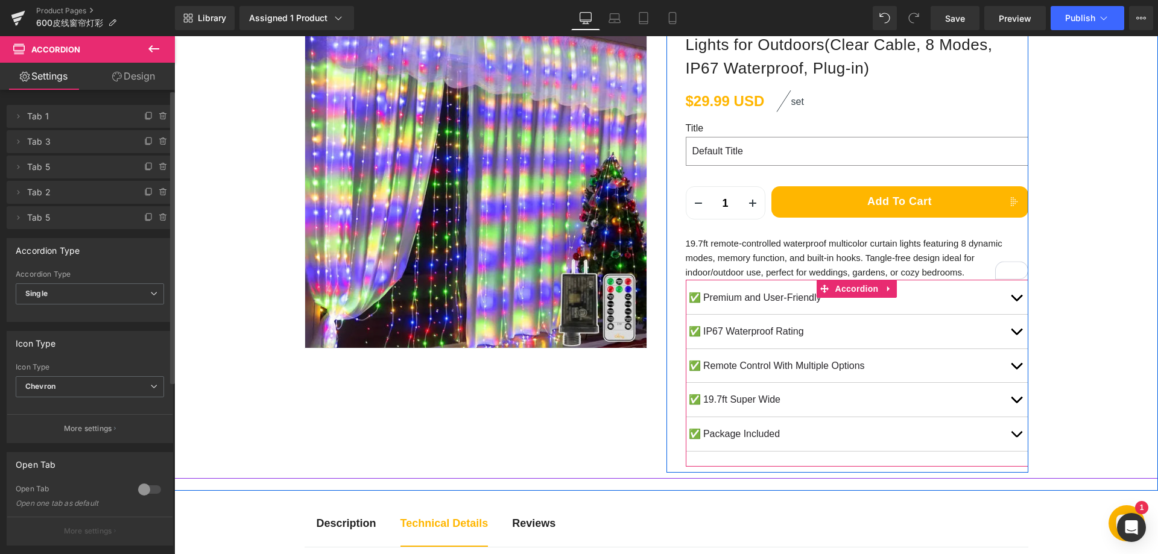
click at [1010, 364] on button "button" at bounding box center [1016, 366] width 24 height 34
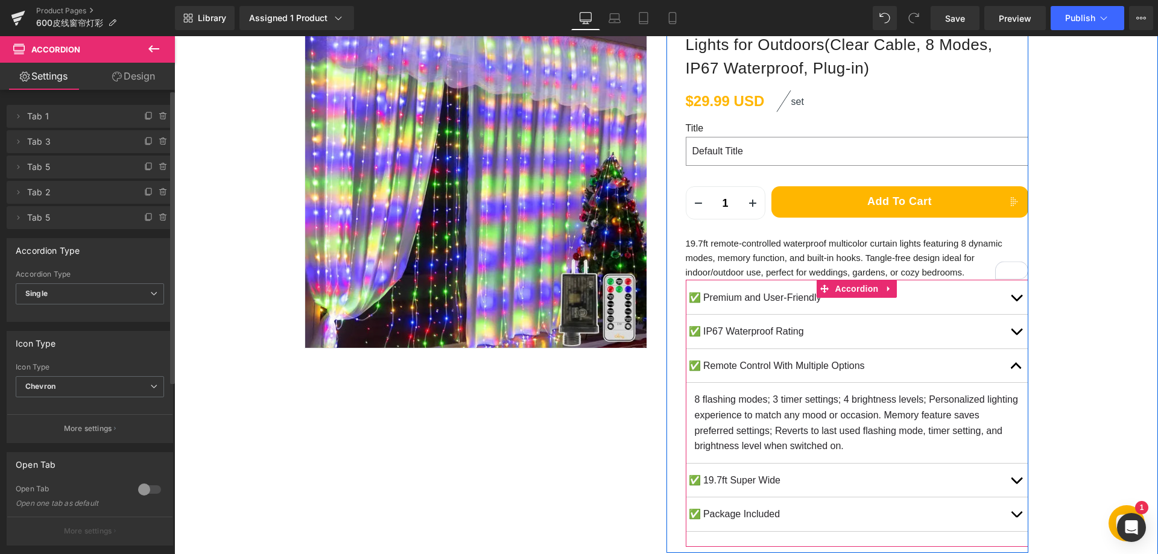
click at [725, 399] on span "8 flashing modes; 3 timer settings; 4 brightness levels; Personalized lighting …" at bounding box center [856, 423] width 323 height 57
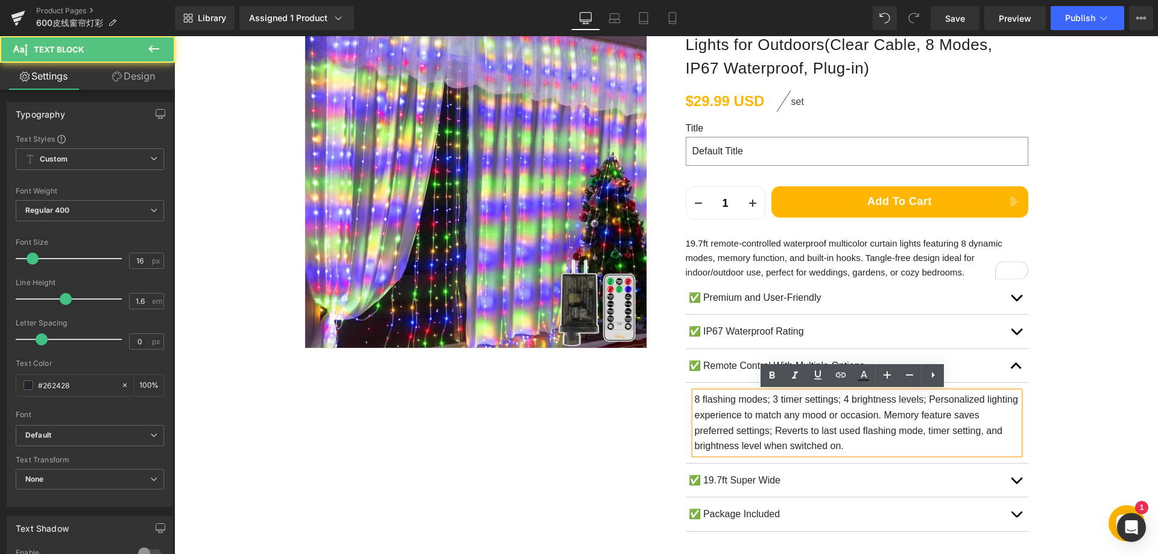
click at [759, 405] on span "8 flashing modes; 3 timer settings; 4 brightness levels; Personalized lighting …" at bounding box center [856, 423] width 323 height 57
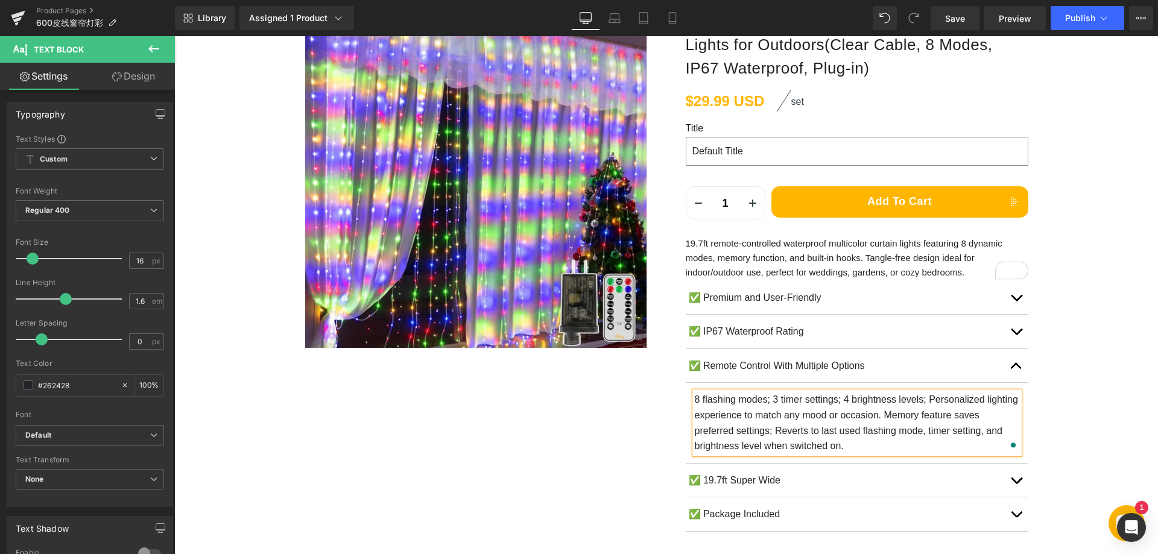
paste div "To enrich screen reader interactions, please activate Accessibility in Grammarl…"
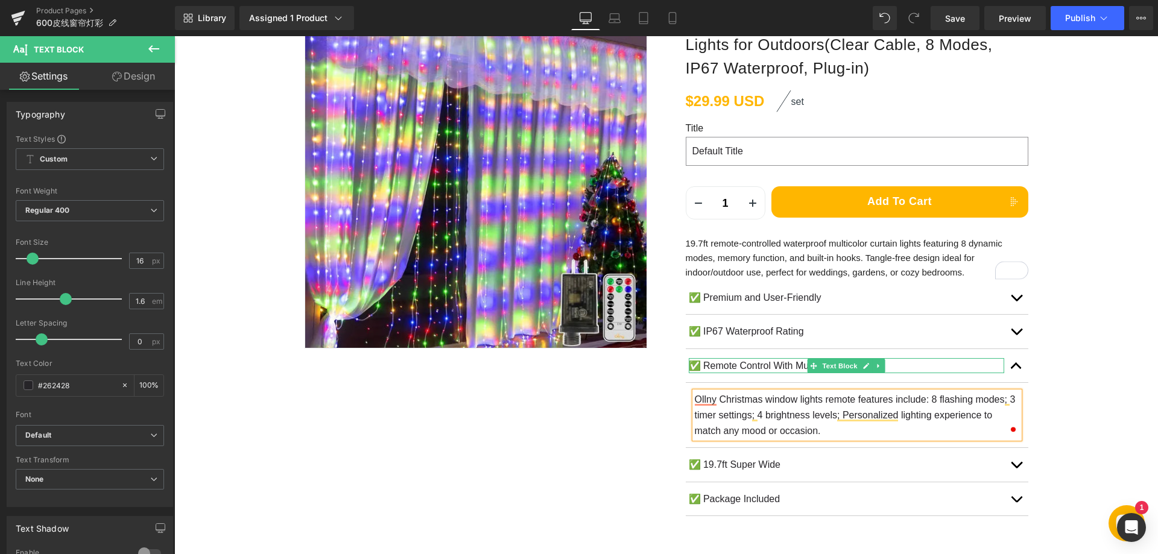
click at [730, 364] on p "✅ Remote Control With Multiple Options" at bounding box center [847, 366] width 316 height 16
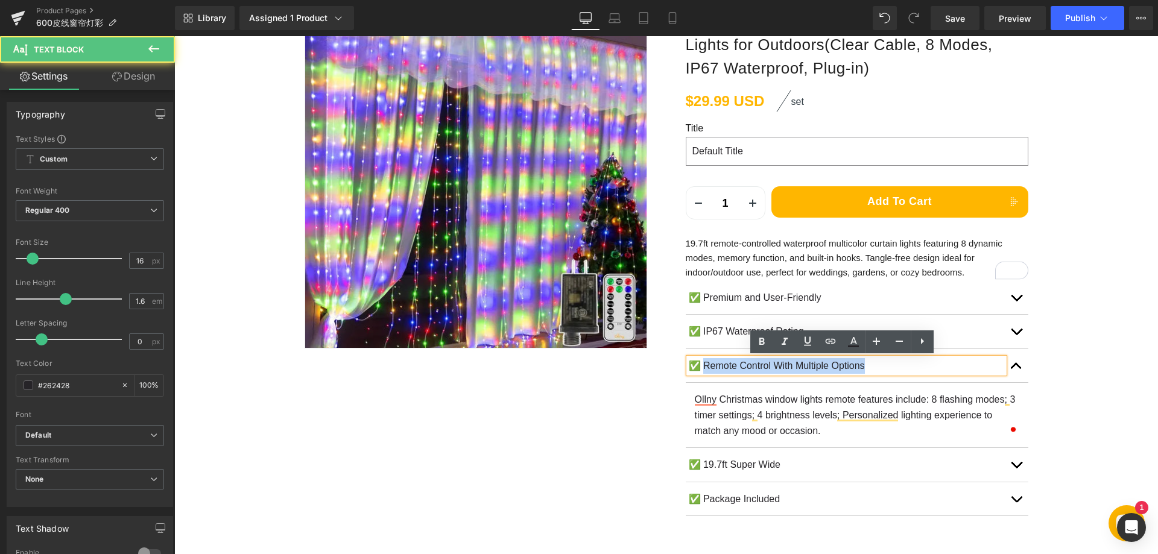
drag, startPoint x: 701, startPoint y: 368, endPoint x: 878, endPoint y: 366, distance: 176.8
click at [878, 366] on p "✅ Remote Control With Multiple Options" at bounding box center [847, 366] width 316 height 16
paste div
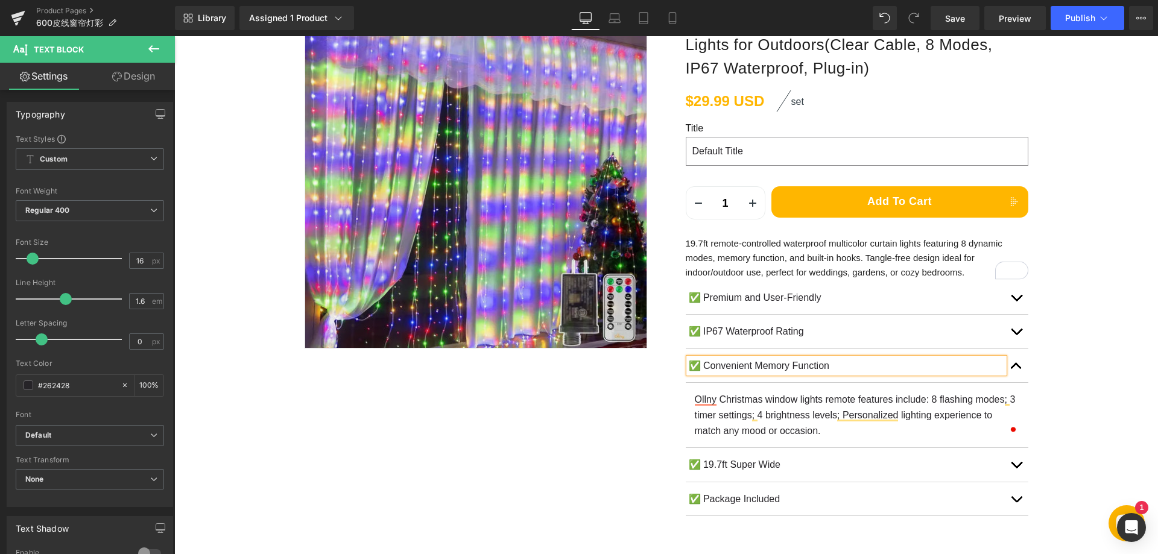
click at [768, 413] on p "Ollny Christmas window lights remote features include: 8 flashing modes; 3 time…" at bounding box center [857, 415] width 325 height 46
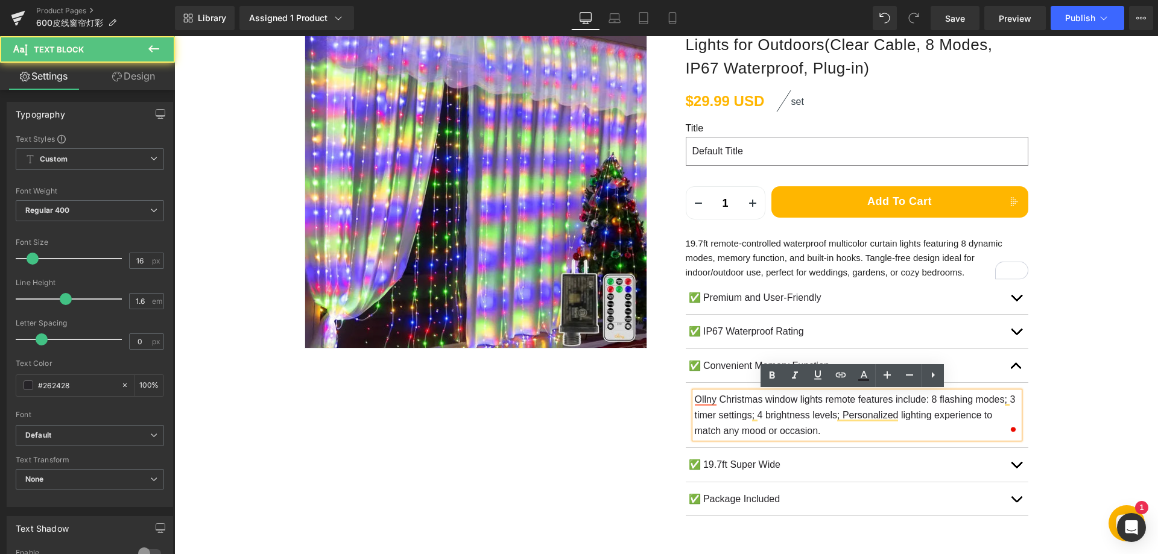
click at [779, 413] on p "Ollny Christmas window lights remote features include: 8 flashing modes; 3 time…" at bounding box center [857, 415] width 325 height 46
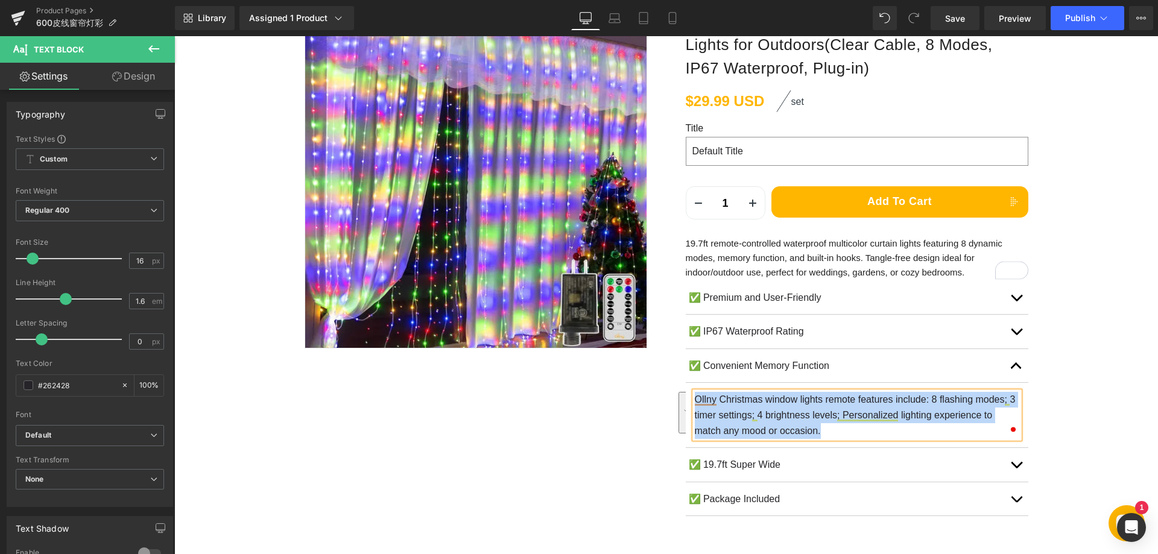
paste div "To enrich screen reader interactions, please activate Accessibility in Grammarl…"
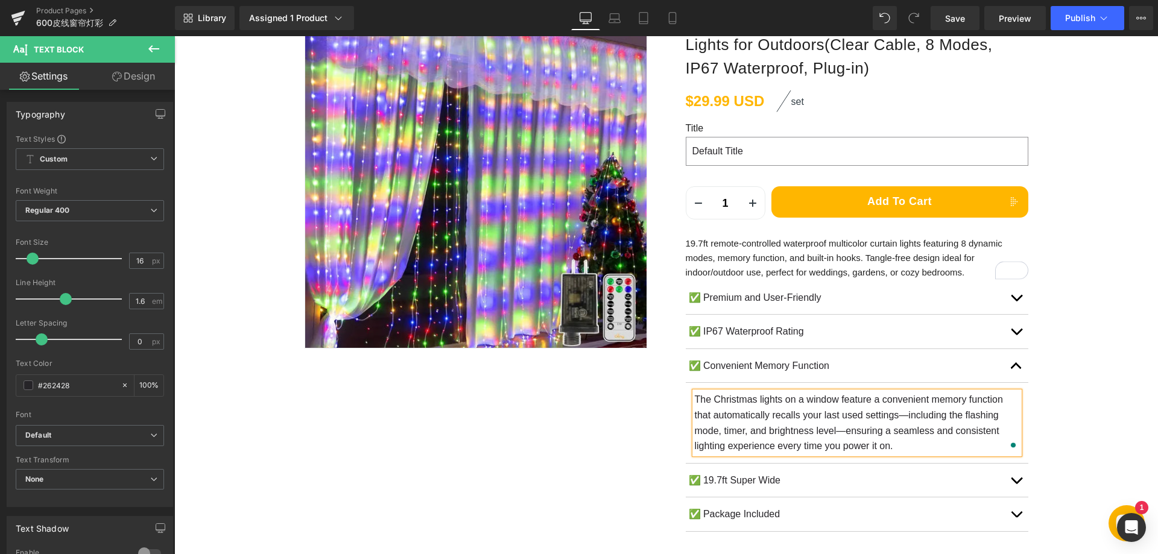
click at [1013, 480] on button "button" at bounding box center [1016, 481] width 24 height 34
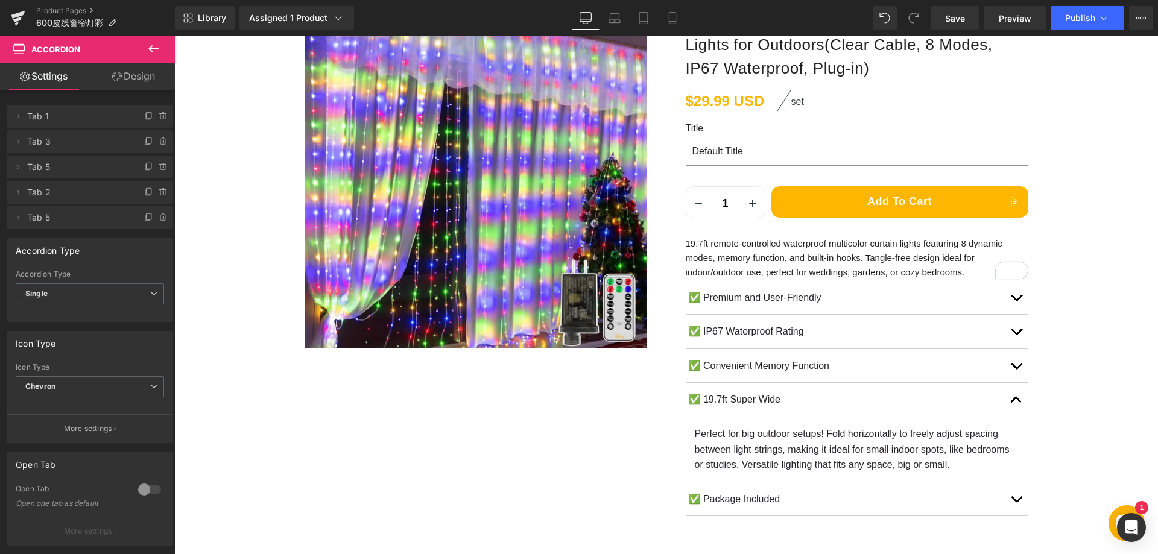
click at [1012, 363] on button "button" at bounding box center [1016, 366] width 24 height 34
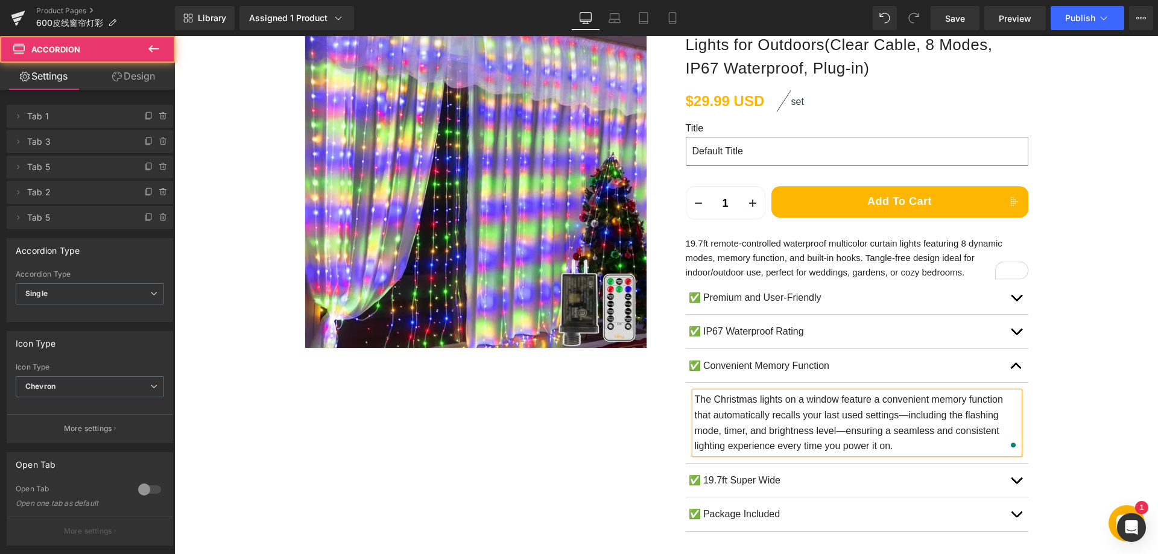
click at [792, 414] on p "The Christmas lights on a window feature a convenient memory function that auto…" at bounding box center [857, 423] width 325 height 62
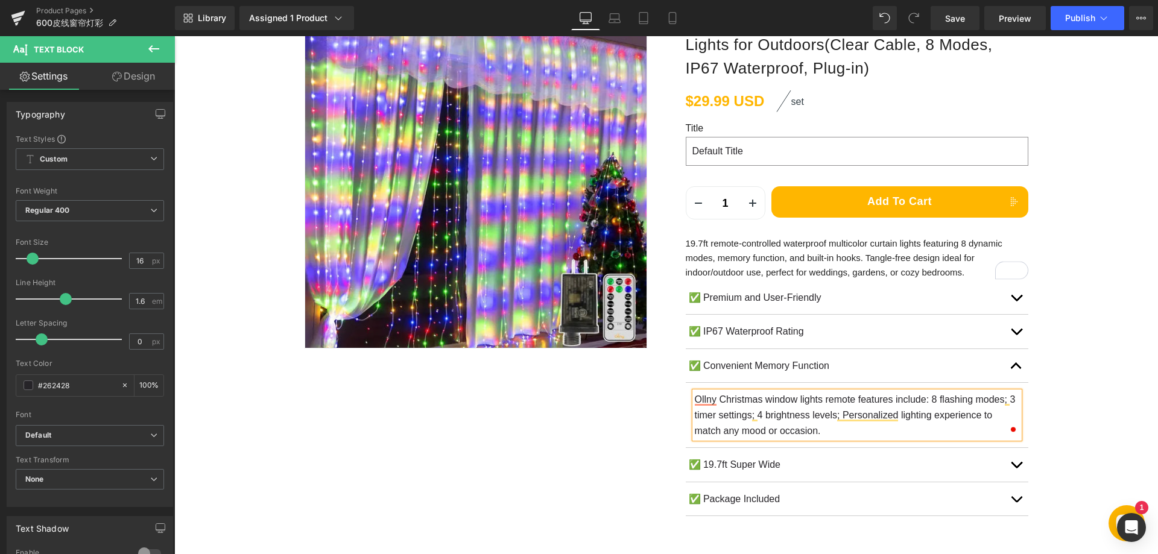
click at [1013, 464] on button "button" at bounding box center [1016, 465] width 24 height 34
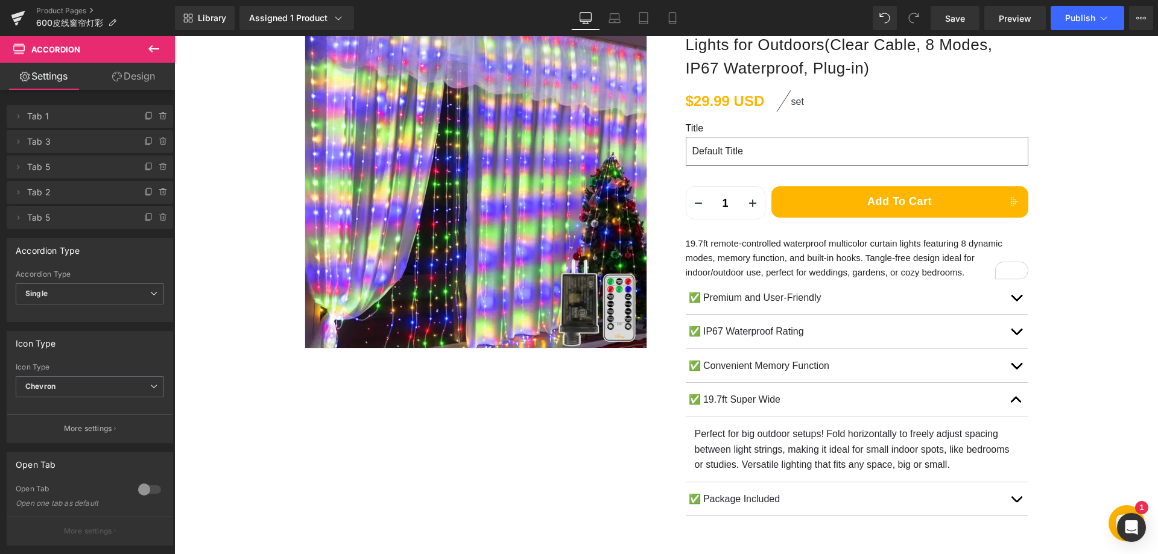
click at [1005, 335] on button "button" at bounding box center [1016, 332] width 24 height 34
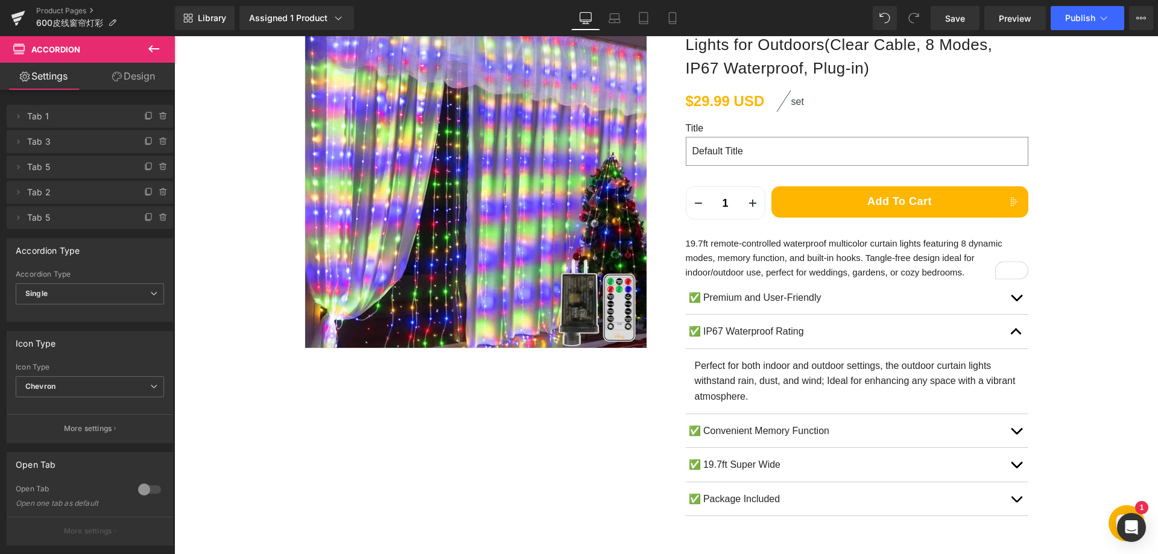
click at [1017, 468] on span "button" at bounding box center [1017, 468] width 0 height 0
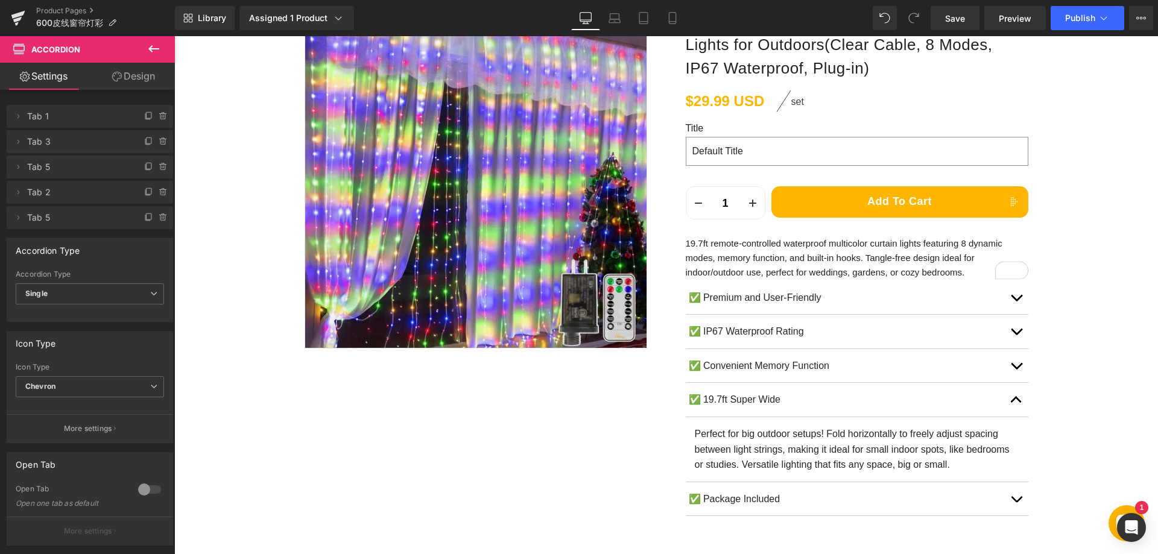
click at [174, 36] on div at bounding box center [174, 36] width 0 height 0
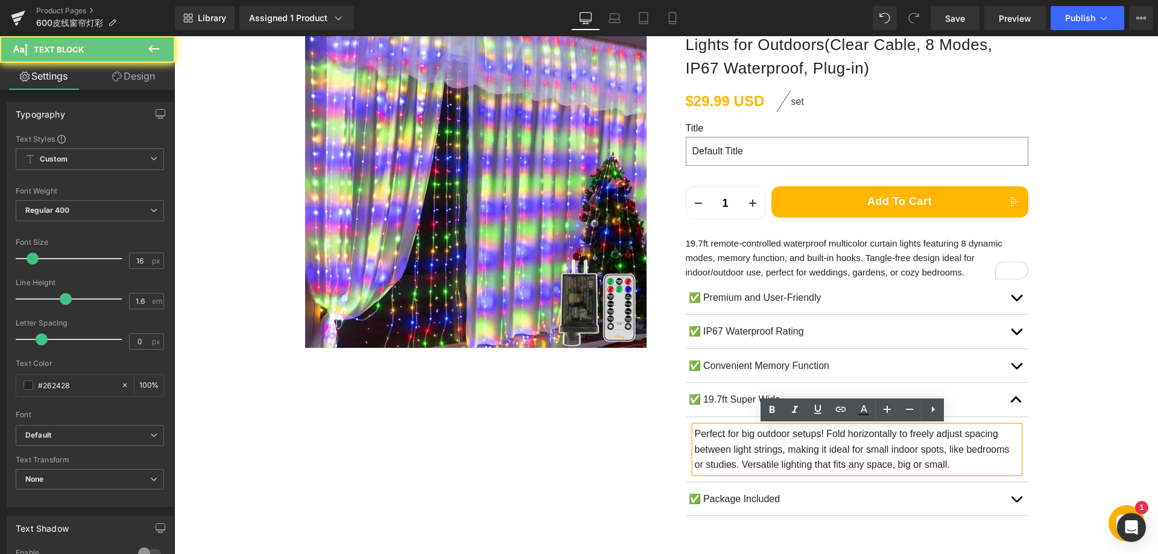
click at [802, 439] on p "Perfect for big outdoor setups! Fold horizontally to freely adjust spacing betw…" at bounding box center [857, 450] width 325 height 46
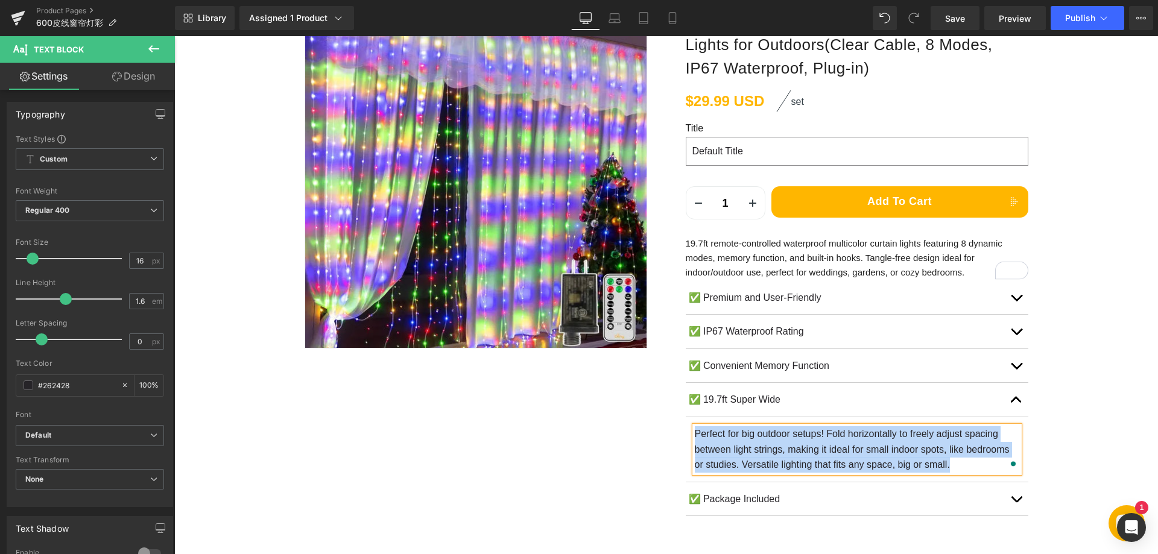
paste div "To enrich screen reader interactions, please activate Accessibility in Grammarl…"
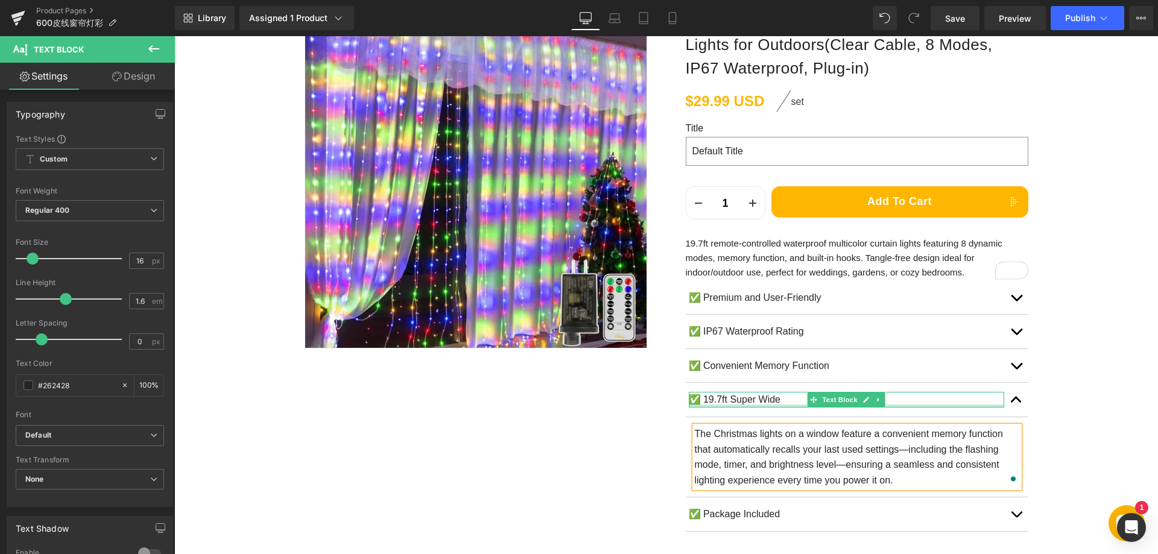
click at [741, 399] on p "✅ 19.7ft Super Wide" at bounding box center [847, 400] width 316 height 16
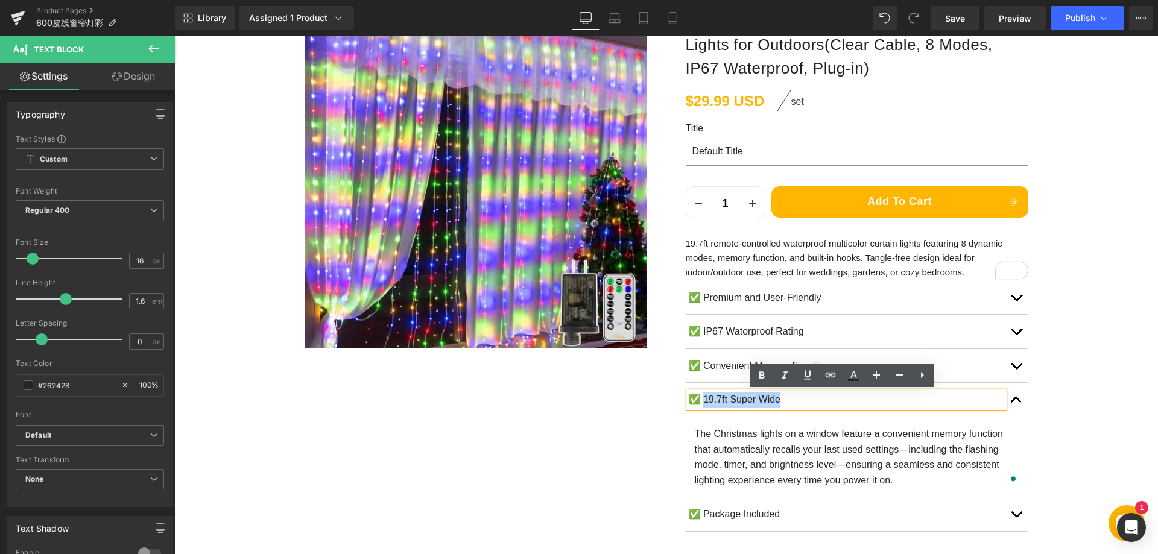
drag, startPoint x: 702, startPoint y: 398, endPoint x: 813, endPoint y: 401, distance: 110.5
click at [813, 401] on p "✅ 19.7ft Super Wide" at bounding box center [847, 400] width 316 height 16
paste div
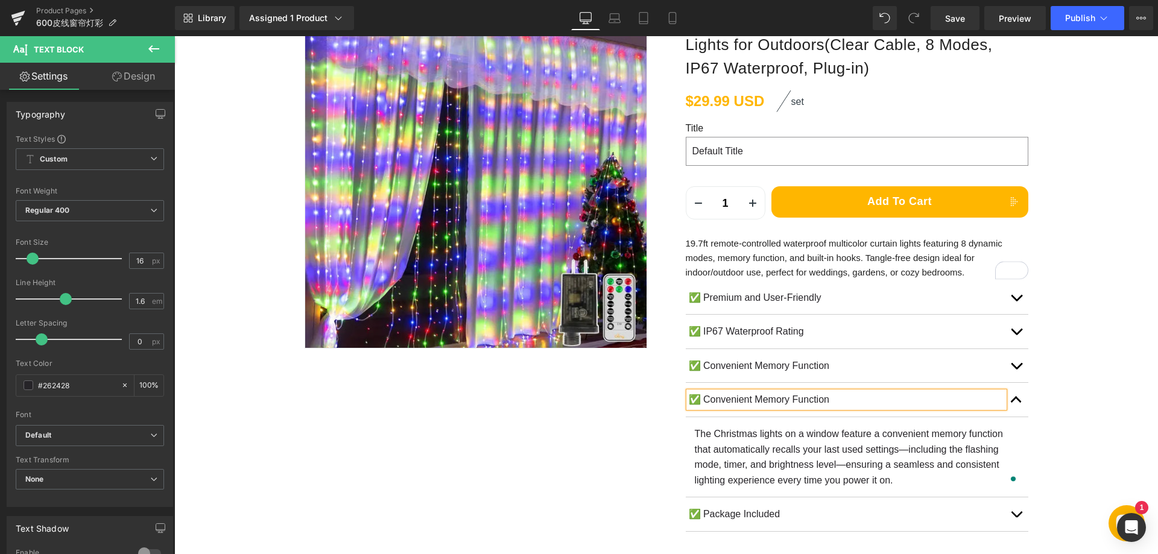
click at [1017, 518] on span "button" at bounding box center [1017, 518] width 0 height 0
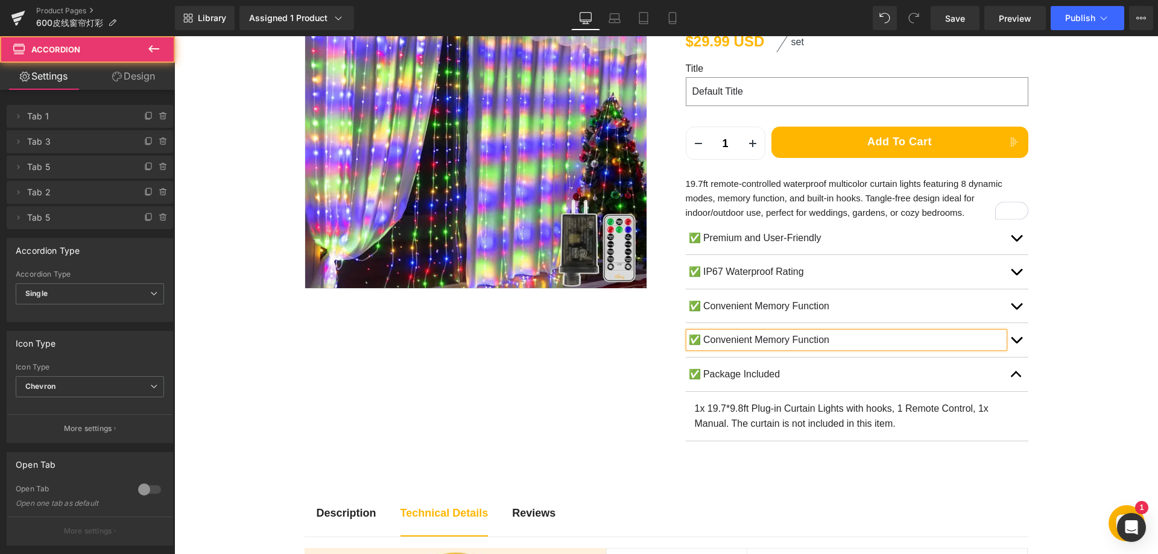
scroll to position [241, 0]
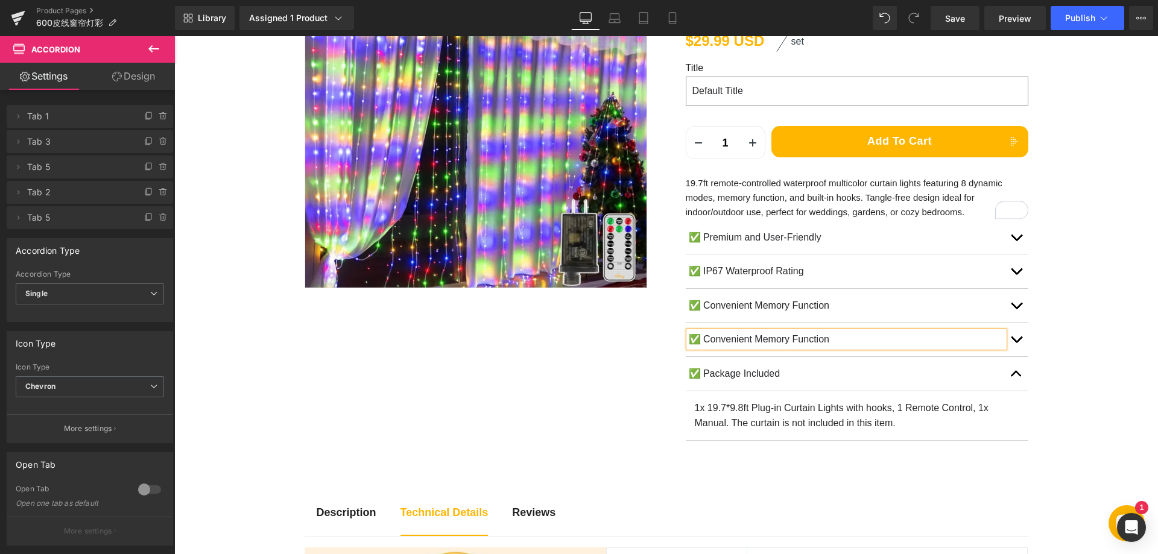
click at [755, 421] on p "1x 19.7*9.8ft Plug-in Curtain Lights with hooks, 1 Remote Control, 1x Manual. T…" at bounding box center [857, 416] width 325 height 31
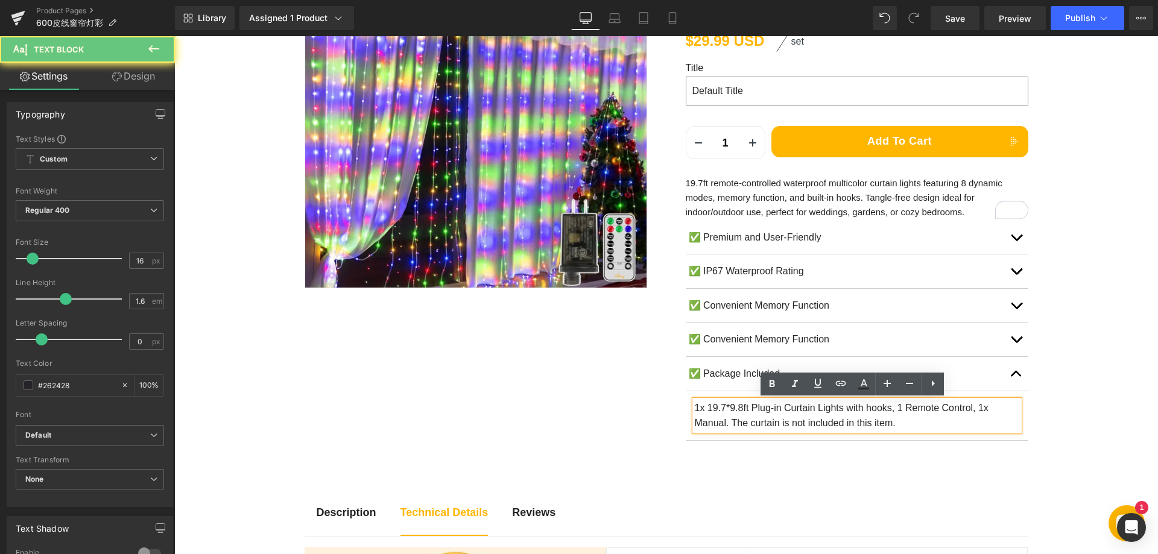
click at [790, 419] on p "1x 19.7*9.8ft Plug-in Curtain Lights with hooks, 1 Remote Control, 1x Manual. T…" at bounding box center [857, 416] width 325 height 31
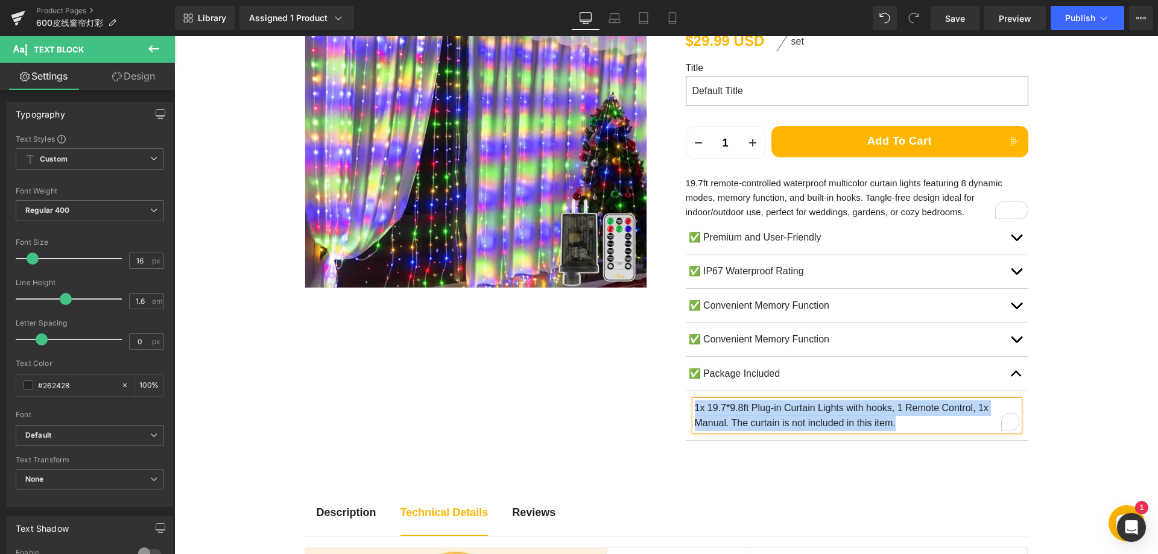
paste div "To enrich screen reader interactions, please activate Accessibility in Grammarl…"
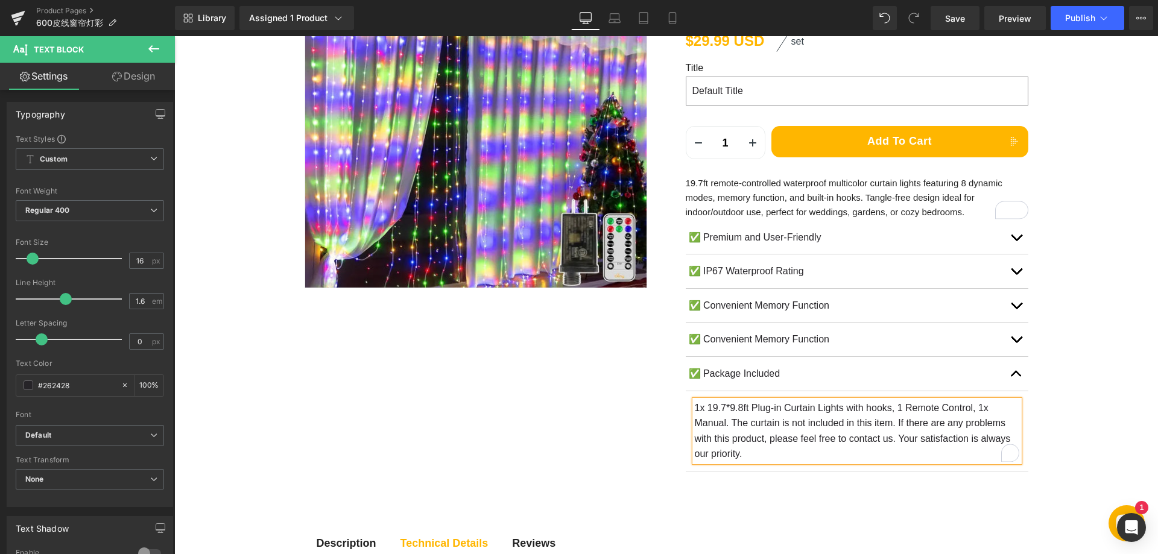
click at [561, 390] on div "Sale Off (P) Image Row 32px SKU: Text Block B0F6L8SGPC (P) SKU Row Ollny 600 LE…" at bounding box center [667, 208] width 724 height 582
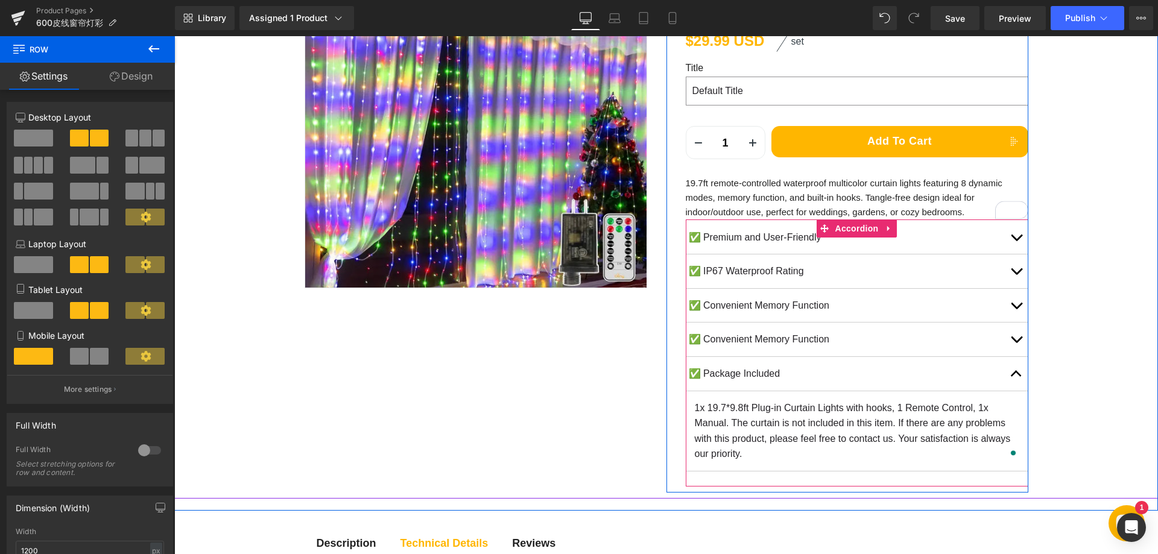
click at [1012, 370] on button "button" at bounding box center [1016, 374] width 24 height 34
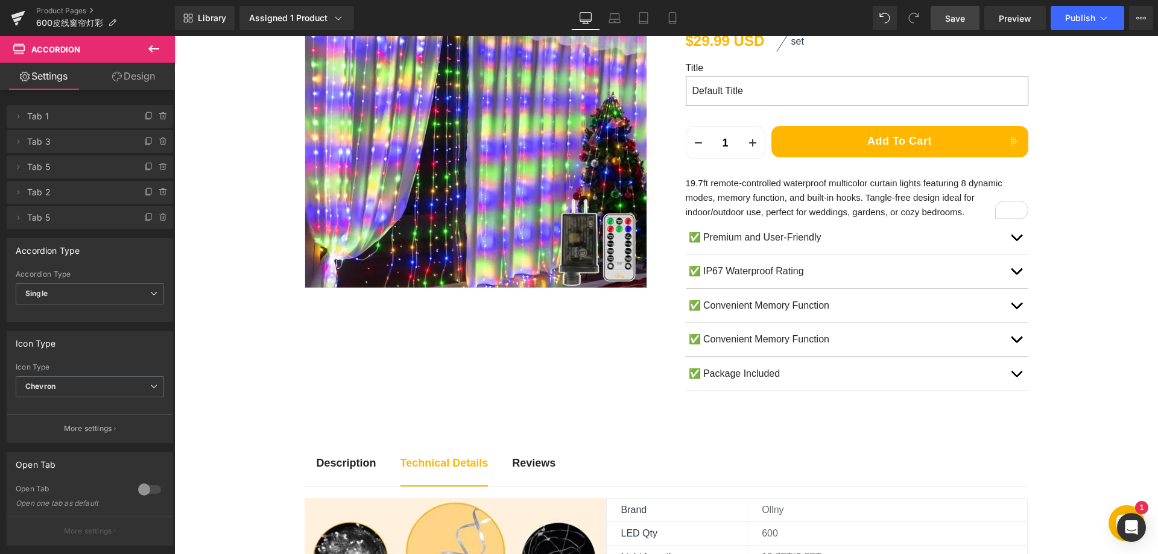
click at [949, 19] on span "Save" at bounding box center [955, 18] width 20 height 13
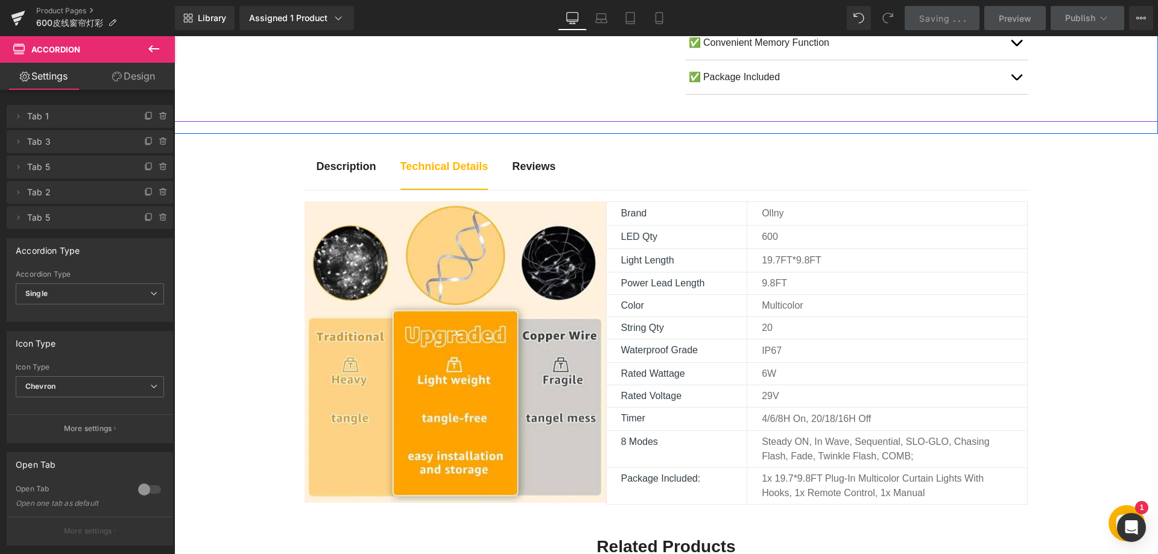
scroll to position [543, 0]
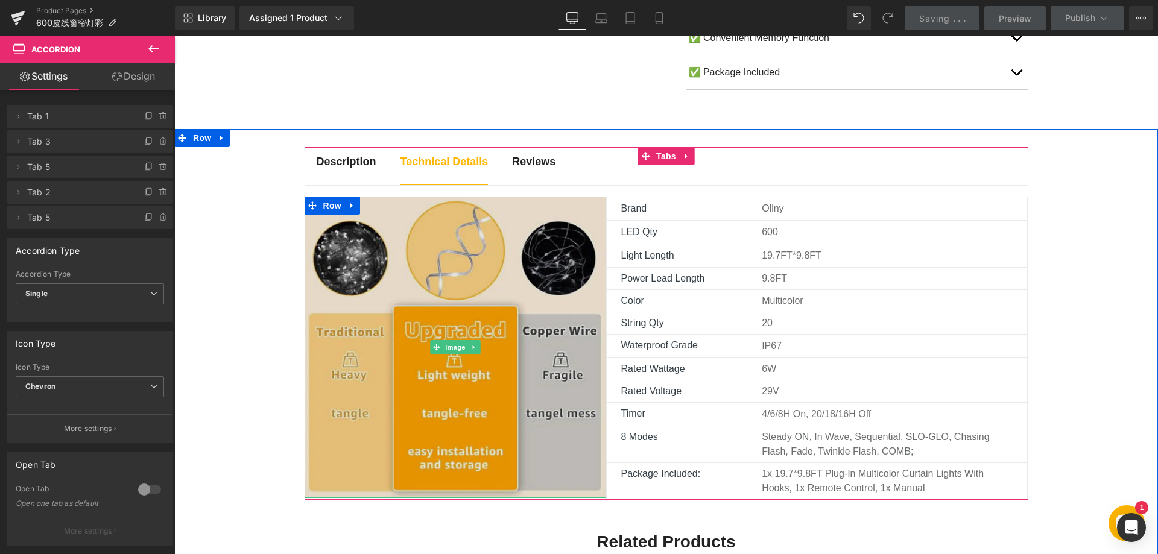
click at [442, 292] on img at bounding box center [456, 348] width 302 height 302
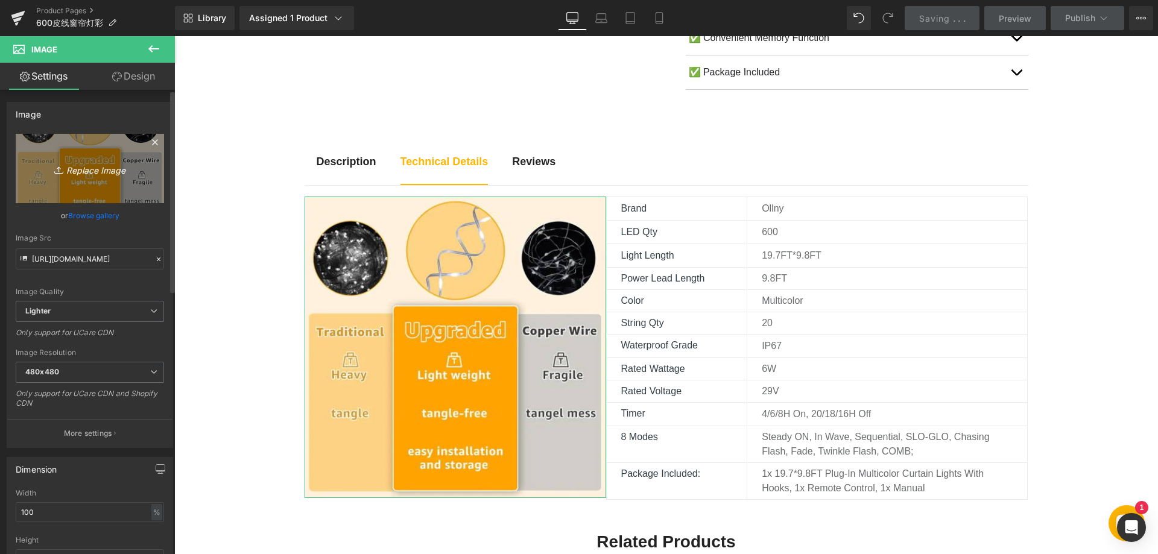
click at [95, 162] on icon "Replace Image" at bounding box center [90, 168] width 97 height 15
type input "C:\fakepath\81SEC5sjYnL._AC_SL1500_.jpg"
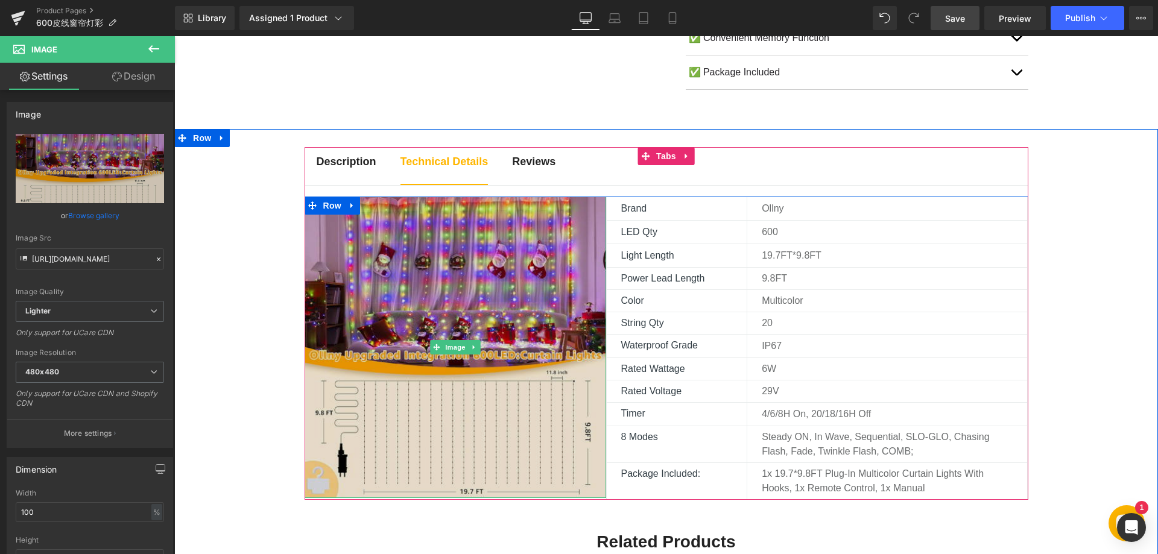
click at [447, 280] on img at bounding box center [456, 348] width 302 height 302
type input "[URL][DOMAIN_NAME]"
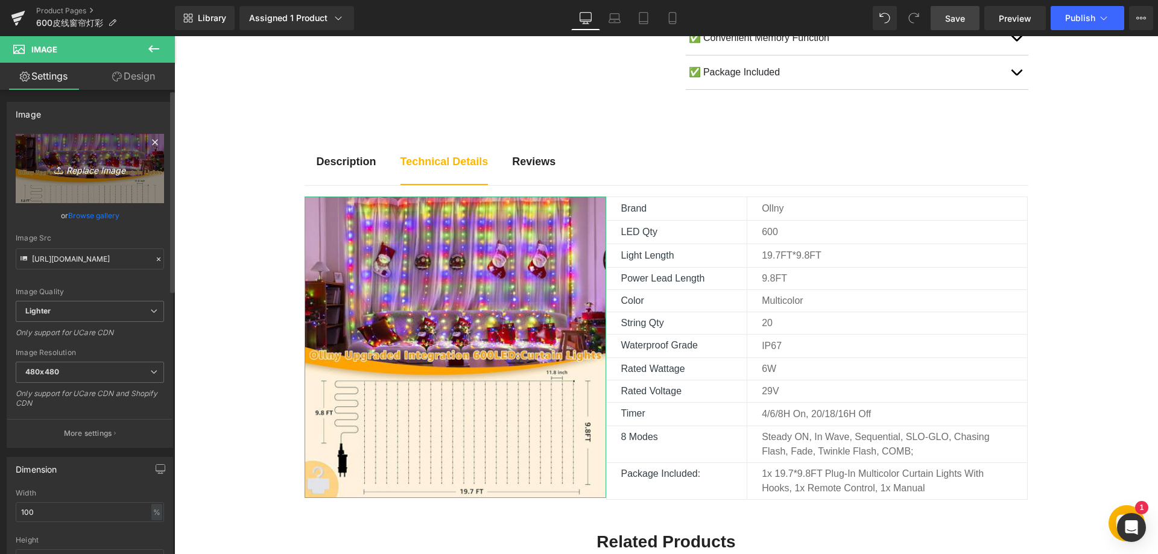
click at [103, 167] on icon "Replace Image" at bounding box center [90, 168] width 97 height 15
type input "C:\fakepath\71MuSEdGh5L._AC_SL1500_.jpg"
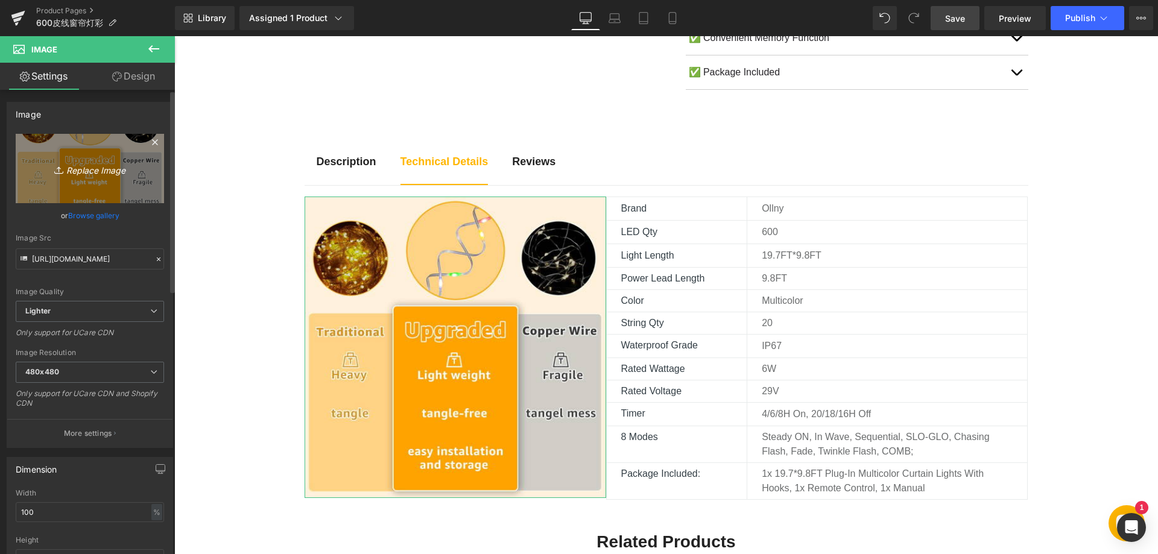
type input "[URL][DOMAIN_NAME]"
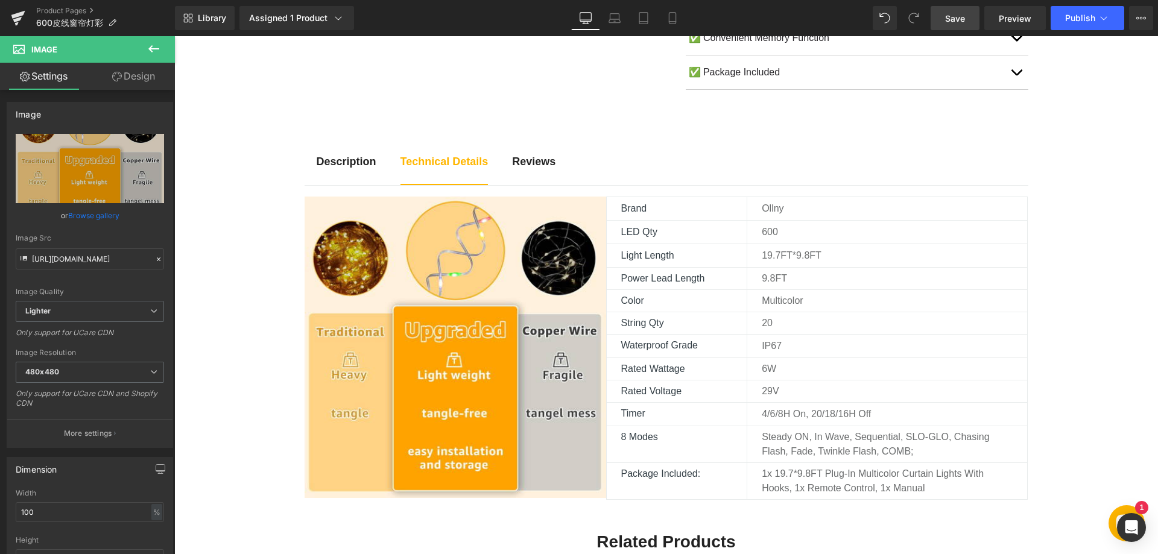
click at [953, 22] on span "Save" at bounding box center [955, 18] width 20 height 13
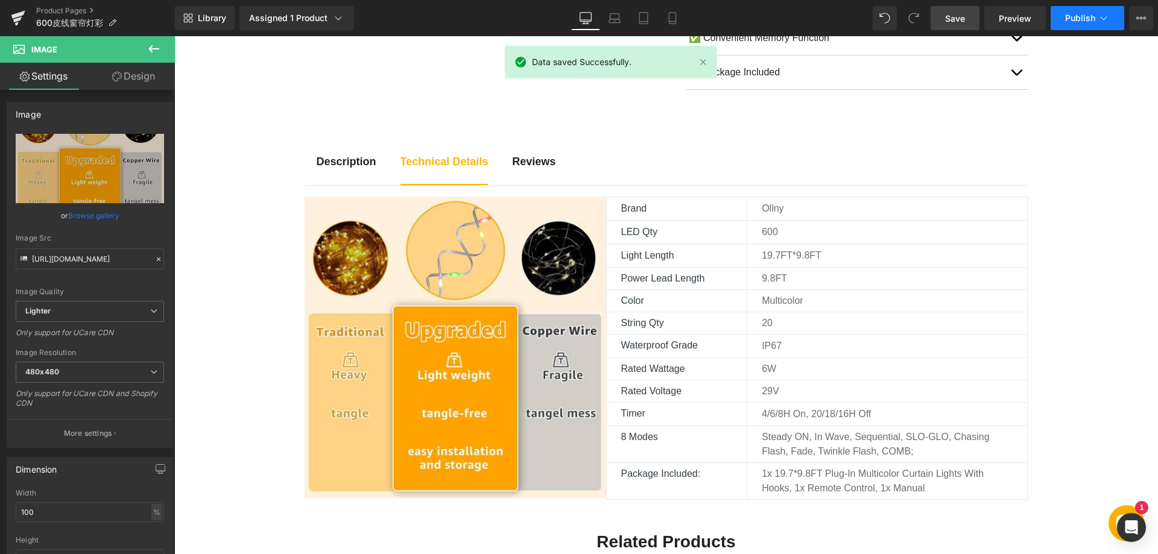
click at [1080, 17] on span "Publish" at bounding box center [1080, 18] width 30 height 10
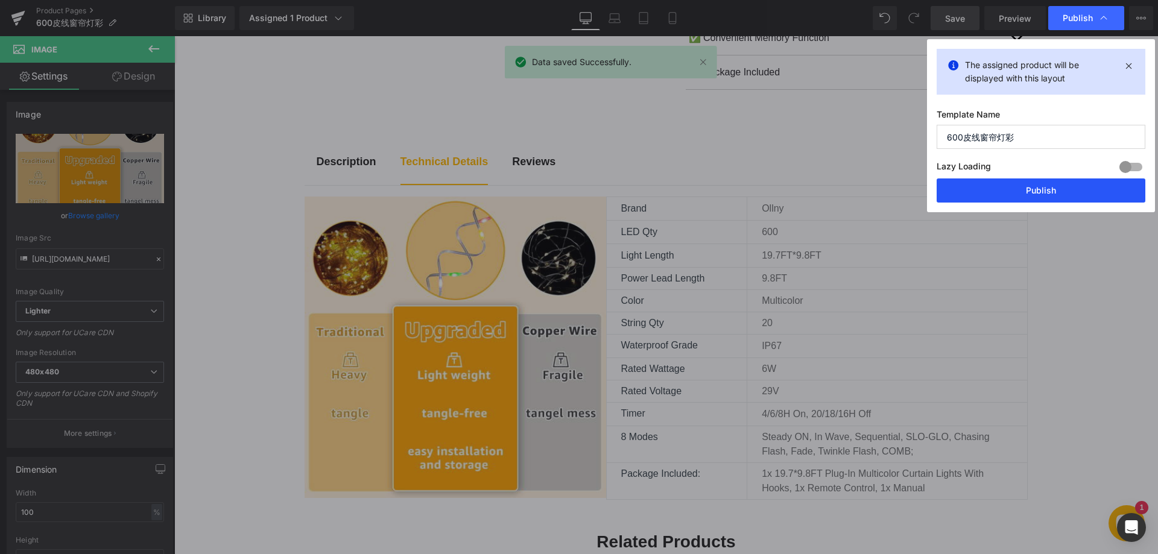
click at [982, 187] on button "Publish" at bounding box center [1041, 191] width 209 height 24
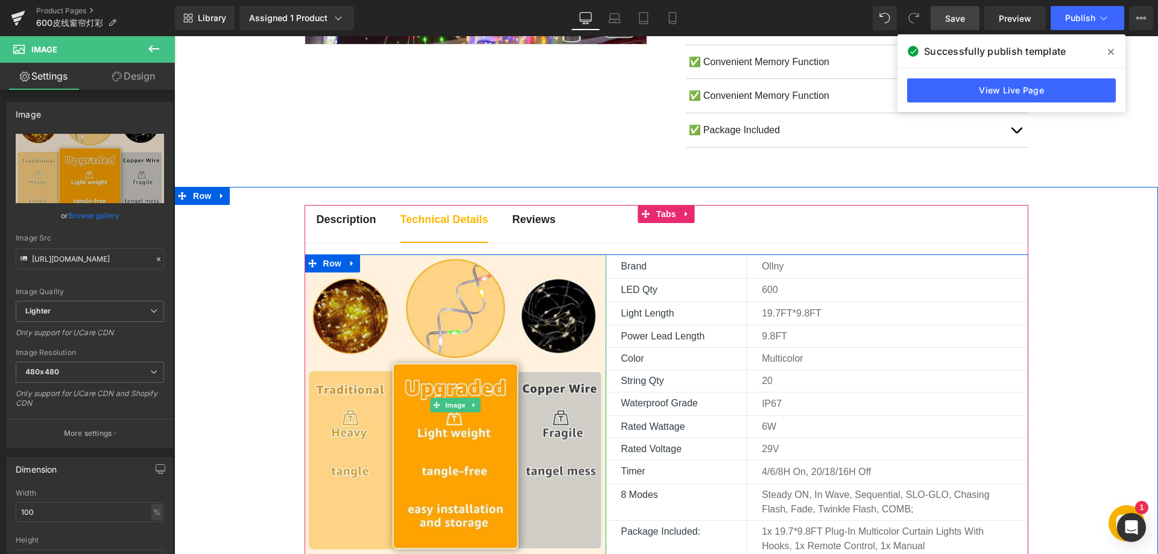
scroll to position [422, 0]
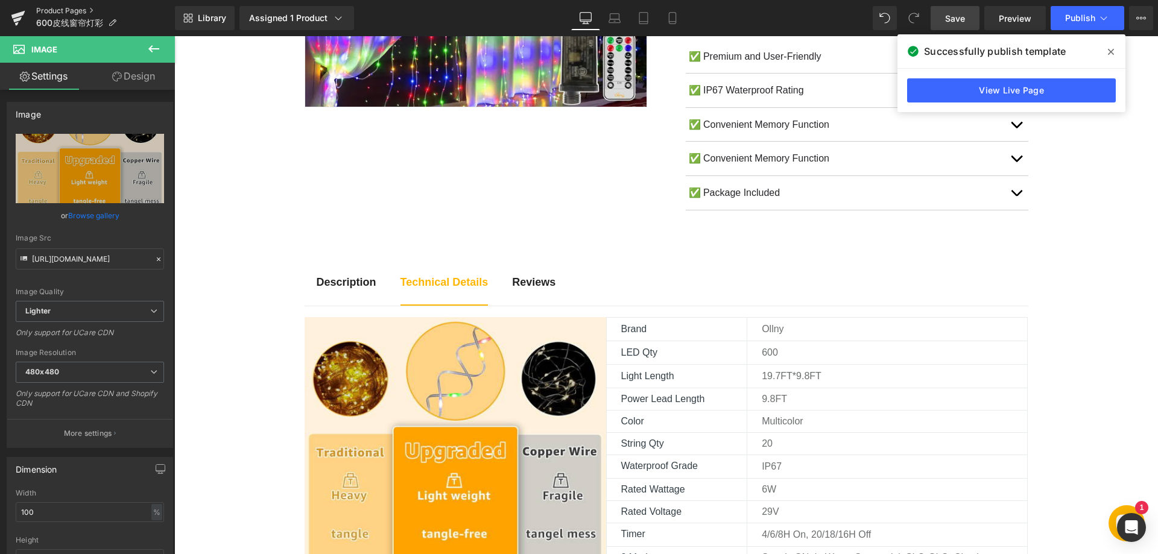
click at [55, 10] on link "Product Pages" at bounding box center [105, 11] width 139 height 10
